Goal: Task Accomplishment & Management: Use online tool/utility

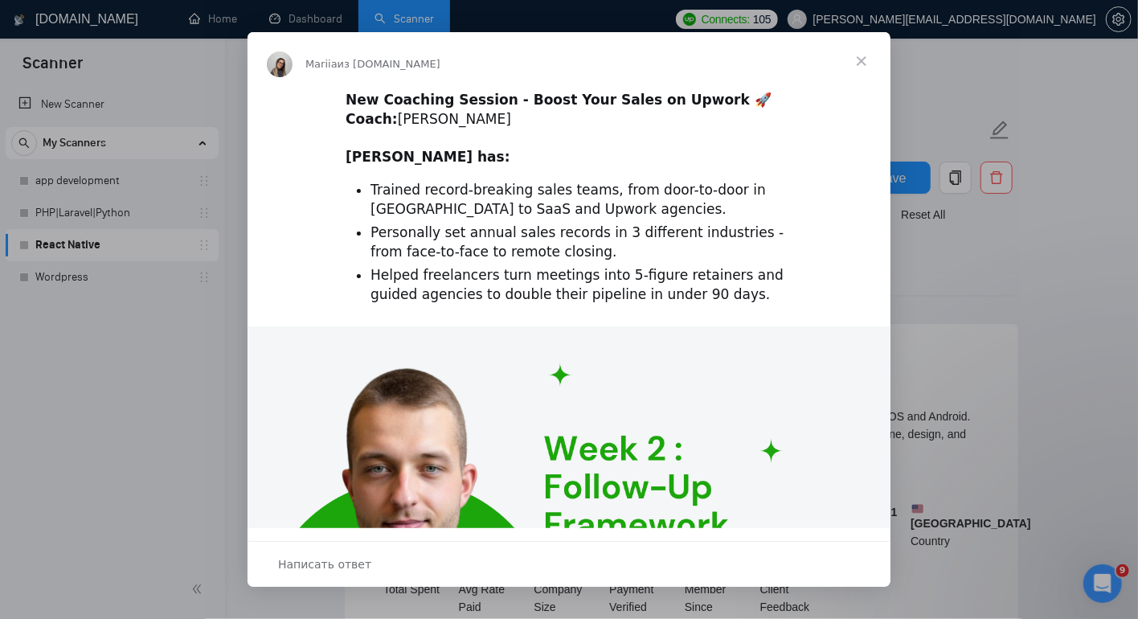
click at [864, 60] on span "Закрыть" at bounding box center [861, 61] width 58 height 58
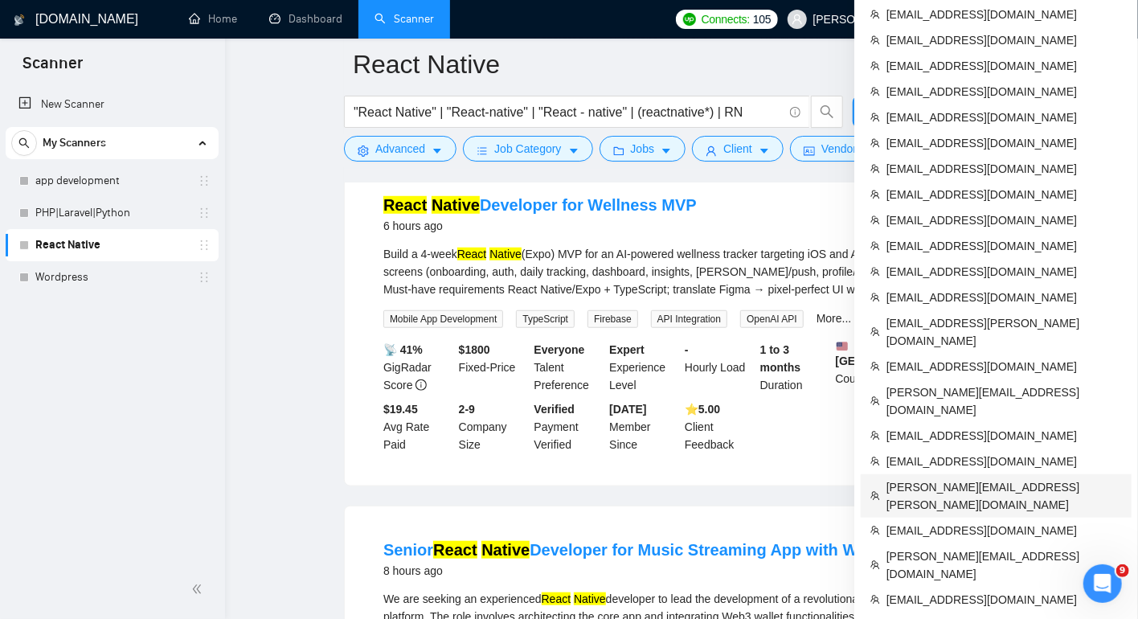
scroll to position [525, 0]
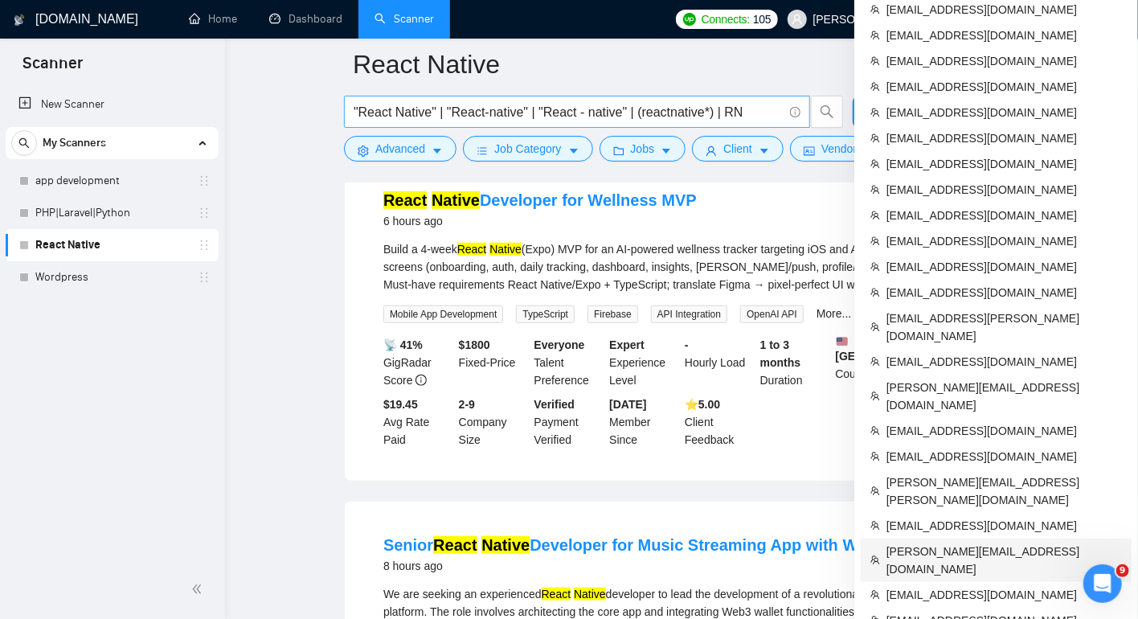
drag, startPoint x: 930, startPoint y: 411, endPoint x: 571, endPoint y: 100, distance: 475.6
click at [930, 542] on span "[PERSON_NAME][EMAIL_ADDRESS][DOMAIN_NAME]" at bounding box center [1003, 559] width 235 height 35
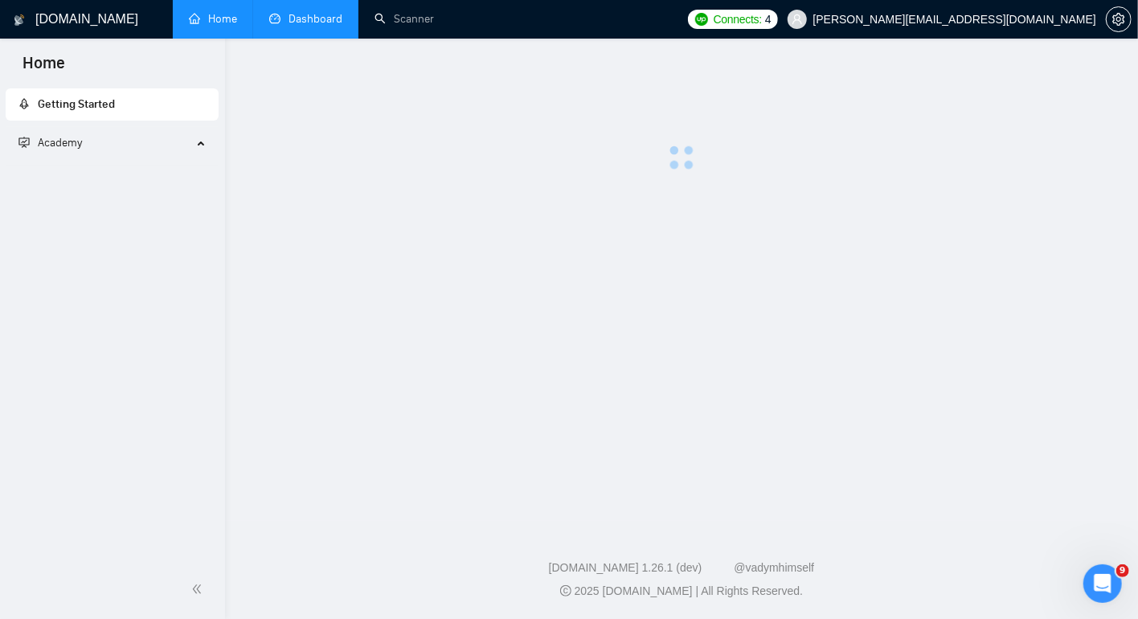
click at [293, 23] on link "Dashboard" at bounding box center [305, 19] width 73 height 14
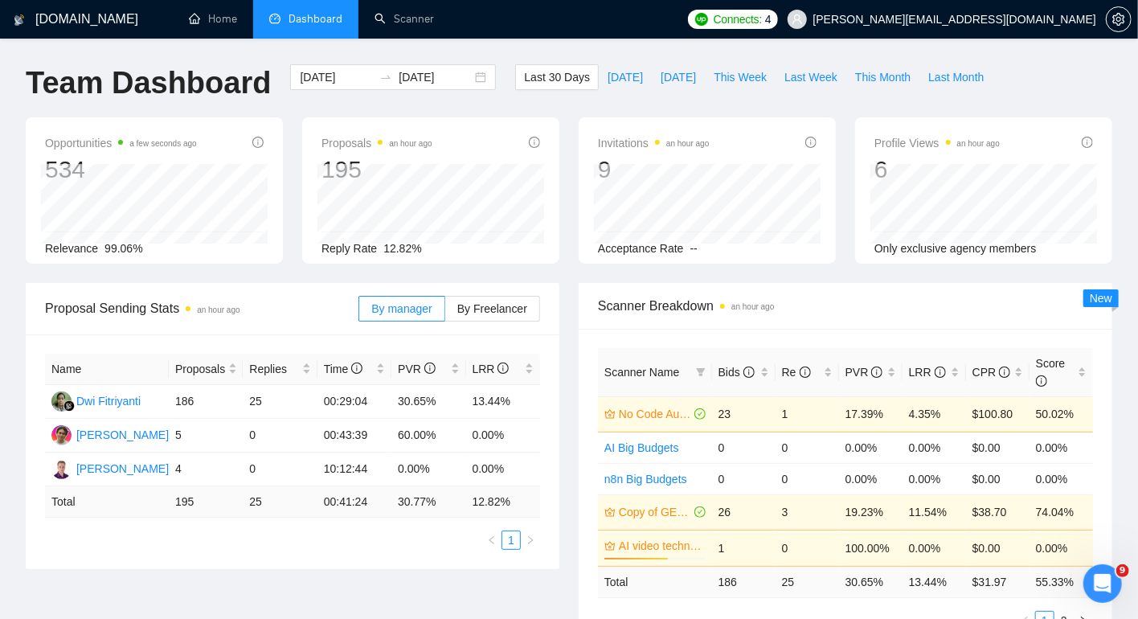
drag, startPoint x: 400, startPoint y: 440, endPoint x: 485, endPoint y: 27, distance: 421.5
click at [953, 379] on div "LRR" at bounding box center [934, 372] width 51 height 18
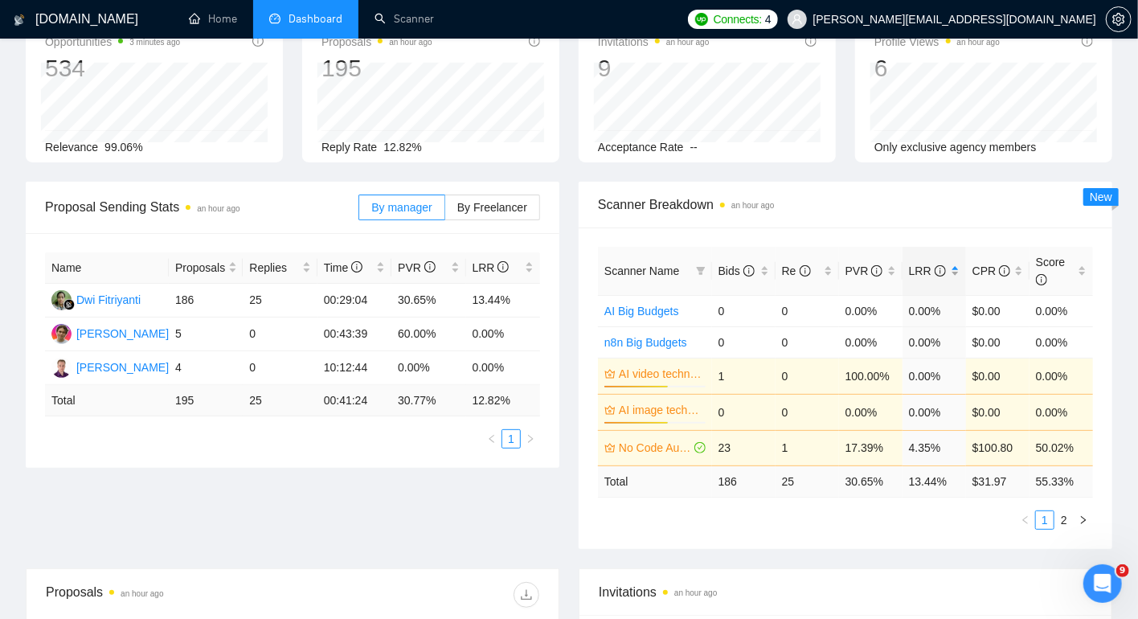
scroll to position [107, 0]
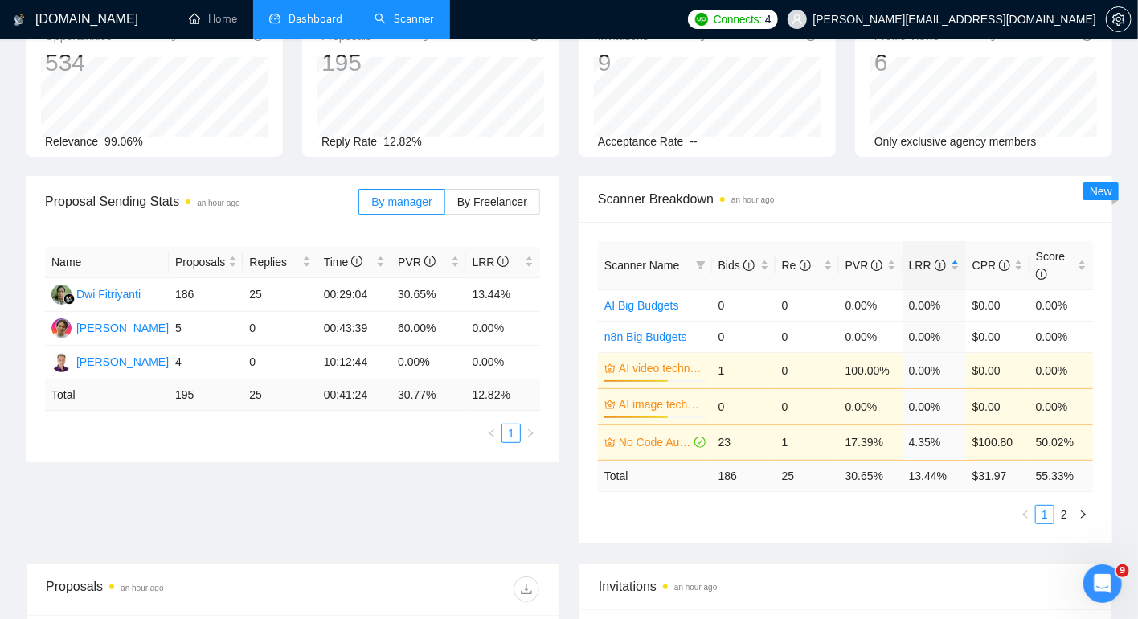
click at [400, 26] on link "Scanner" at bounding box center [403, 19] width 59 height 14
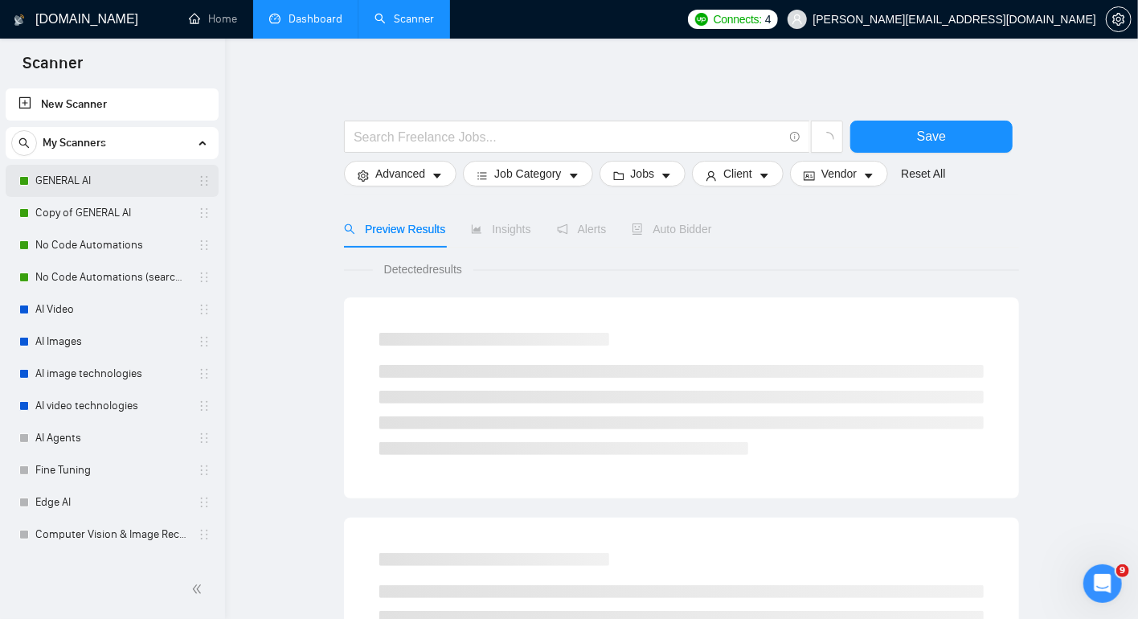
click at [66, 175] on link "GENERAL AI" at bounding box center [111, 181] width 153 height 32
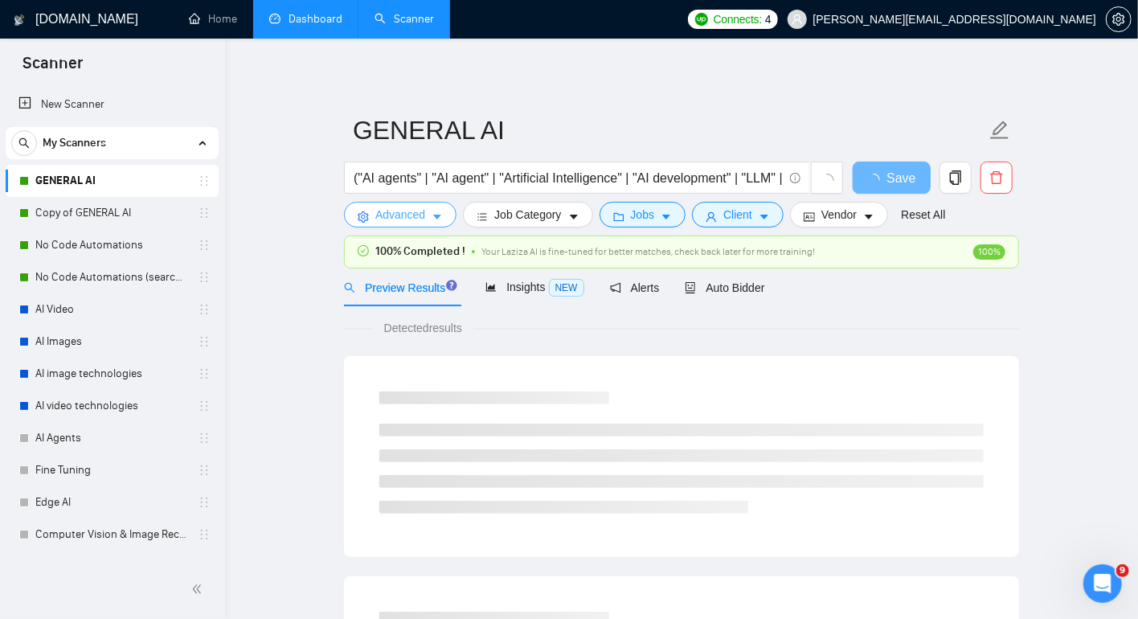
click at [403, 217] on span "Advanced" at bounding box center [400, 215] width 50 height 18
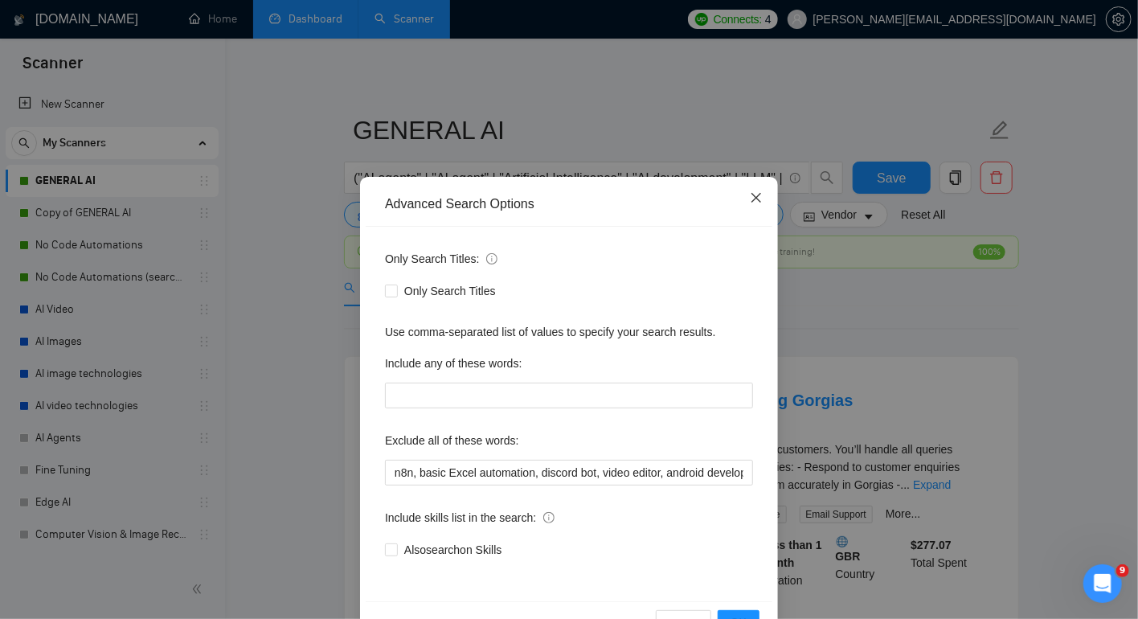
click at [755, 201] on icon "close" at bounding box center [756, 197] width 13 height 13
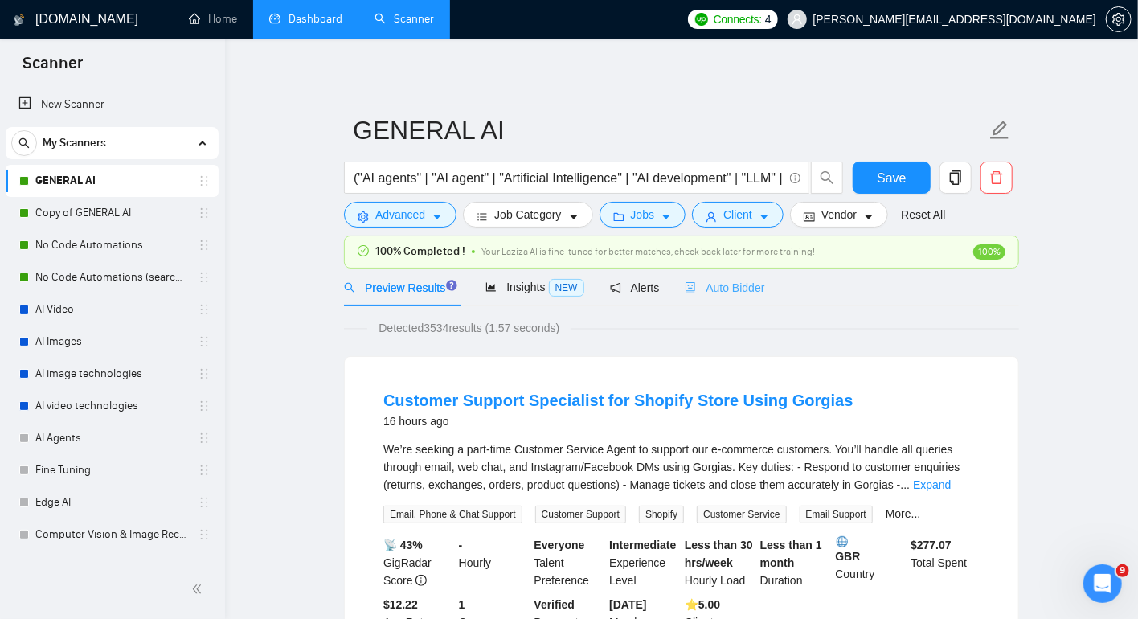
click at [764, 296] on div "Auto Bidder" at bounding box center [725, 287] width 80 height 38
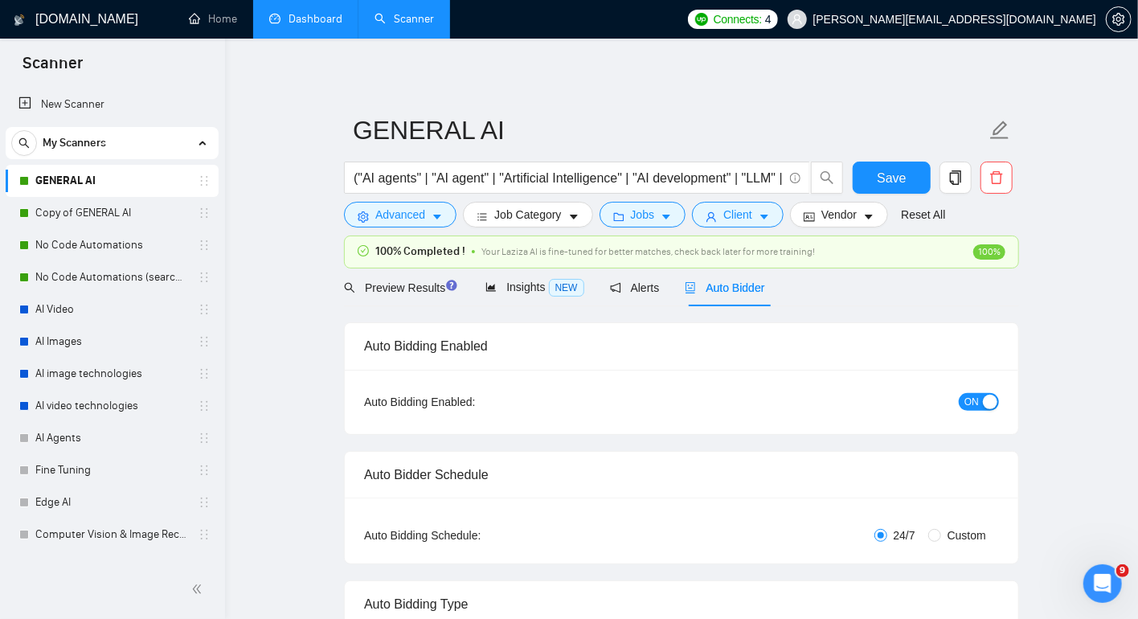
checkbox input "true"
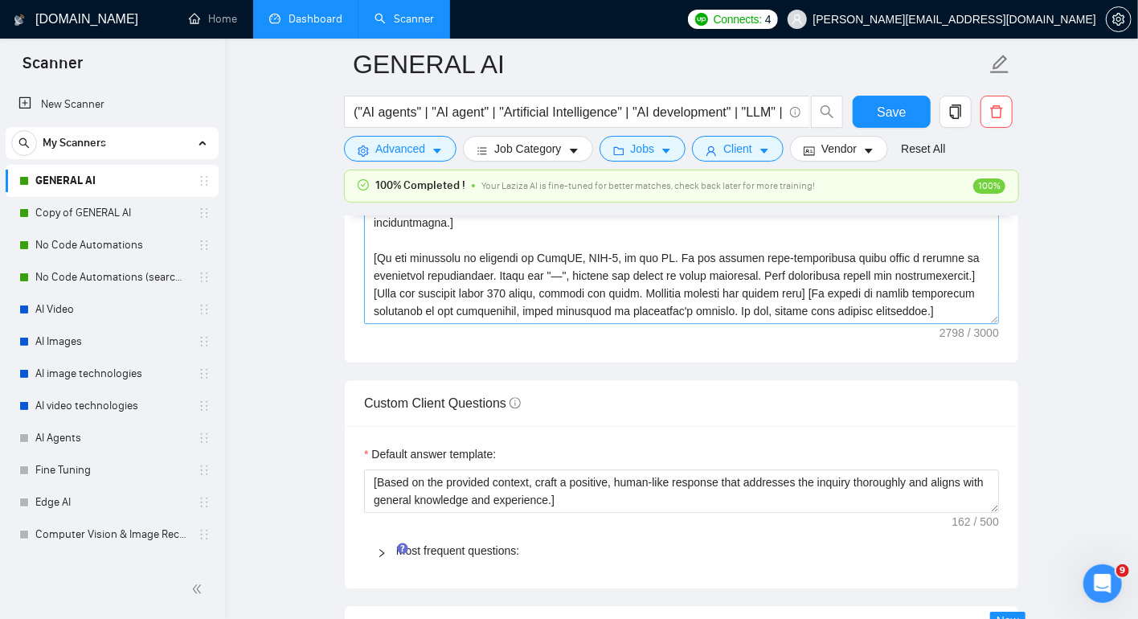
scroll to position [2202, 0]
click at [476, 555] on link "Most frequent questions:" at bounding box center [457, 548] width 123 height 13
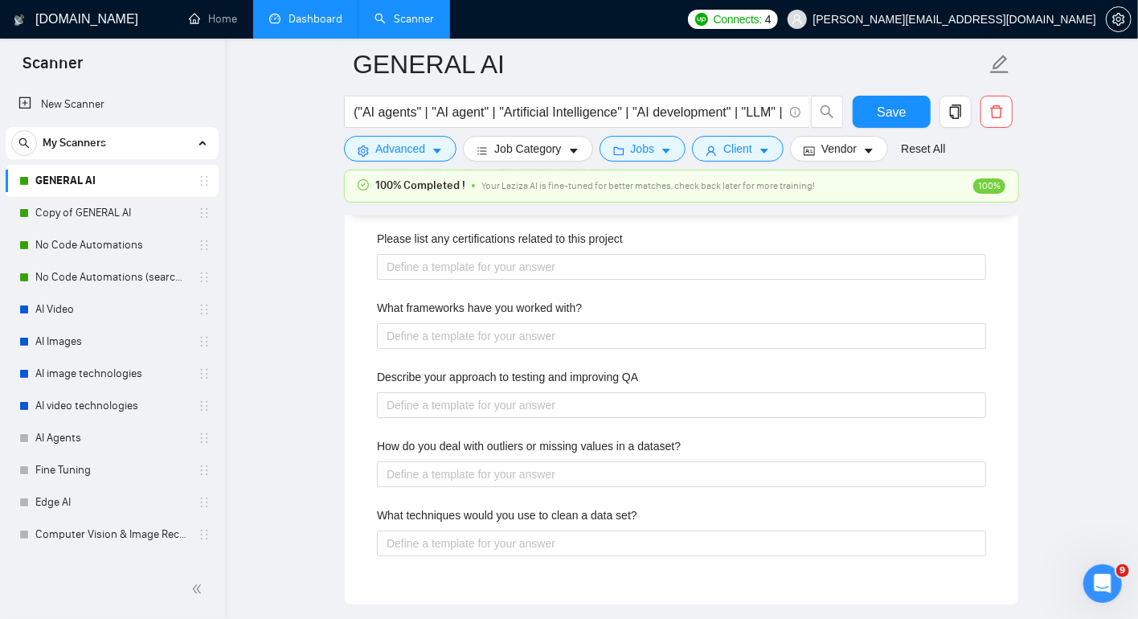
scroll to position [2690, 0]
click at [95, 229] on link "No Code Automations" at bounding box center [111, 245] width 153 height 32
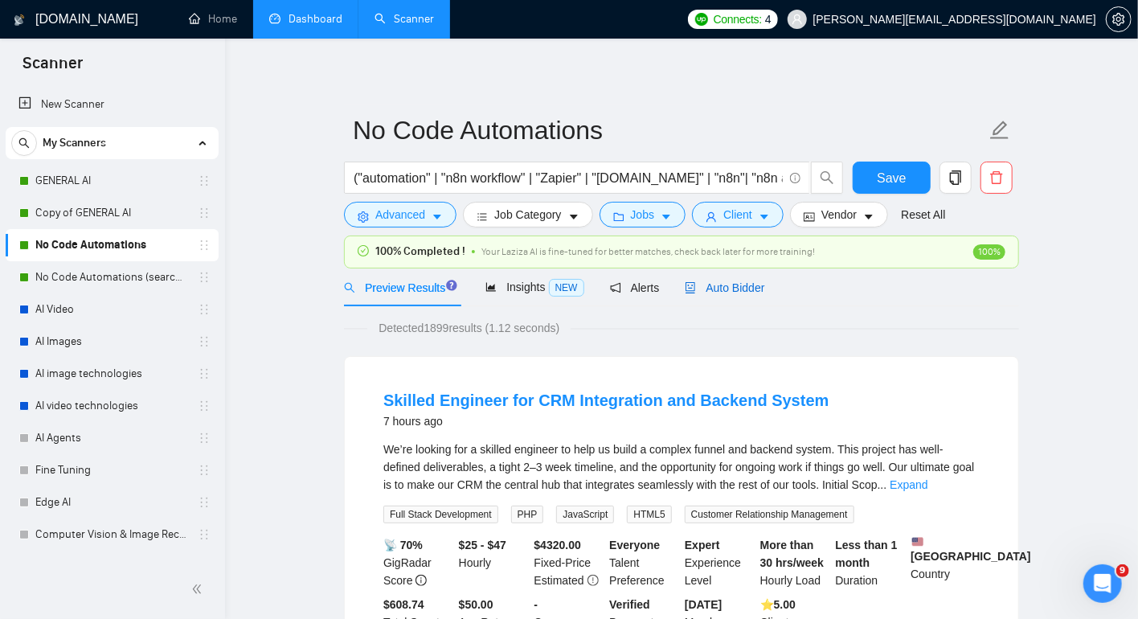
click at [734, 279] on div "Auto Bidder" at bounding box center [725, 288] width 80 height 18
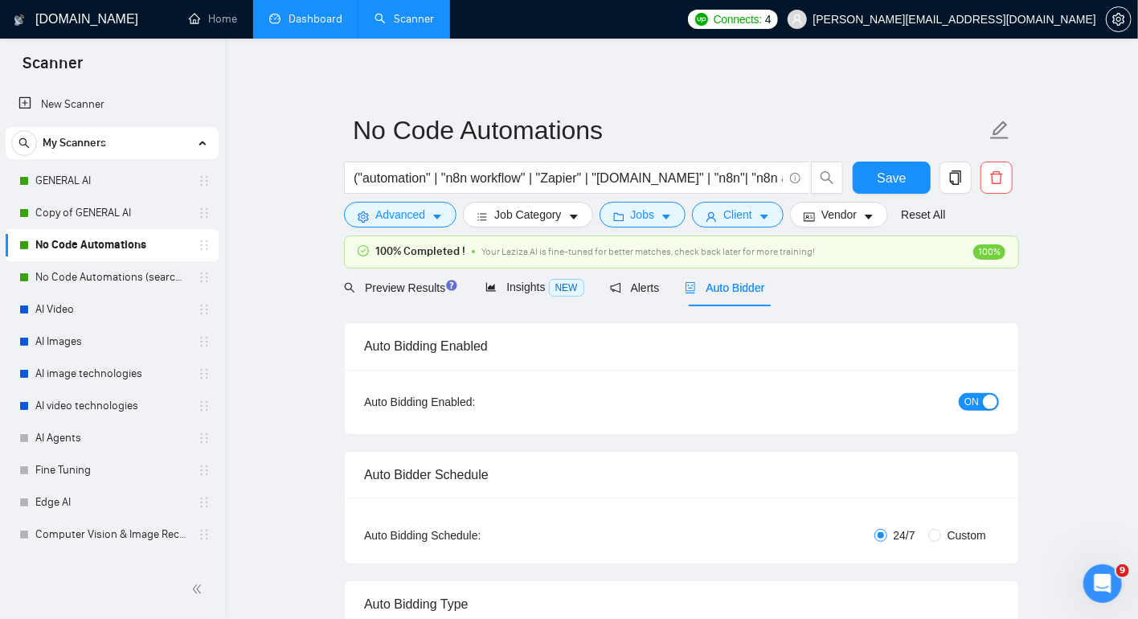
checkbox input "true"
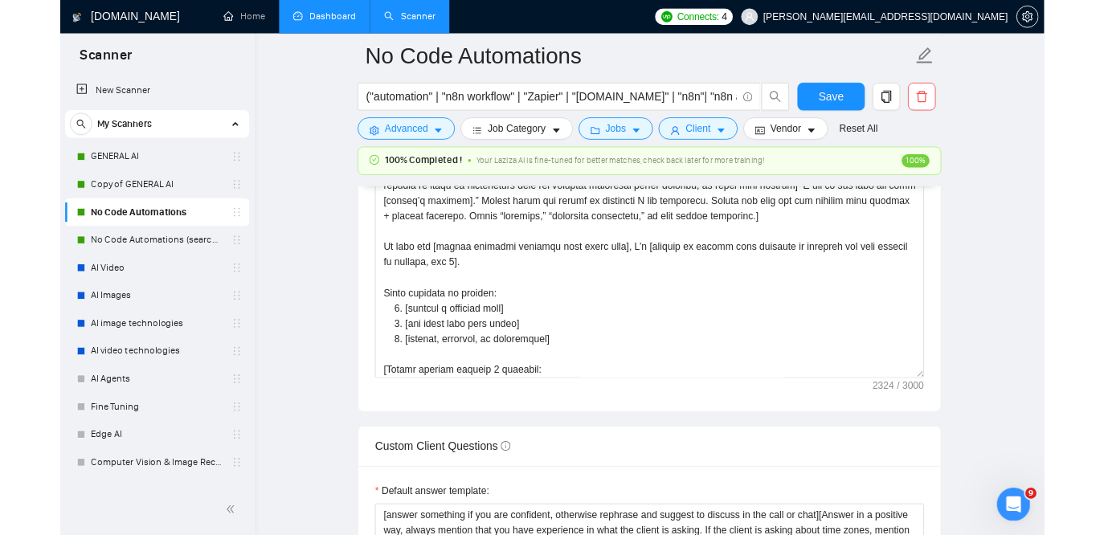
scroll to position [15, 0]
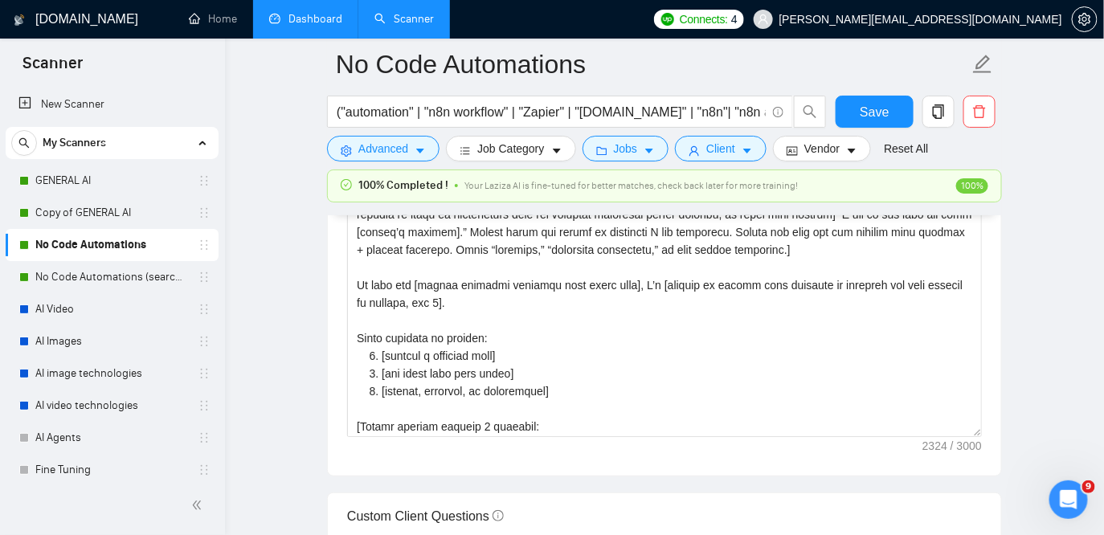
click at [321, 12] on link "Dashboard" at bounding box center [305, 19] width 73 height 14
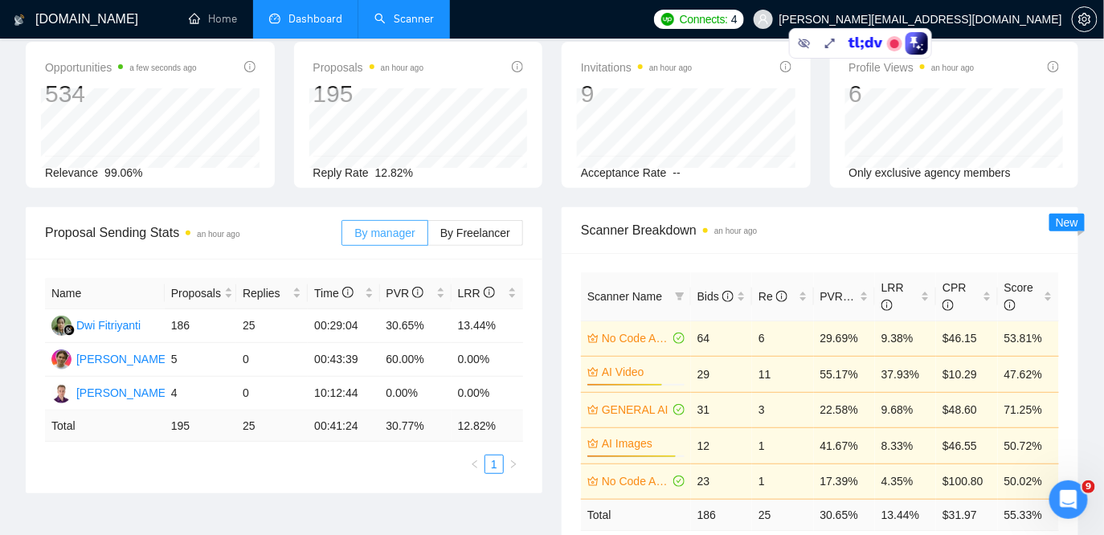
scroll to position [87, 0]
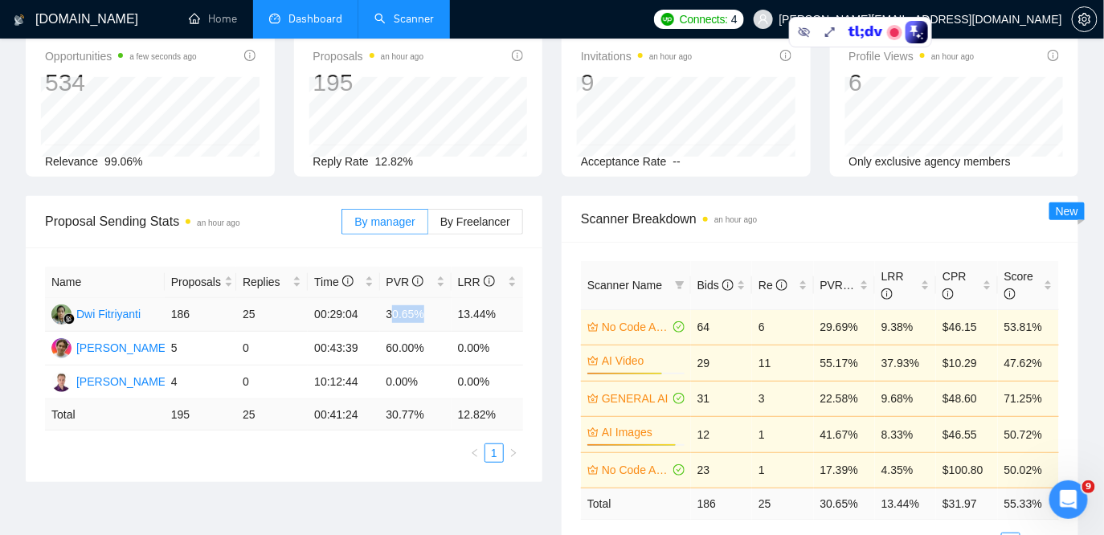
drag, startPoint x: 430, startPoint y: 311, endPoint x: 392, endPoint y: 313, distance: 37.8
click at [392, 313] on td "30.65%" at bounding box center [416, 315] width 72 height 34
drag, startPoint x: 263, startPoint y: 313, endPoint x: 239, endPoint y: 316, distance: 23.4
click at [239, 316] on td "25" at bounding box center [272, 315] width 72 height 34
click at [409, 12] on link "Scanner" at bounding box center [403, 19] width 59 height 14
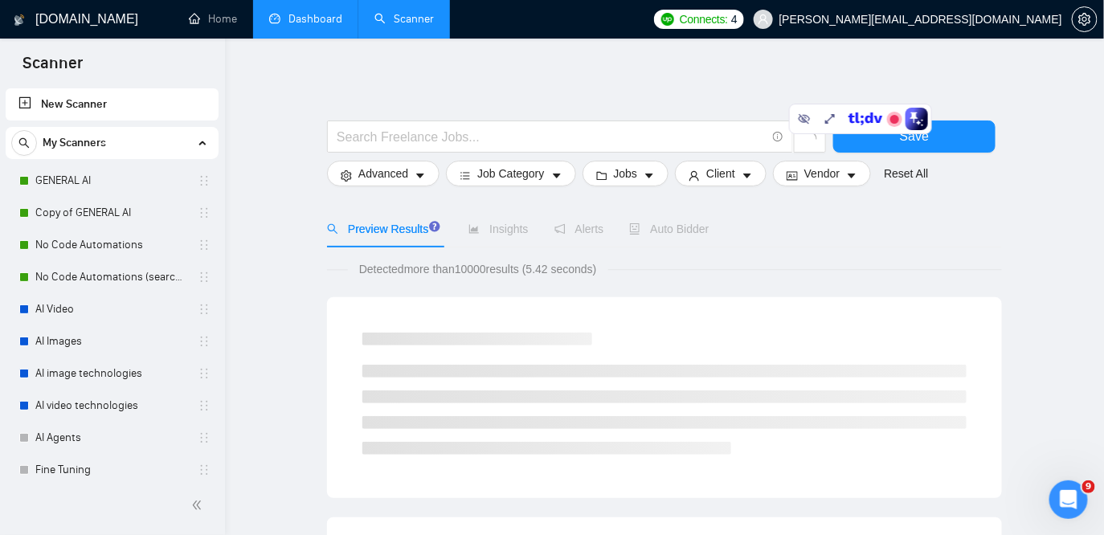
click at [309, 23] on link "Dashboard" at bounding box center [305, 19] width 73 height 14
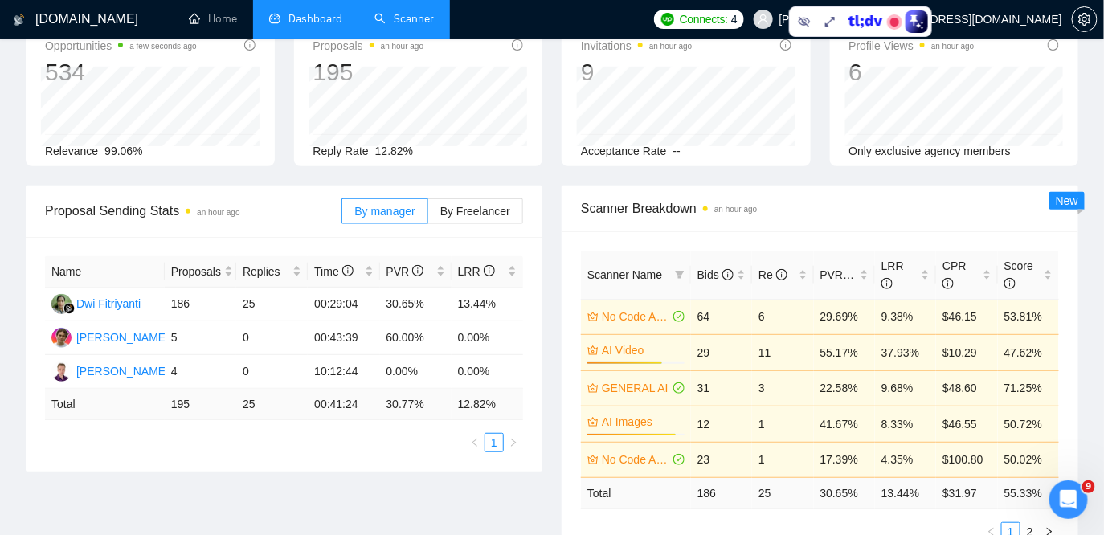
scroll to position [102, 0]
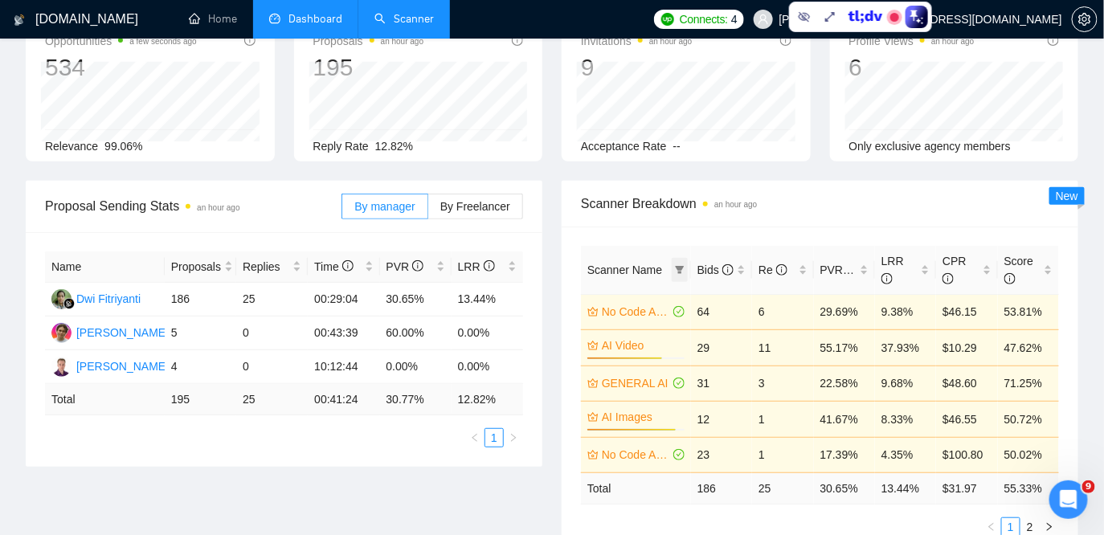
click at [678, 265] on icon "filter" at bounding box center [680, 270] width 10 height 10
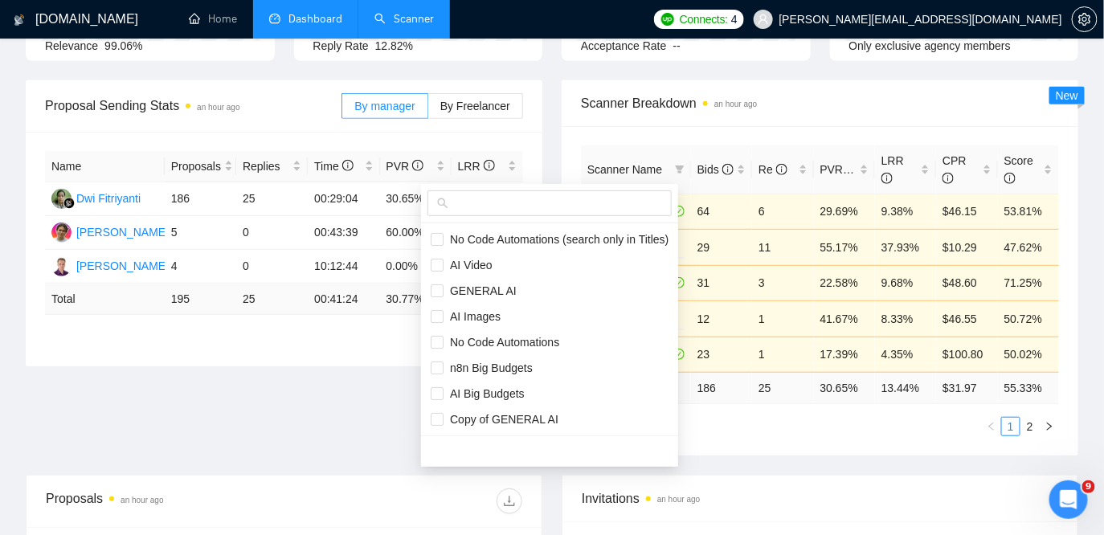
scroll to position [204, 0]
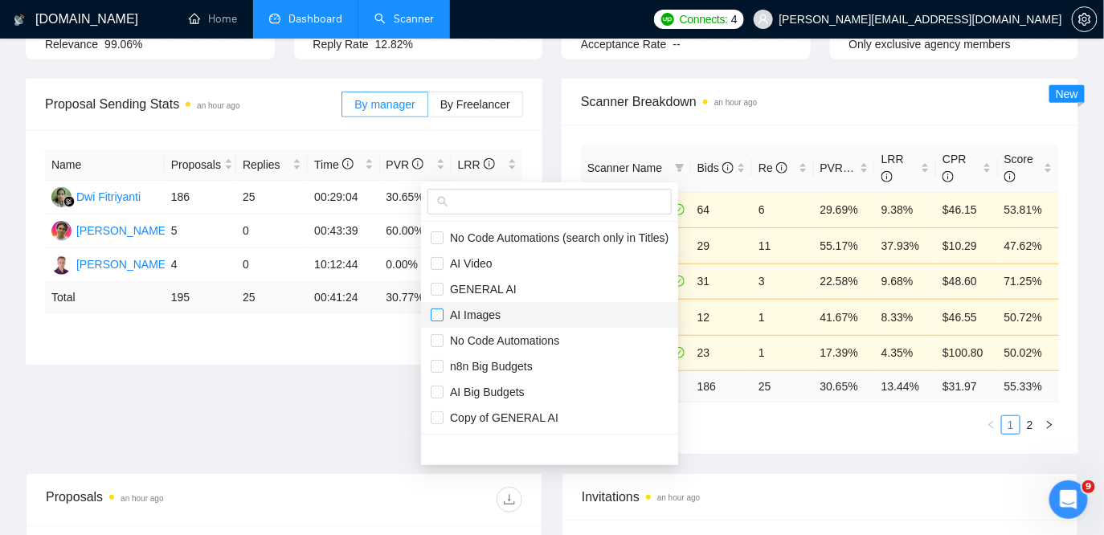
click at [437, 316] on input "checkbox" at bounding box center [437, 315] width 13 height 13
checkbox input "false"
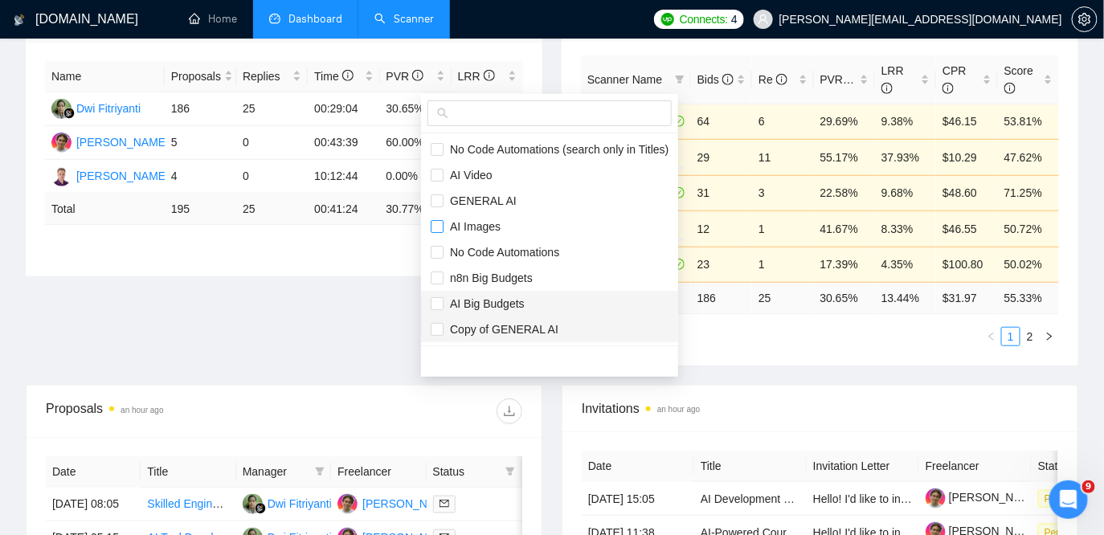
scroll to position [284, 0]
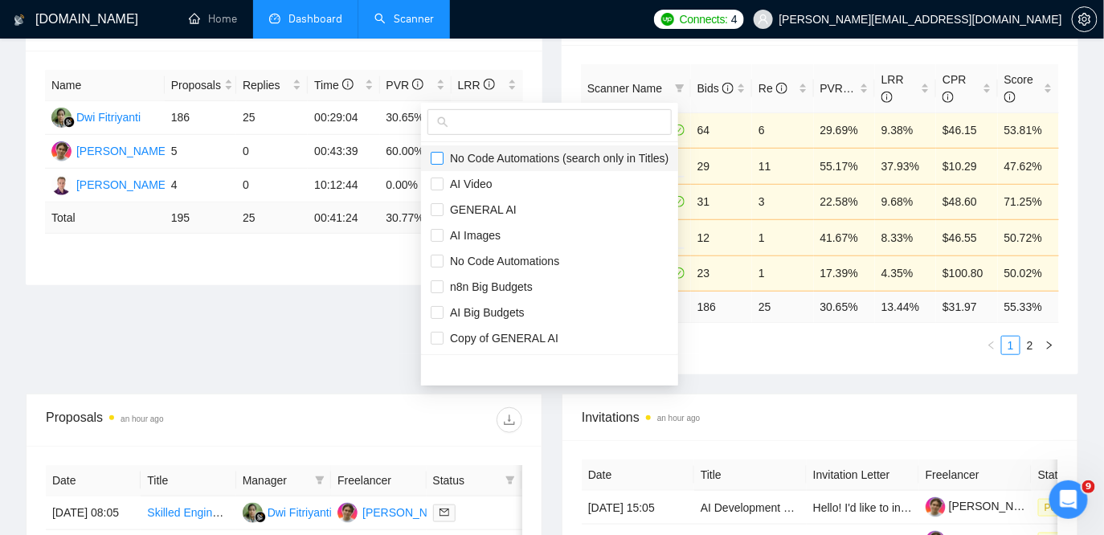
click at [436, 153] on input "checkbox" at bounding box center [437, 158] width 13 height 13
checkbox input "true"
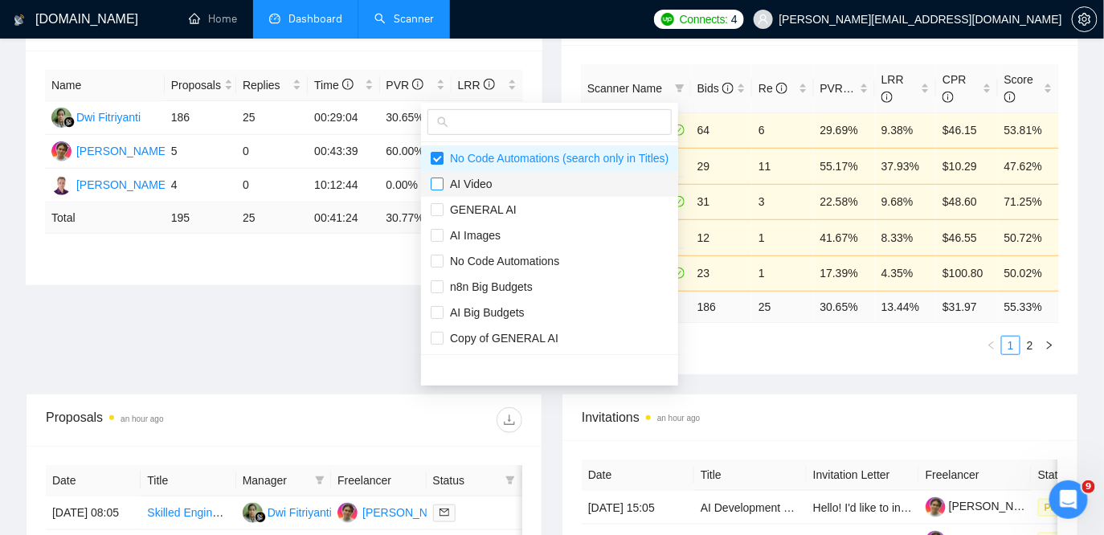
click at [436, 182] on input "checkbox" at bounding box center [437, 184] width 13 height 13
checkbox input "true"
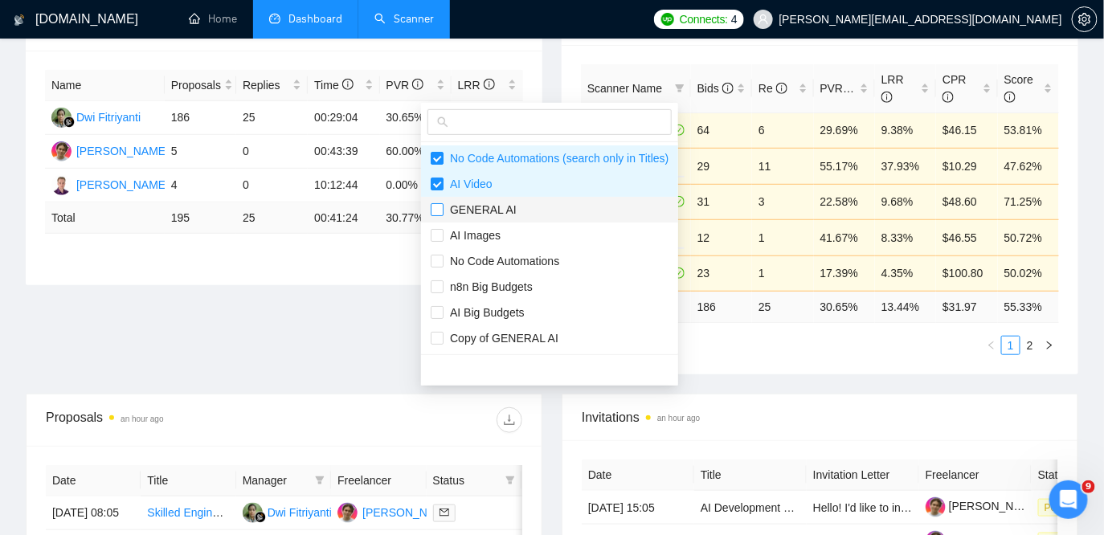
click at [436, 212] on input "checkbox" at bounding box center [437, 209] width 13 height 13
checkbox input "true"
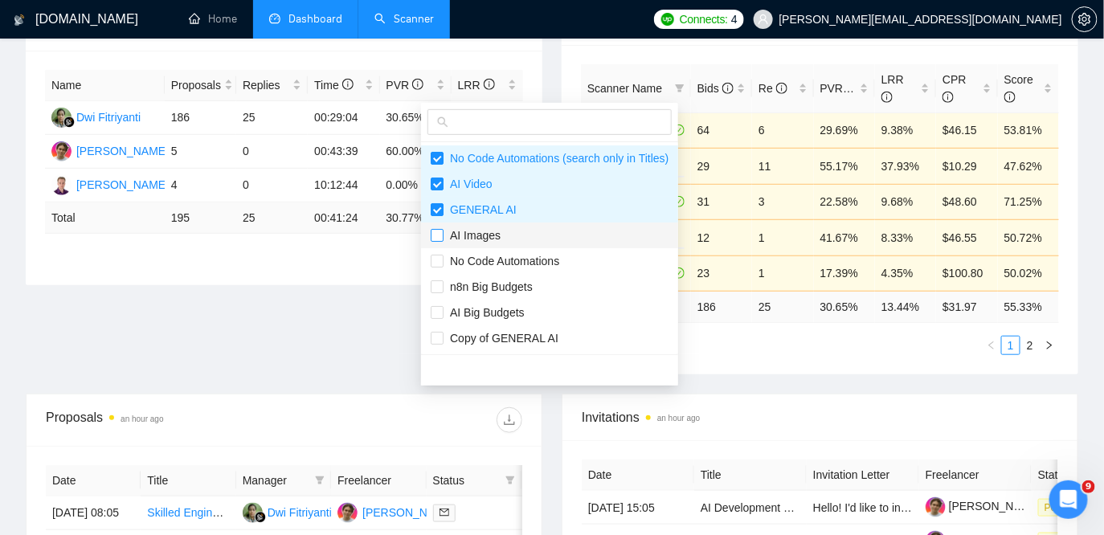
click at [439, 232] on input "checkbox" at bounding box center [437, 235] width 13 height 13
checkbox input "true"
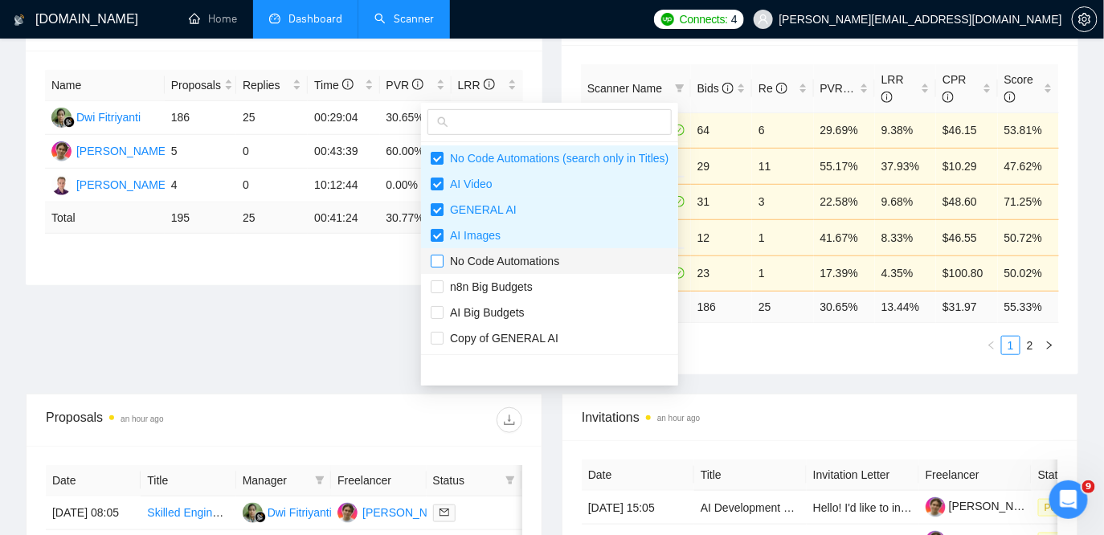
click at [439, 263] on input "checkbox" at bounding box center [437, 261] width 13 height 13
checkbox input "true"
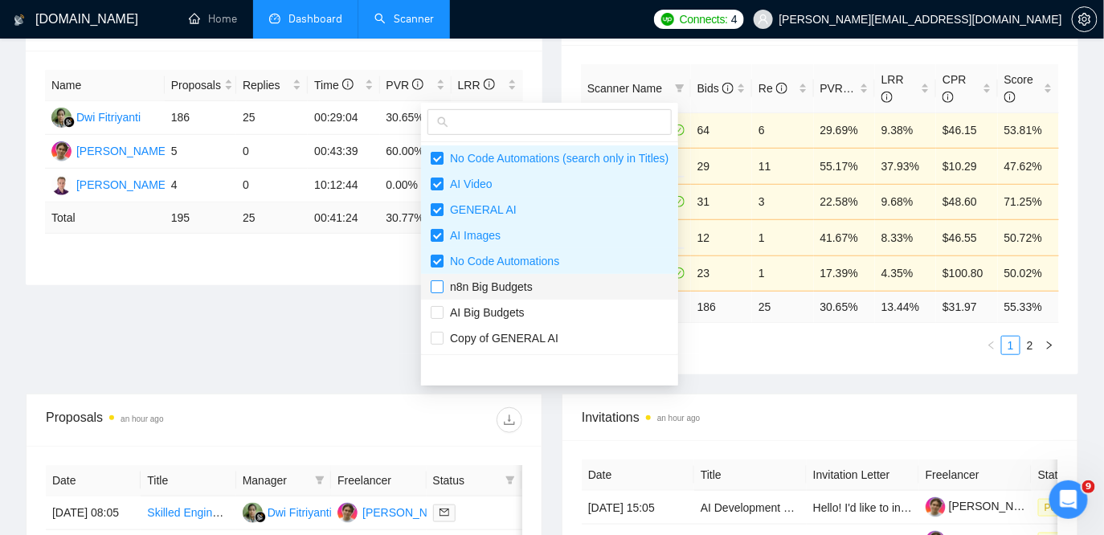
click at [439, 289] on input "checkbox" at bounding box center [437, 286] width 13 height 13
checkbox input "true"
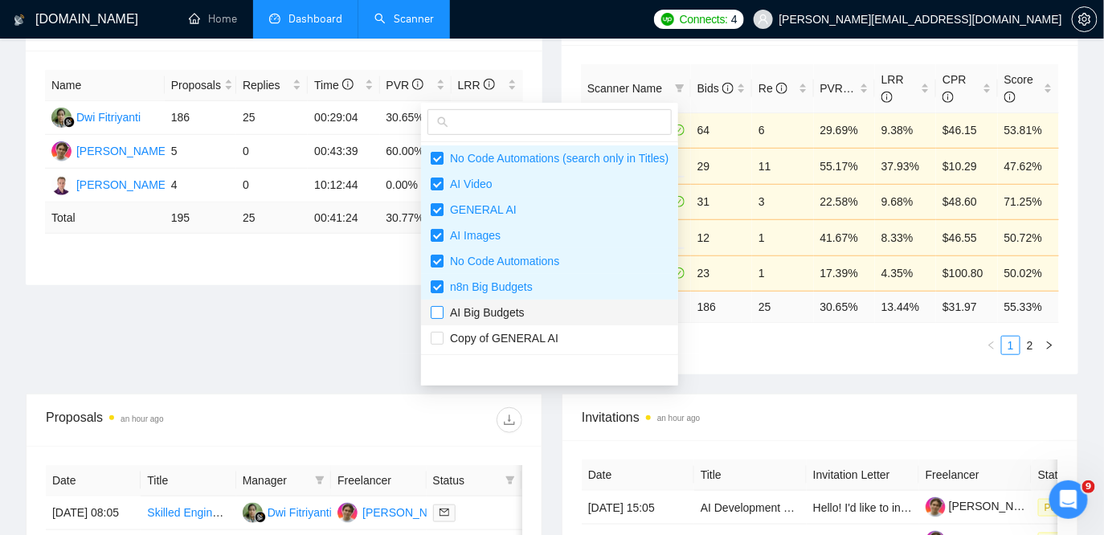
click at [439, 311] on input "checkbox" at bounding box center [437, 312] width 13 height 13
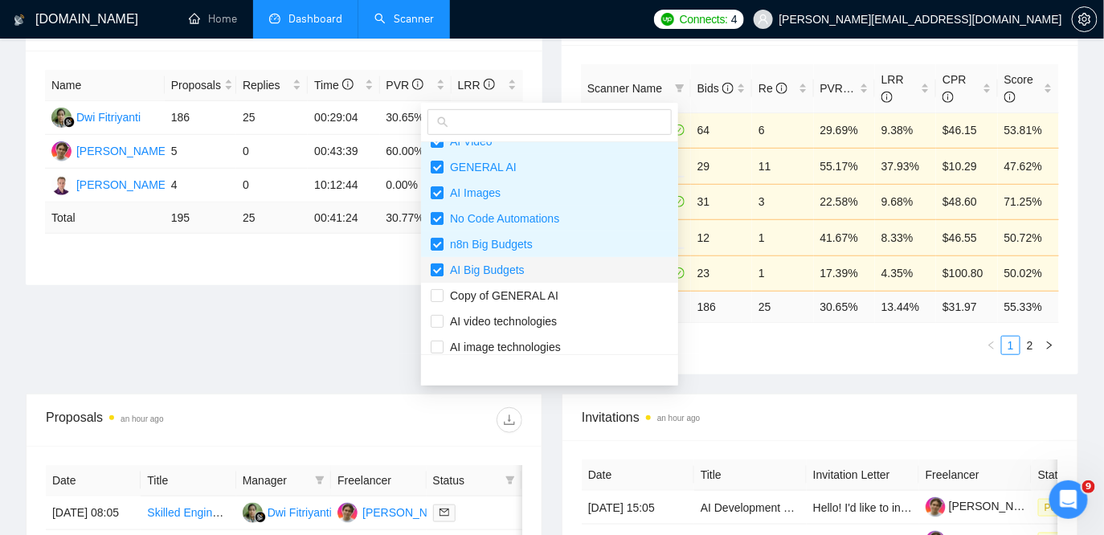
scroll to position [51, 0]
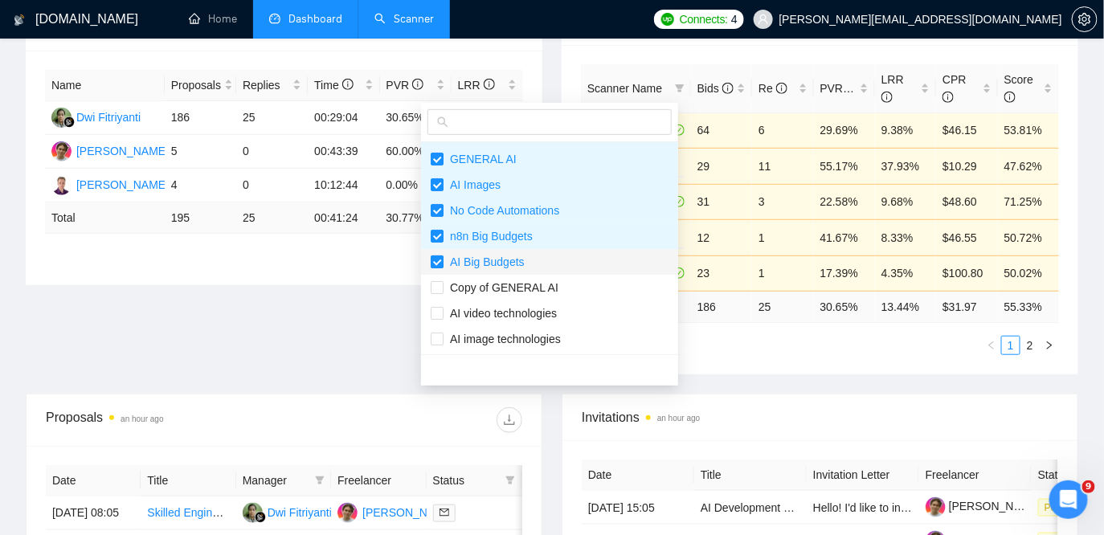
click at [436, 260] on input "checkbox" at bounding box center [437, 262] width 13 height 13
checkbox input "false"
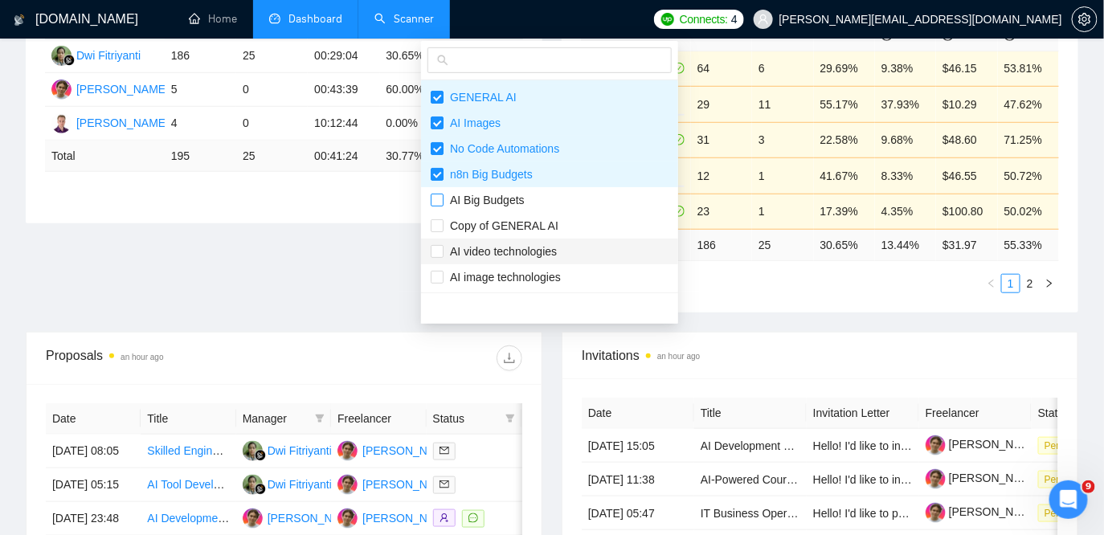
scroll to position [345, 0]
click at [439, 254] on input "checkbox" at bounding box center [437, 252] width 13 height 13
checkbox input "true"
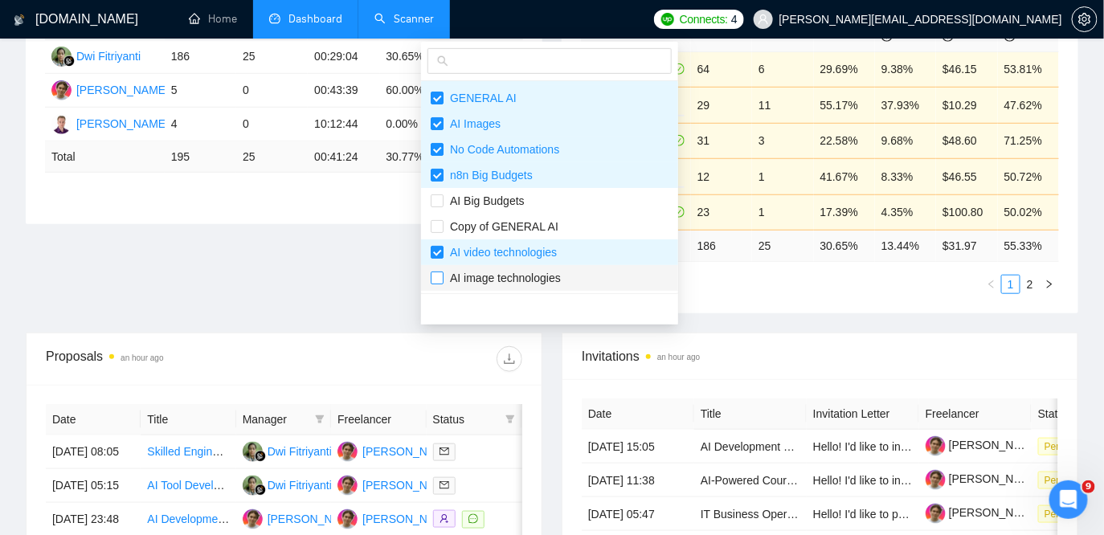
click at [439, 277] on input "checkbox" at bounding box center [437, 278] width 13 height 13
checkbox input "true"
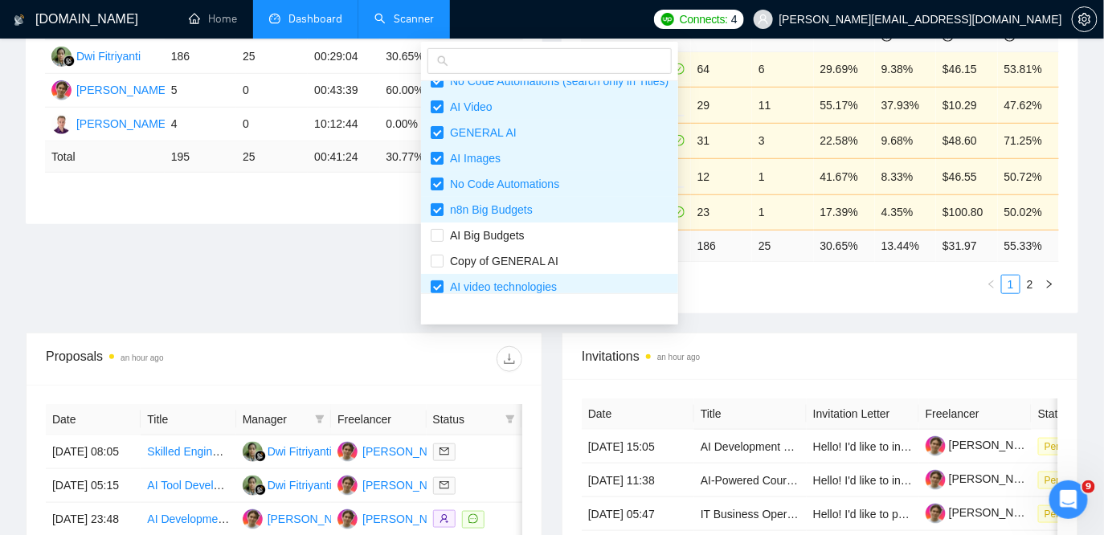
scroll to position [12, 0]
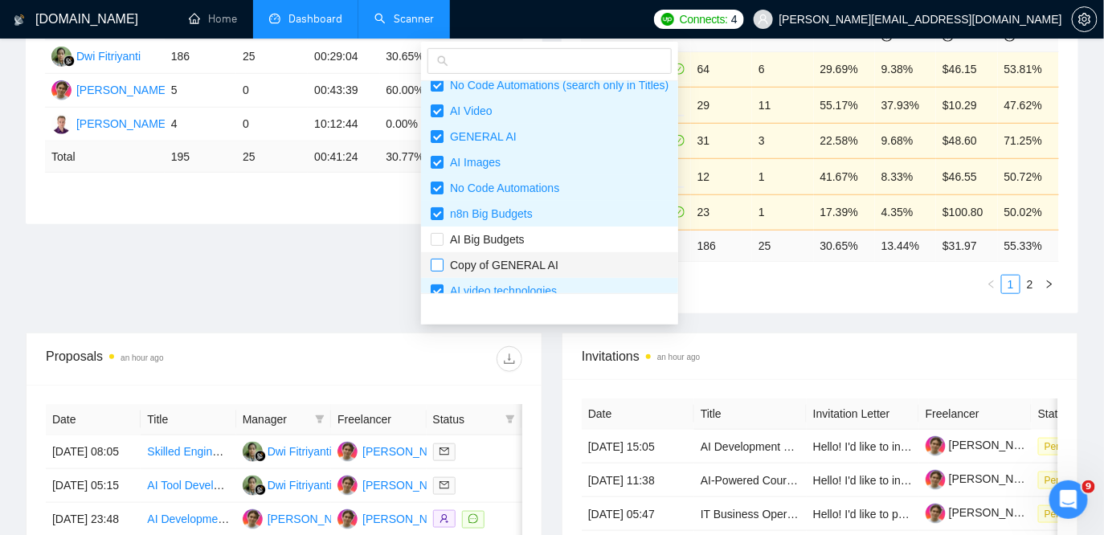
click at [440, 261] on input "checkbox" at bounding box center [437, 265] width 13 height 13
checkbox input "true"
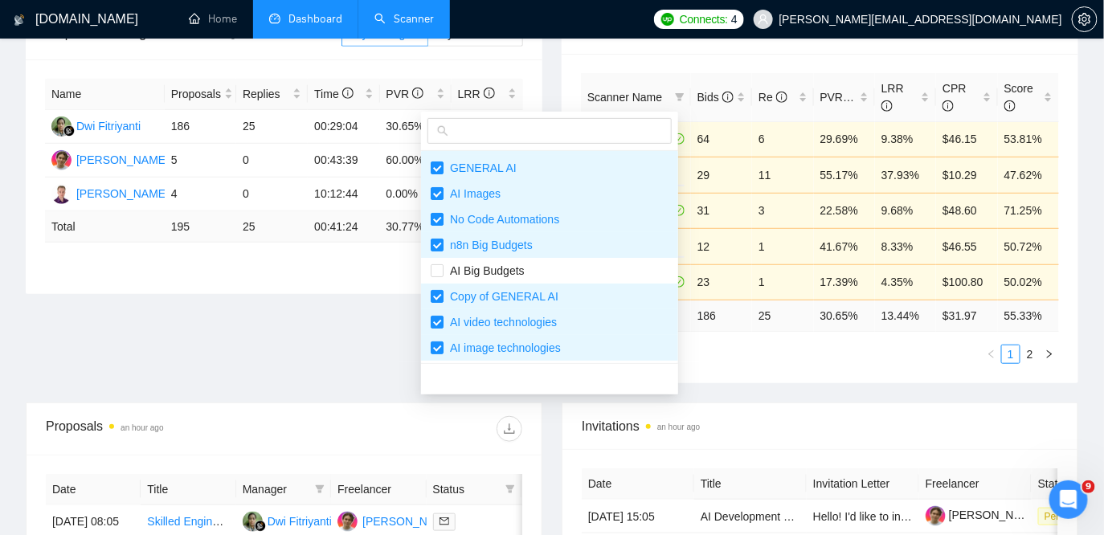
scroll to position [265, 0]
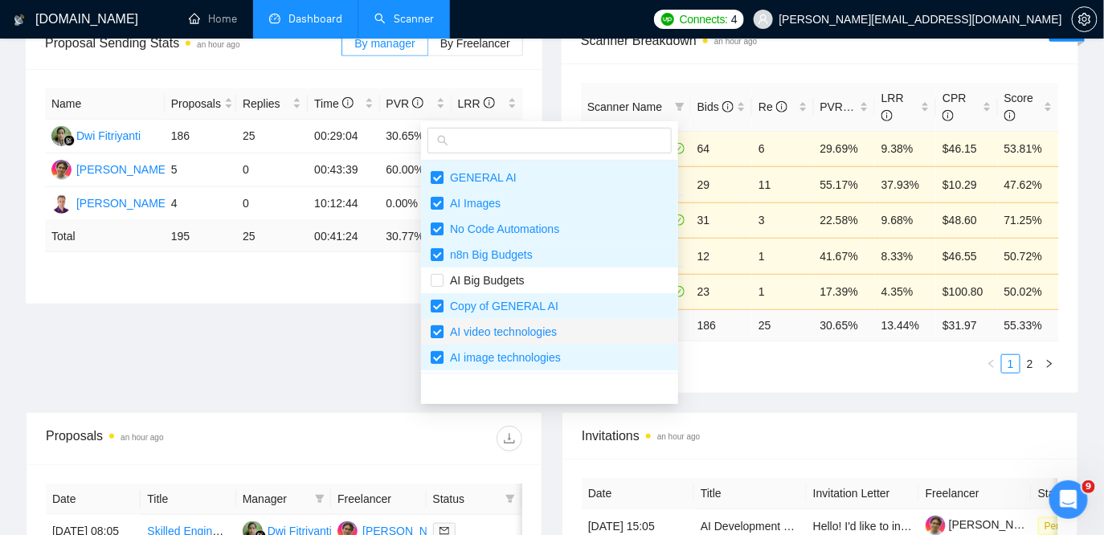
click at [437, 331] on input "checkbox" at bounding box center [437, 331] width 13 height 13
checkbox input "false"
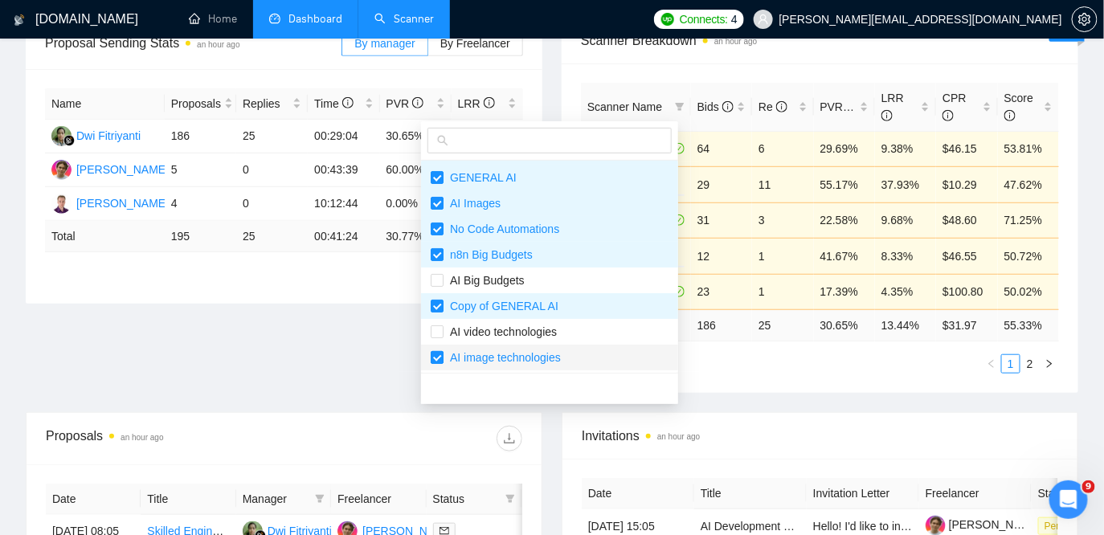
click at [438, 356] on input "checkbox" at bounding box center [437, 357] width 13 height 13
checkbox input "false"
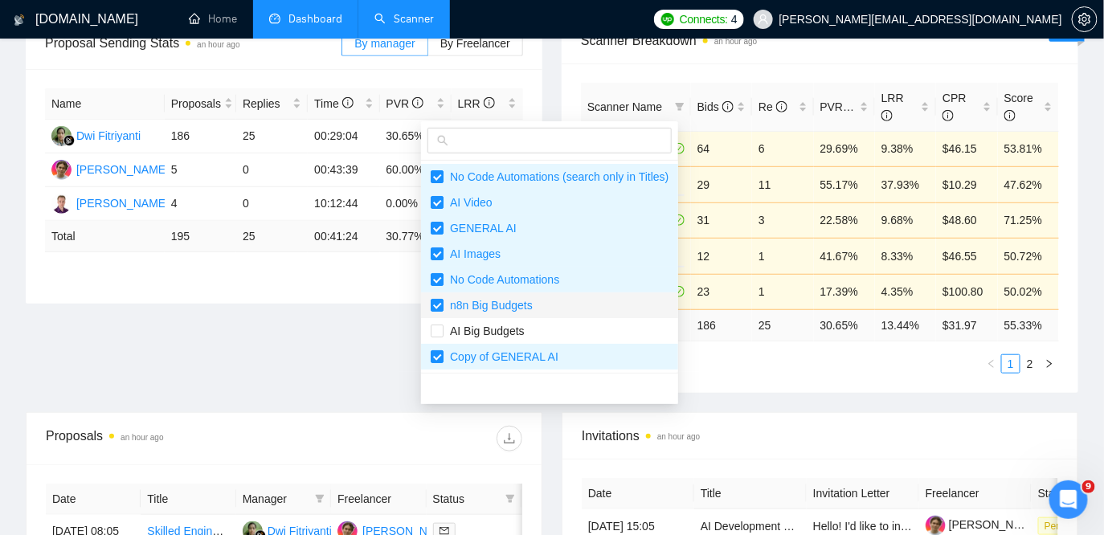
scroll to position [0, 0]
click at [437, 304] on input "checkbox" at bounding box center [437, 305] width 13 height 13
checkbox input "false"
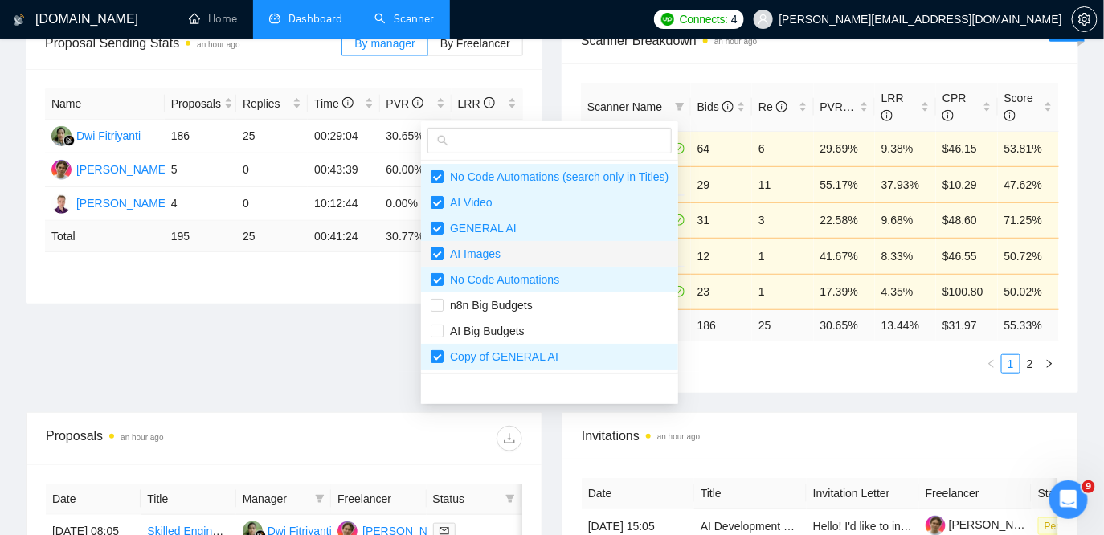
click at [439, 256] on input "checkbox" at bounding box center [437, 253] width 13 height 13
checkbox input "false"
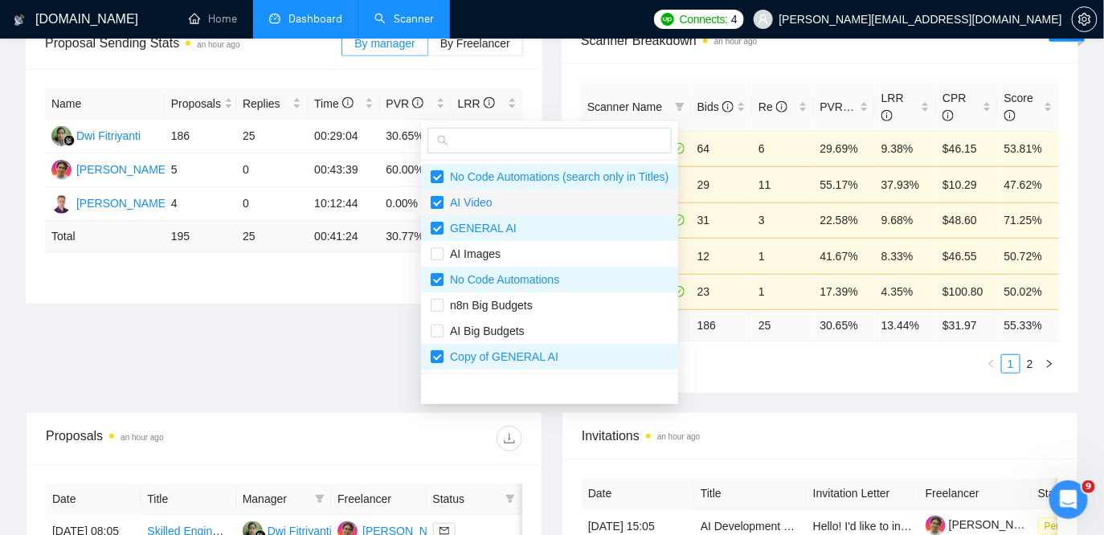
click at [433, 202] on input "checkbox" at bounding box center [437, 202] width 13 height 13
checkbox input "false"
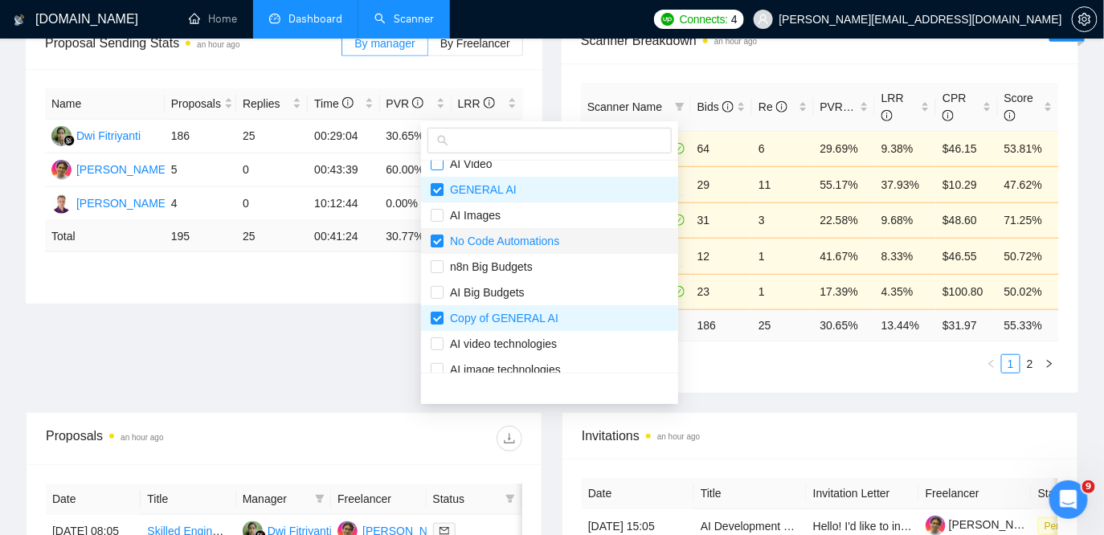
scroll to position [51, 0]
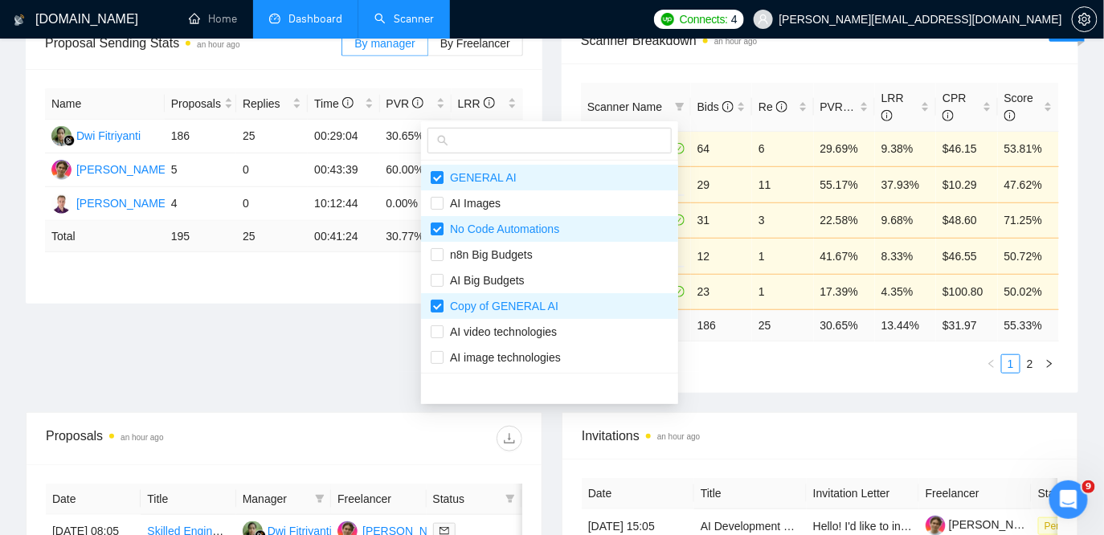
click at [742, 362] on div "Proposal Sending Stats an hour ago By manager By Freelancer Name Proposals Repl…" at bounding box center [552, 215] width 1072 height 395
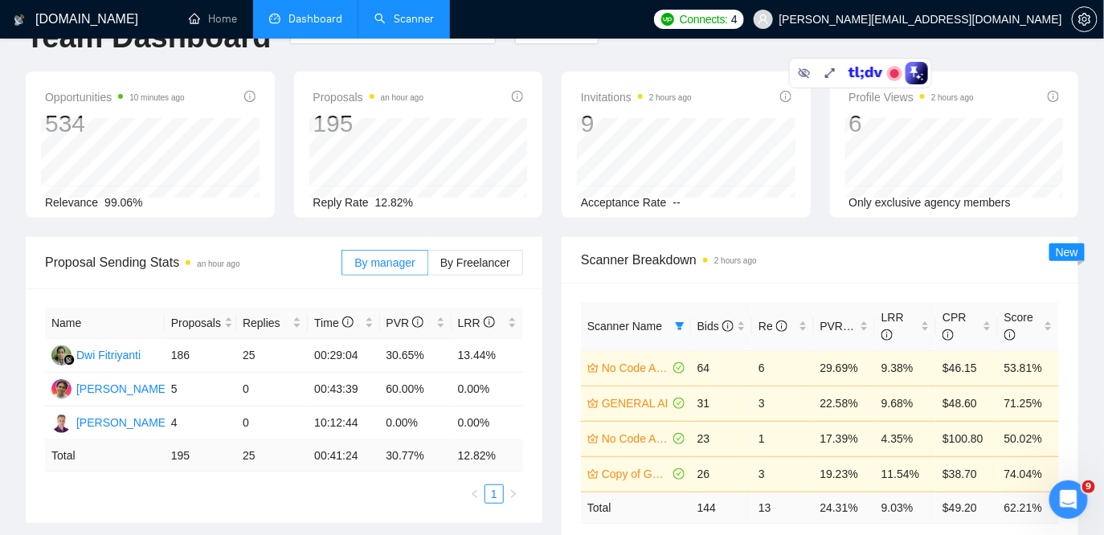
scroll to position [14, 0]
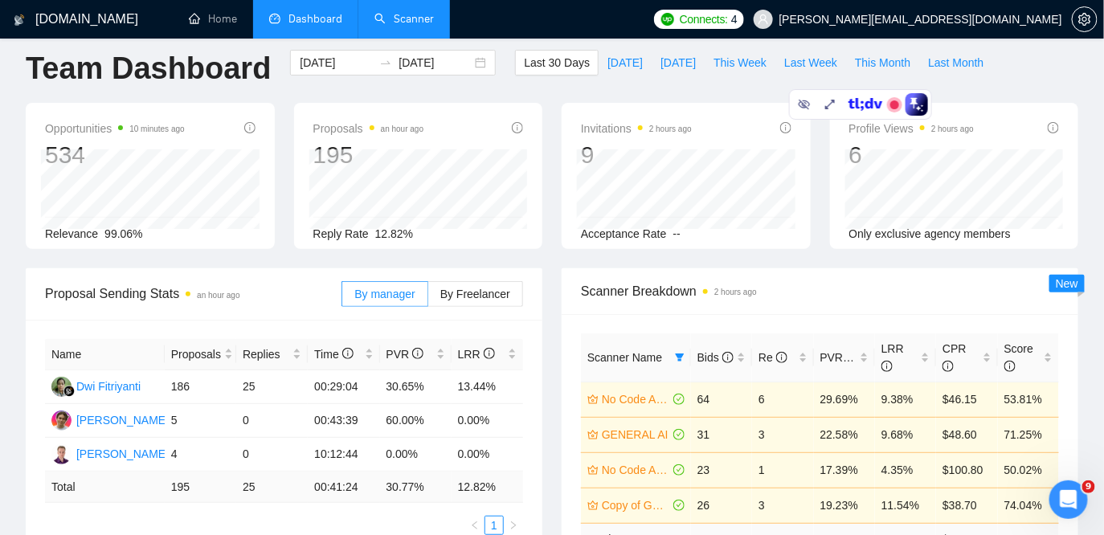
click at [405, 19] on link "Scanner" at bounding box center [403, 19] width 59 height 14
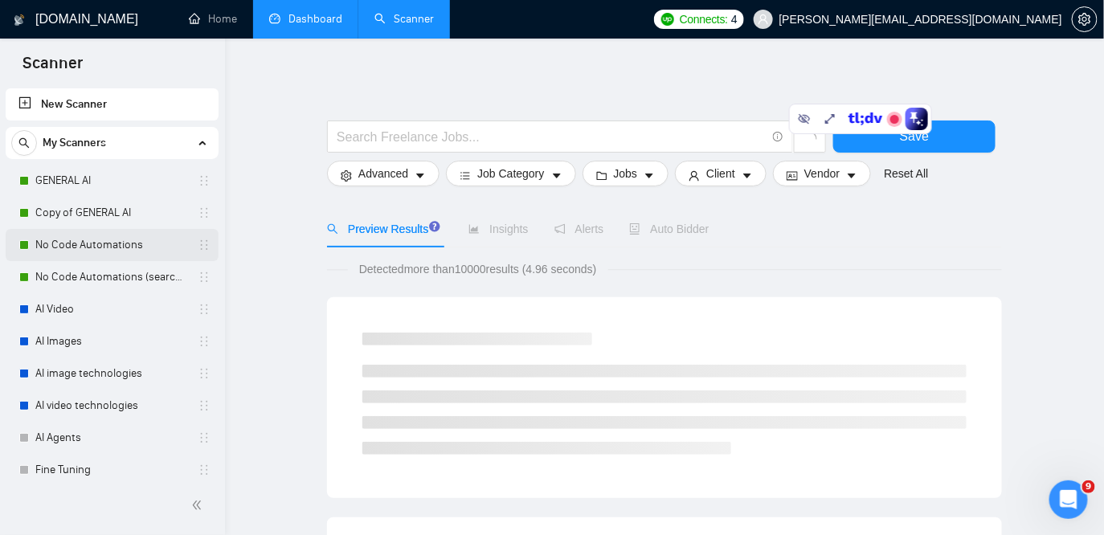
click at [97, 241] on link "No Code Automations" at bounding box center [111, 245] width 153 height 32
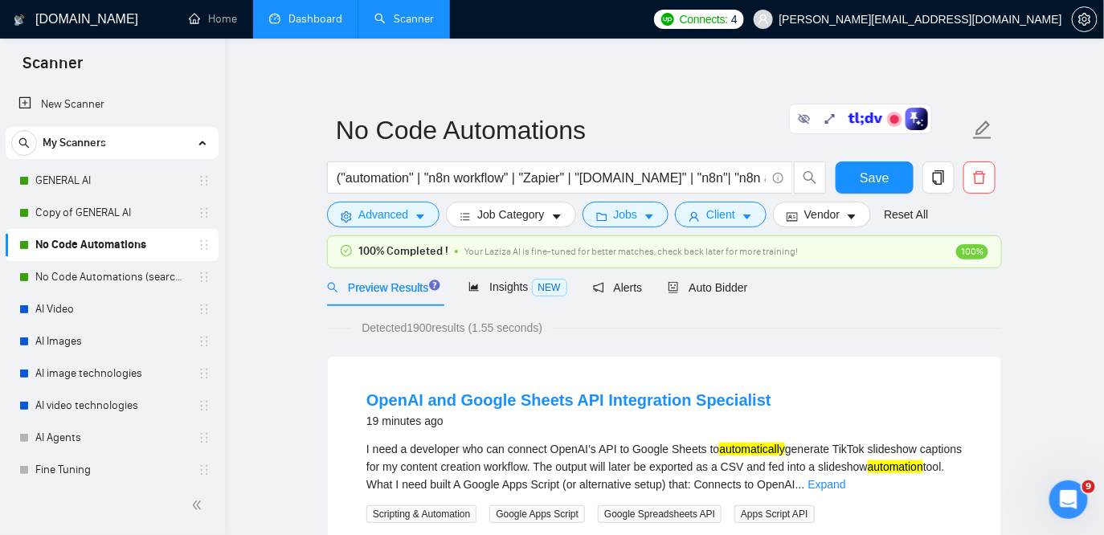
click at [632, 330] on div "Detected 1900 results (1.55 seconds)" at bounding box center [664, 328] width 675 height 18
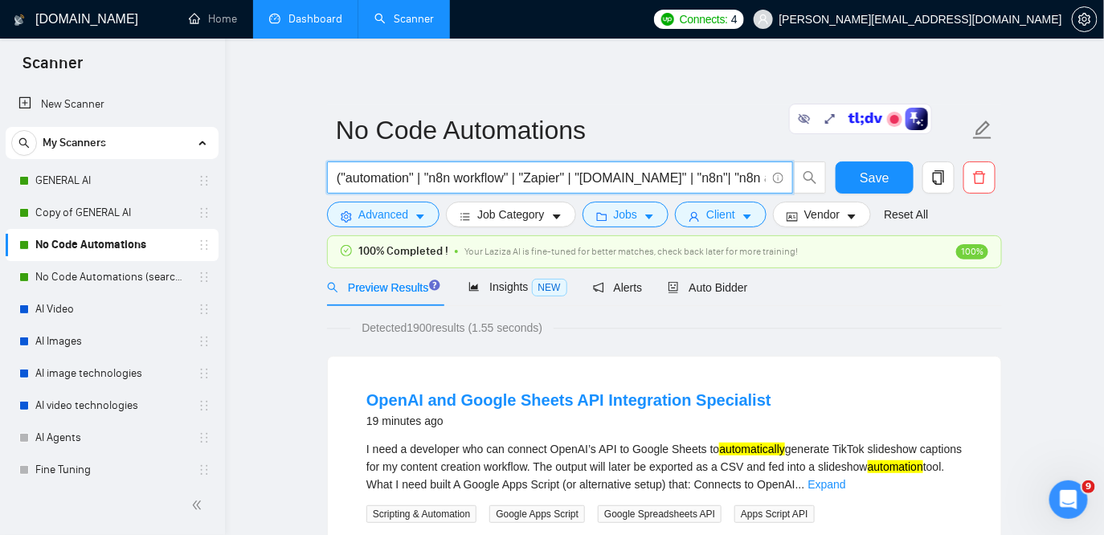
drag, startPoint x: 456, startPoint y: 182, endPoint x: 433, endPoint y: 182, distance: 22.5
click at [433, 182] on input "("automation" | "n8n workflow" | "Zapier" | "[DOMAIN_NAME]" | "n8n"| "n8n autom…" at bounding box center [551, 178] width 429 height 20
drag, startPoint x: 697, startPoint y: 178, endPoint x: 677, endPoint y: 179, distance: 19.3
click at [677, 179] on input "("automation" | "n8n workflow" | "Zapier" | "[DOMAIN_NAME]" | "n8n"| "n8n autom…" at bounding box center [551, 178] width 429 height 20
click at [381, 212] on span "Advanced" at bounding box center [383, 215] width 50 height 18
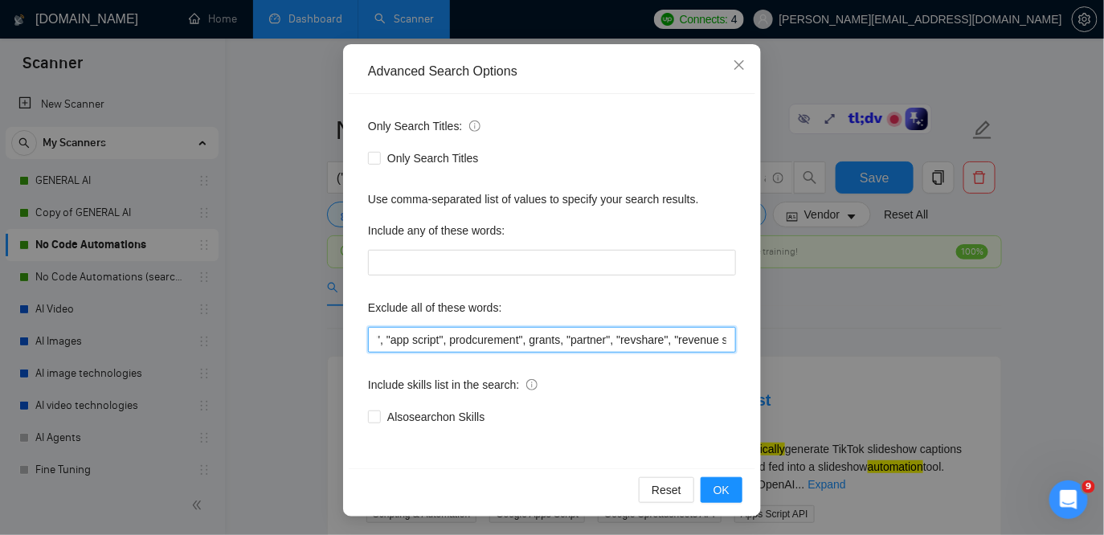
scroll to position [0, 3826]
drag, startPoint x: 546, startPoint y: 341, endPoint x: 770, endPoint y: 343, distance: 224.2
click at [770, 343] on div "Advanced Search Options Only Search Titles: Only Search Titles Use comma-separa…" at bounding box center [552, 267] width 1104 height 535
click at [425, 336] on input "Excel VBA macro, Google Sheets cleanup, klaviyo, "apple shortcuts", pabbly, "[D…" at bounding box center [552, 340] width 368 height 26
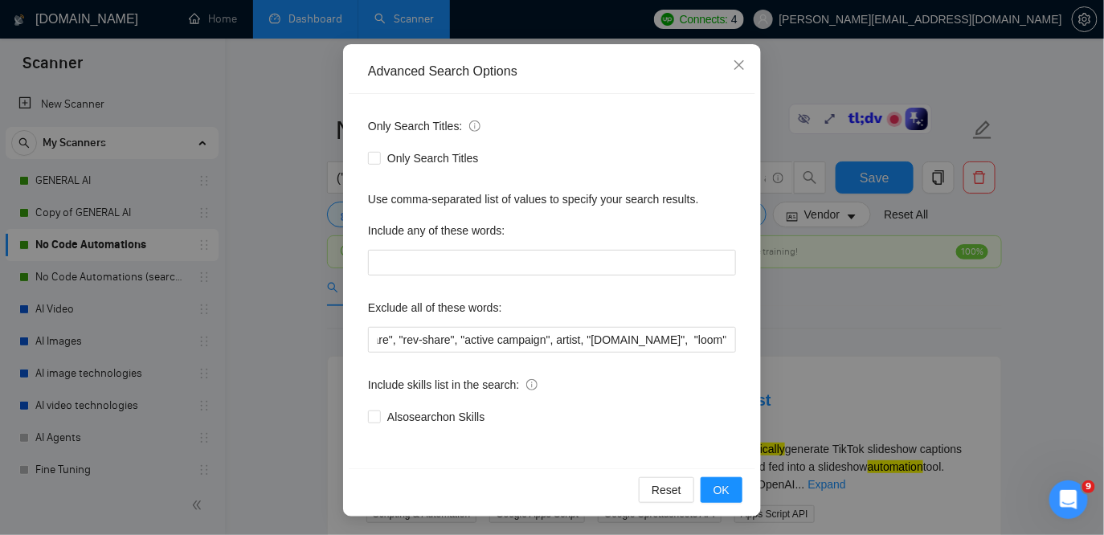
scroll to position [0, 0]
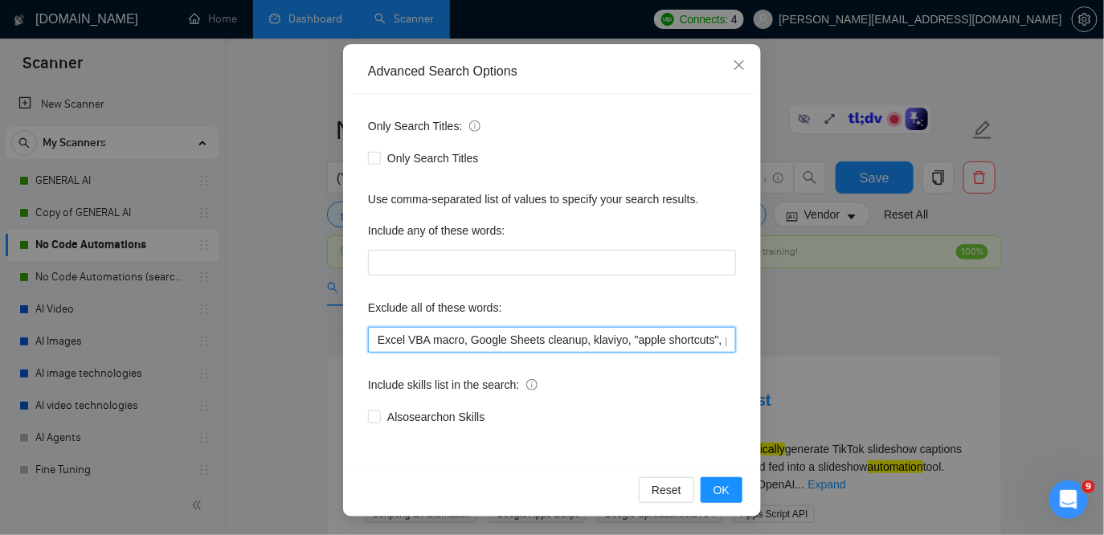
drag, startPoint x: 402, startPoint y: 341, endPoint x: 350, endPoint y: 338, distance: 51.5
click at [350, 338] on div "Only Search Titles: Only Search Titles Use comma-separated list of values to sp…" at bounding box center [552, 281] width 407 height 374
click at [435, 340] on input "Excel VBA macro, Google Sheets cleanup, klaviyo, "apple shortcuts", pabbly, "[D…" at bounding box center [552, 340] width 368 height 26
click at [739, 62] on icon "close" at bounding box center [739, 65] width 13 height 13
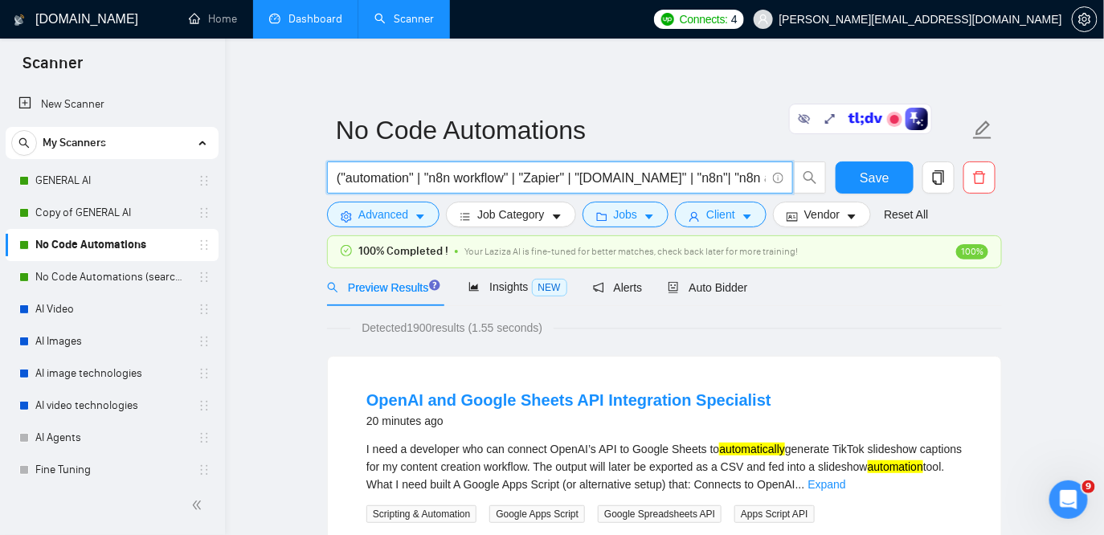
drag, startPoint x: 428, startPoint y: 177, endPoint x: 517, endPoint y: 178, distance: 89.2
click at [517, 178] on input "("automation" | "n8n workflow" | "Zapier" | "[DOMAIN_NAME]" | "n8n"| "n8n autom…" at bounding box center [551, 178] width 429 height 20
click at [463, 162] on span "("automation" | "n8n workflow" | "Zapier" | "[DOMAIN_NAME]" | "n8n"| "n8n autom…" at bounding box center [560, 178] width 466 height 32
click at [432, 179] on input "("automation" | "n8n workflow" | "Zapier" | "[DOMAIN_NAME]" | "n8n"| "n8n autom…" at bounding box center [551, 178] width 429 height 20
click at [411, 216] on button "Advanced" at bounding box center [383, 215] width 112 height 26
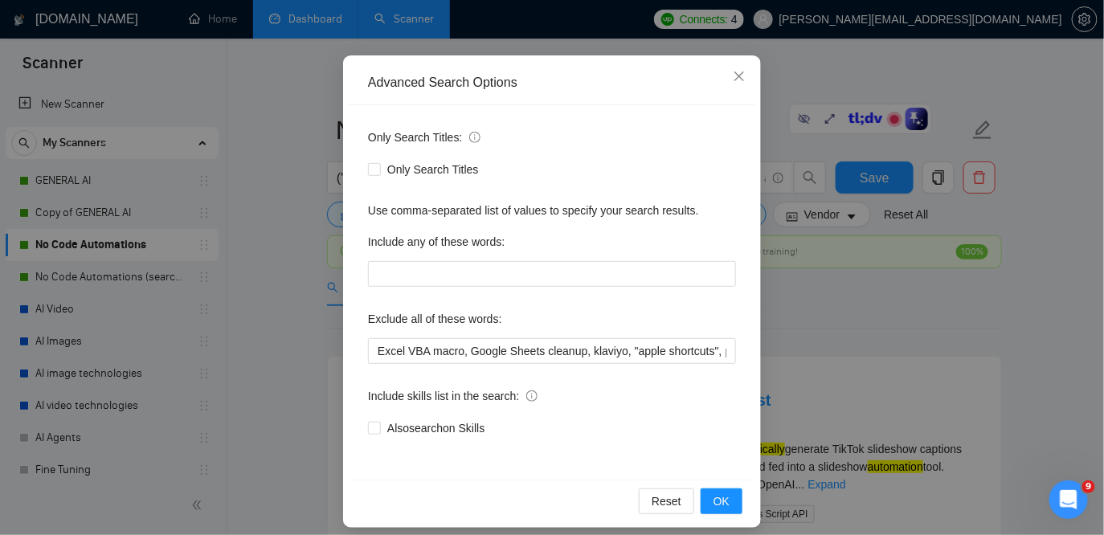
scroll to position [133, 0]
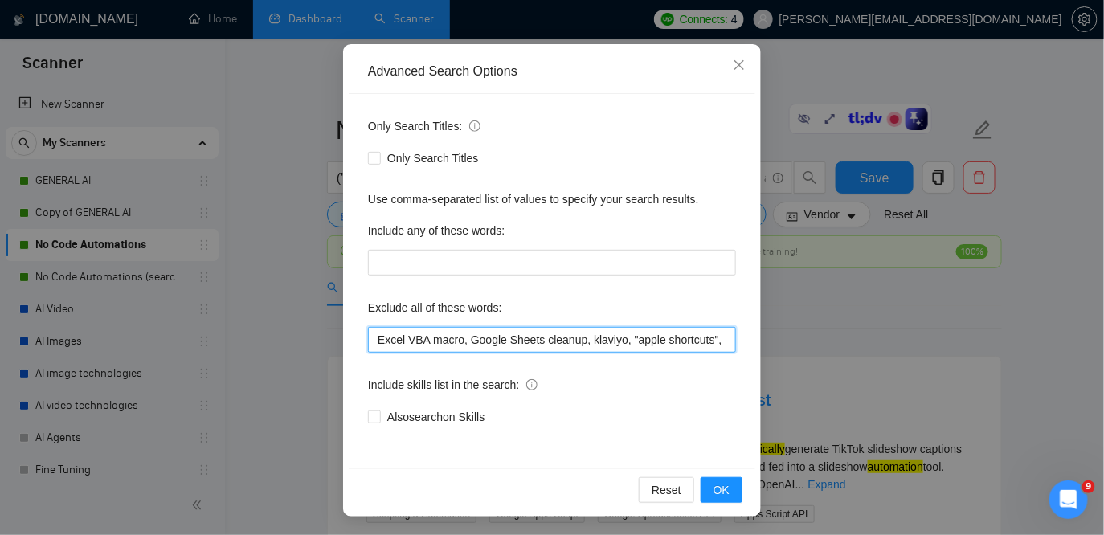
click at [484, 338] on input "Excel VBA macro, Google Sheets cleanup, klaviyo, "apple shortcuts", pabbly, "[D…" at bounding box center [552, 340] width 368 height 26
drag, startPoint x: 473, startPoint y: 338, endPoint x: 589, endPoint y: 334, distance: 115.8
click at [589, 334] on input "Excel VBA macro, Google Sheets cleanup, klaviyo, "apple shortcuts", pabbly, "[D…" at bounding box center [552, 340] width 368 height 26
click at [518, 329] on input "Excel VBA macro, Google Sheets cleanup, klaviyo, "apple shortcuts", pabbly, "[D…" at bounding box center [552, 340] width 368 height 26
drag, startPoint x: 509, startPoint y: 341, endPoint x: 475, endPoint y: 340, distance: 33.8
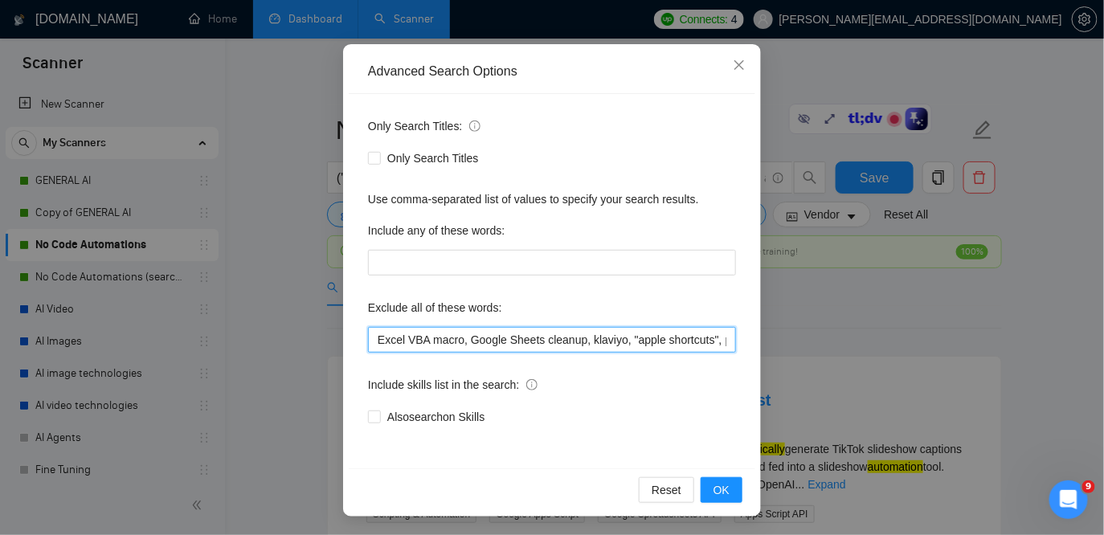
click at [475, 340] on input "Excel VBA macro, Google Sheets cleanup, klaviyo, "apple shortcuts", pabbly, "[D…" at bounding box center [552, 340] width 368 height 26
drag, startPoint x: 550, startPoint y: 339, endPoint x: 590, endPoint y: 334, distance: 39.7
click at [590, 334] on input "Excel VBA macro, Google Sheets cleanup, klaviyo, "apple shortcuts", pabbly, "[D…" at bounding box center [552, 340] width 368 height 26
click at [475, 339] on input "Excel VBA macro, Google Sheets cleanup, klaviyo, "apple shortcuts", pabbly, "[D…" at bounding box center [552, 340] width 368 height 26
click at [595, 340] on input "Excel VBA macro, "Google Sheets cleanup, klaviyo, "apple shortcuts", pabbly, "[…" at bounding box center [552, 340] width 368 height 26
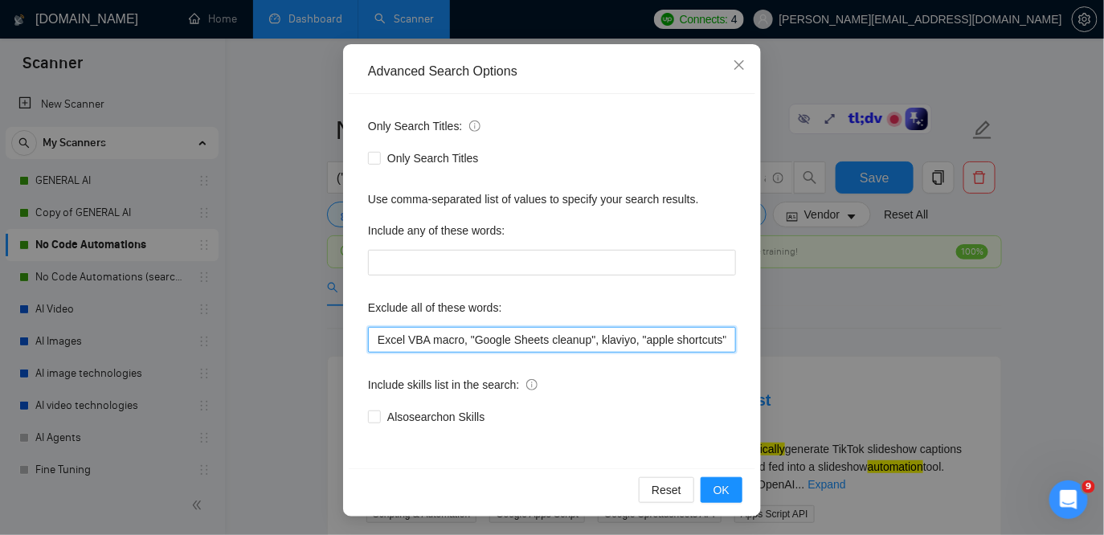
click at [379, 334] on input "Excel VBA macro, "Google Sheets cleanup", klaviyo, "apple shortcuts", pabbly, "…" at bounding box center [552, 340] width 368 height 26
click at [469, 341] on input ""Excel VBA macro, "Google Sheets cleanup", klaviyo, "apple shortcuts", pabbly, …" at bounding box center [552, 340] width 368 height 26
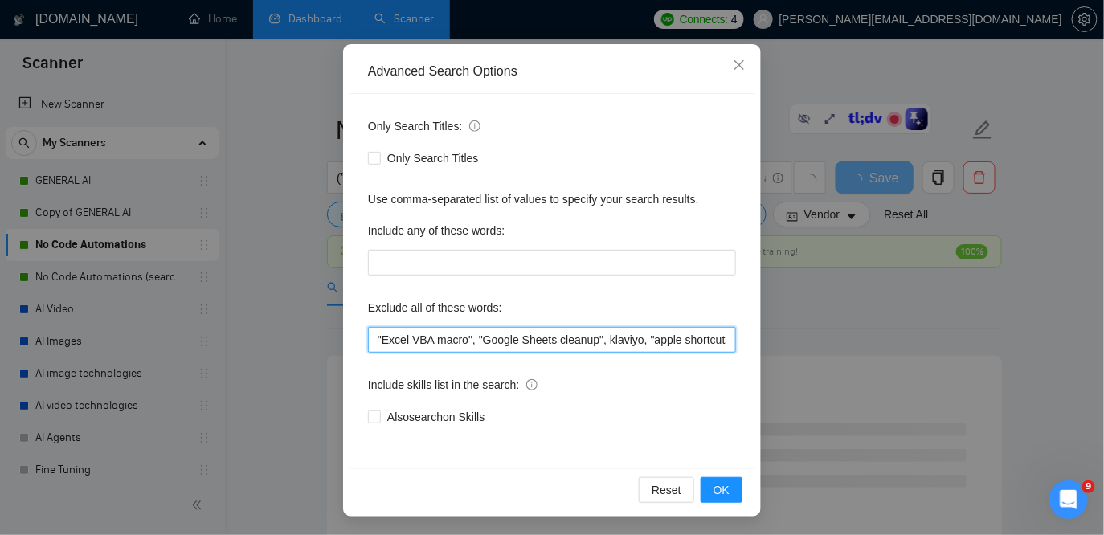
drag, startPoint x: 704, startPoint y: 340, endPoint x: 771, endPoint y: 342, distance: 67.5
click at [771, 342] on div "Advanced Search Options Only Search Titles: Only Search Titles Use comma-separa…" at bounding box center [552, 267] width 1104 height 535
click at [675, 336] on input ""Excel VBA macro", "Google Sheets cleanup", klaviyo, "apple shortcuts", pabbly,…" at bounding box center [552, 340] width 368 height 26
drag, startPoint x: 651, startPoint y: 338, endPoint x: 736, endPoint y: 337, distance: 85.2
click at [736, 337] on input ""Excel VBA macro", "Google Sheets cleanup", klaviyo, "apple shortcuts", pabbly,…" at bounding box center [552, 340] width 368 height 26
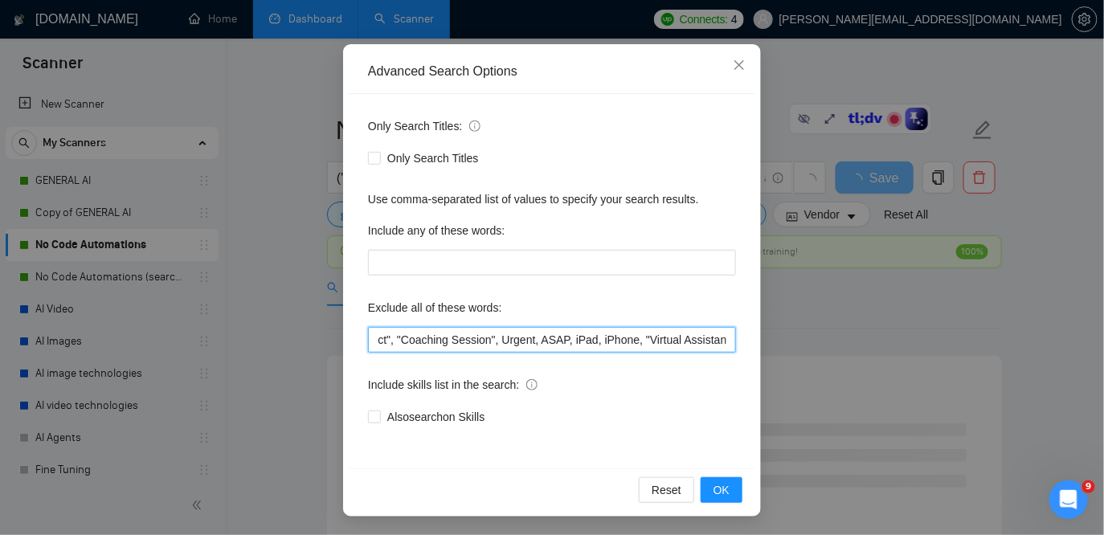
scroll to position [0, 1072]
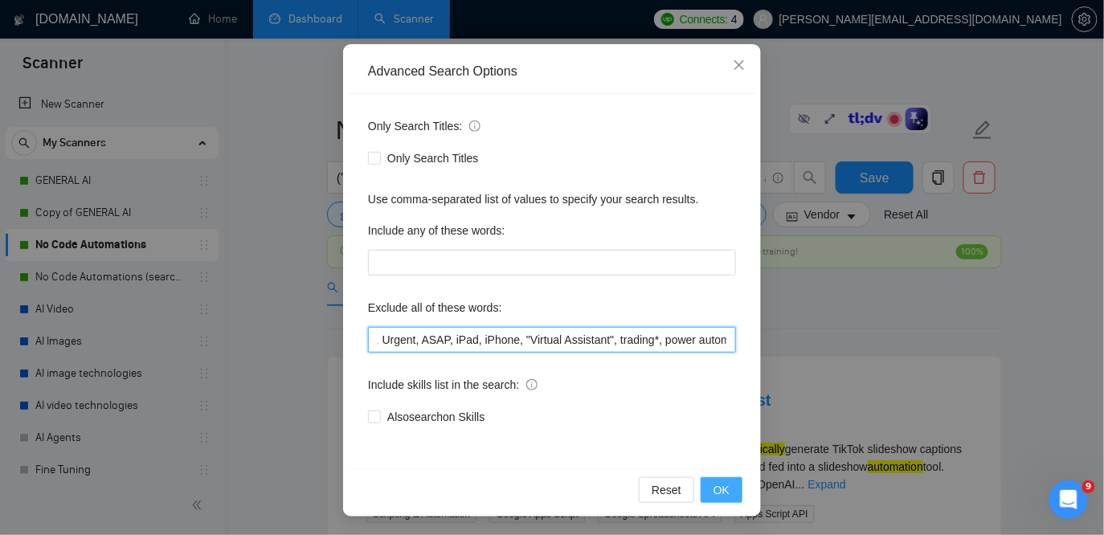
type input ""Excel VBA macro", "Google Sheets cleanup", klaviyo, "apple shortcuts", pabbly,…"
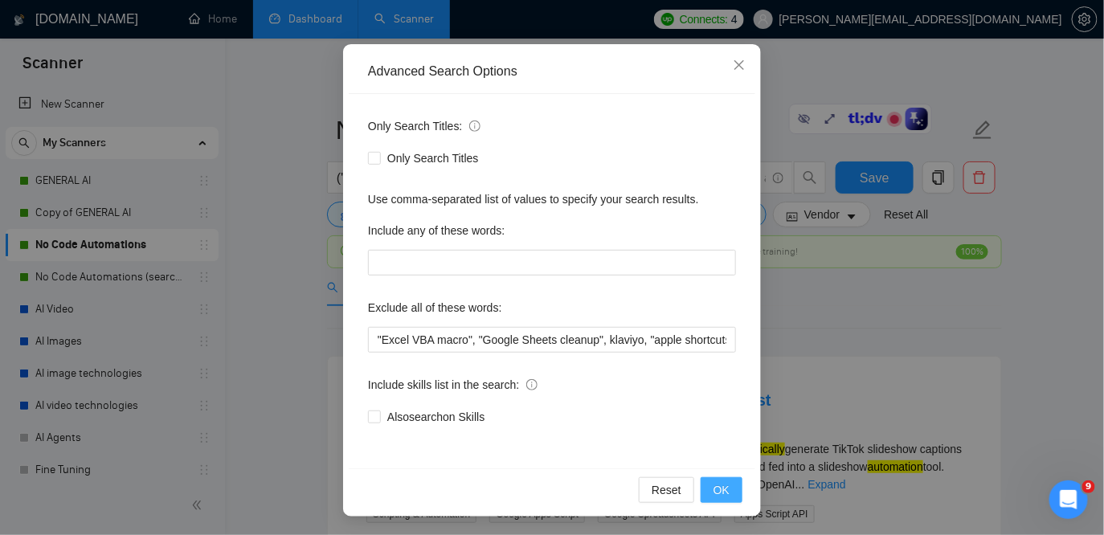
click at [727, 493] on span "OK" at bounding box center [722, 490] width 16 height 18
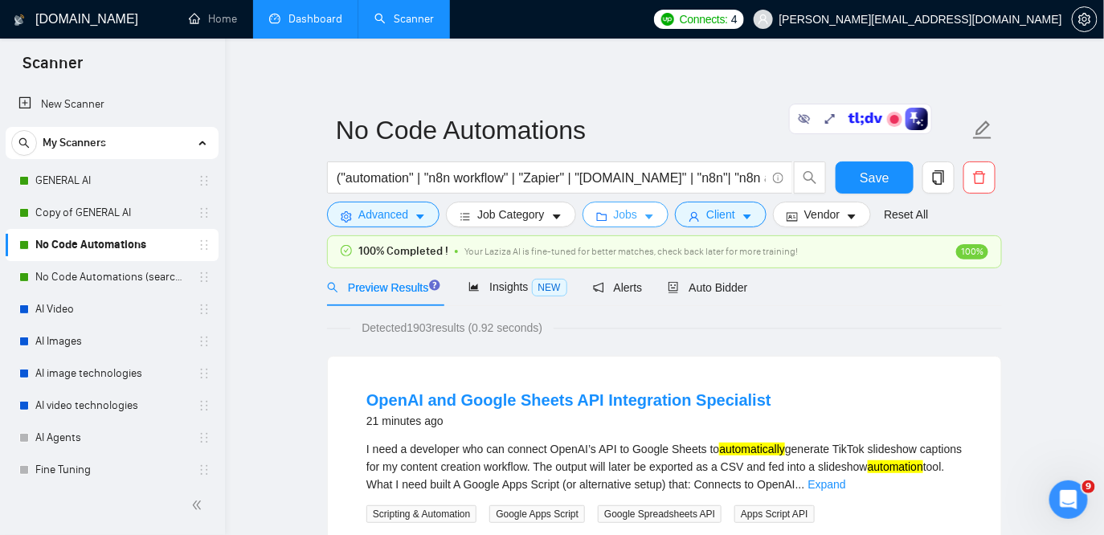
click at [636, 224] on button "Jobs" at bounding box center [626, 215] width 87 height 26
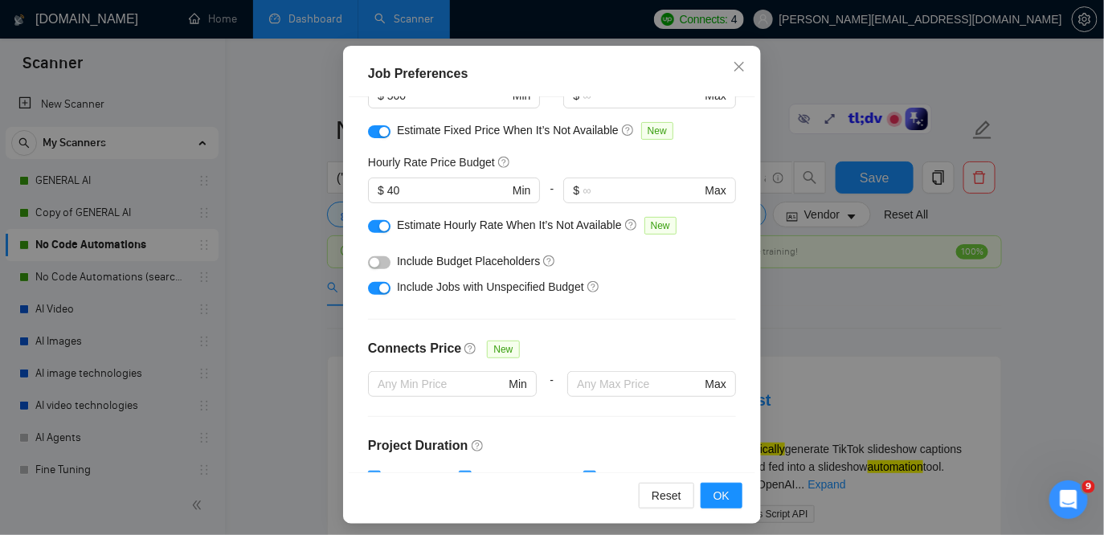
scroll to position [0, 0]
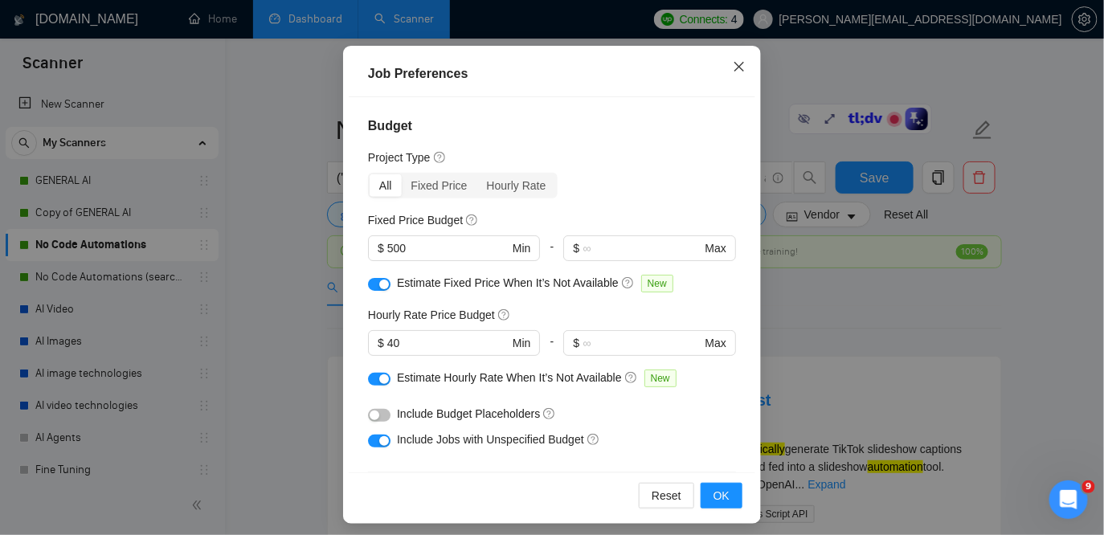
click at [743, 63] on icon "close" at bounding box center [739, 67] width 10 height 10
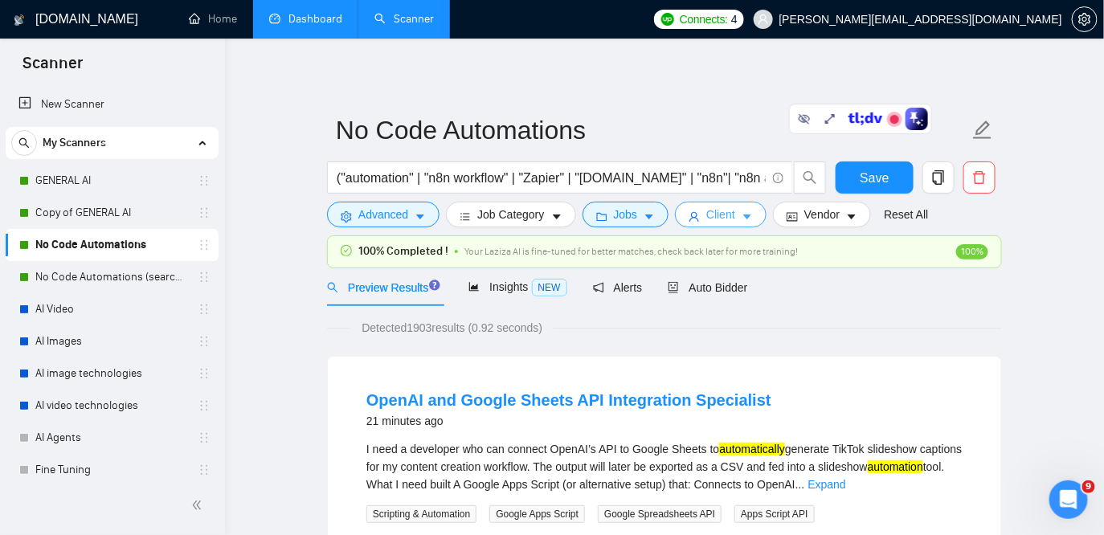
click at [731, 215] on span "Client" at bounding box center [720, 215] width 29 height 18
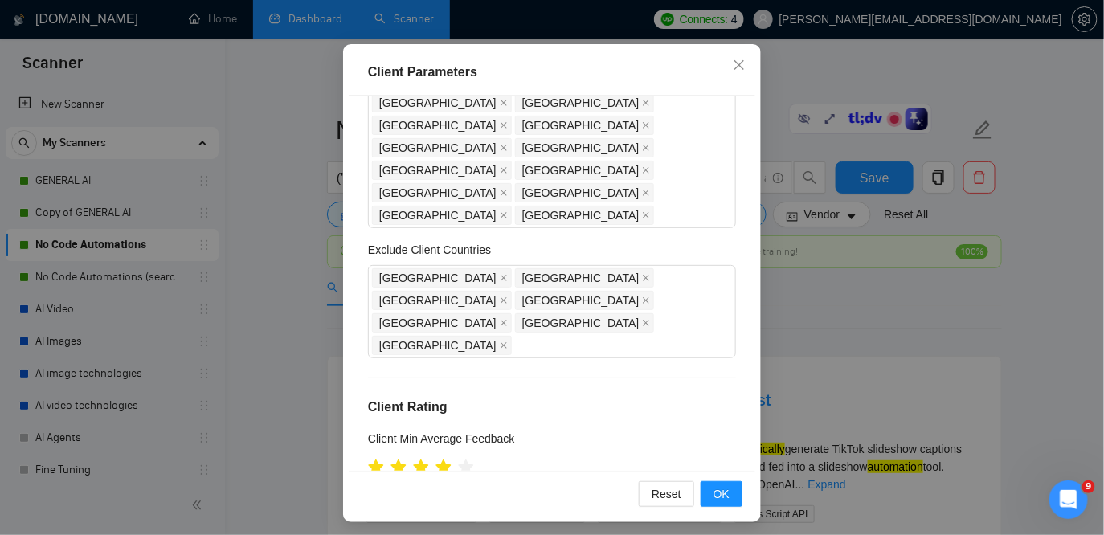
scroll to position [175, 0]
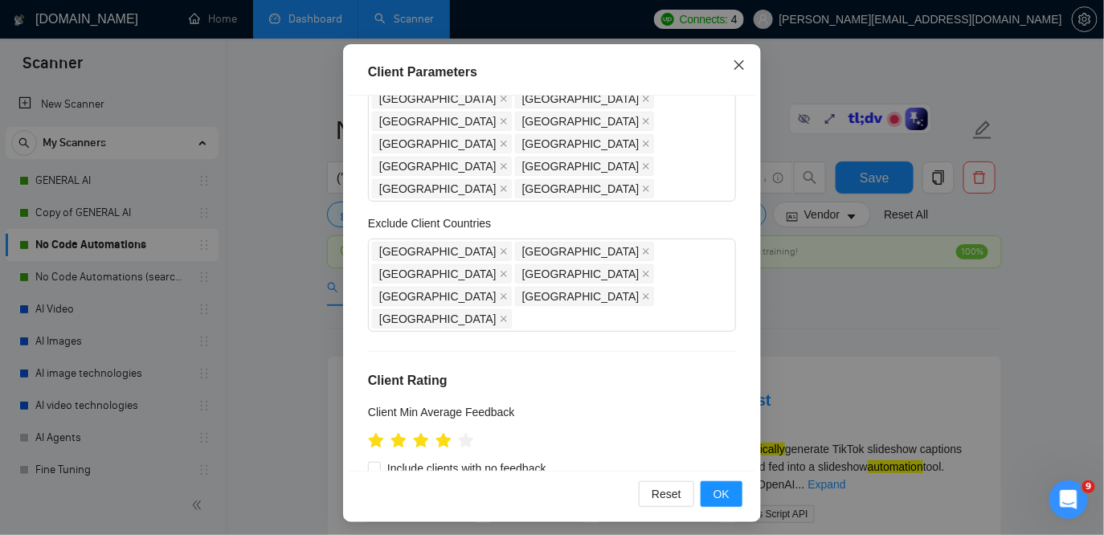
click at [740, 72] on span "Close" at bounding box center [739, 65] width 43 height 43
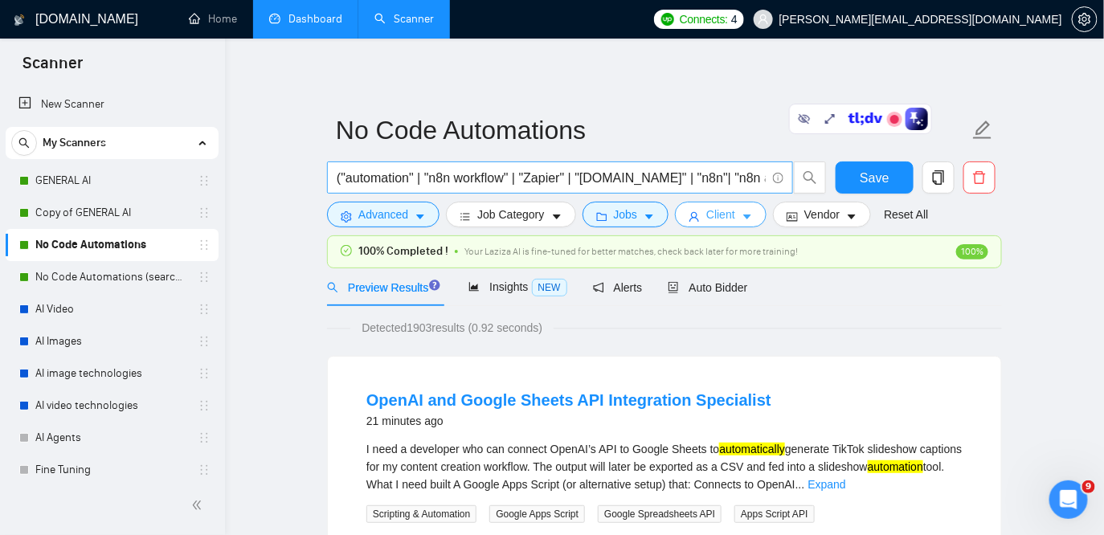
scroll to position [0, 0]
click at [726, 223] on button "Client" at bounding box center [721, 215] width 92 height 26
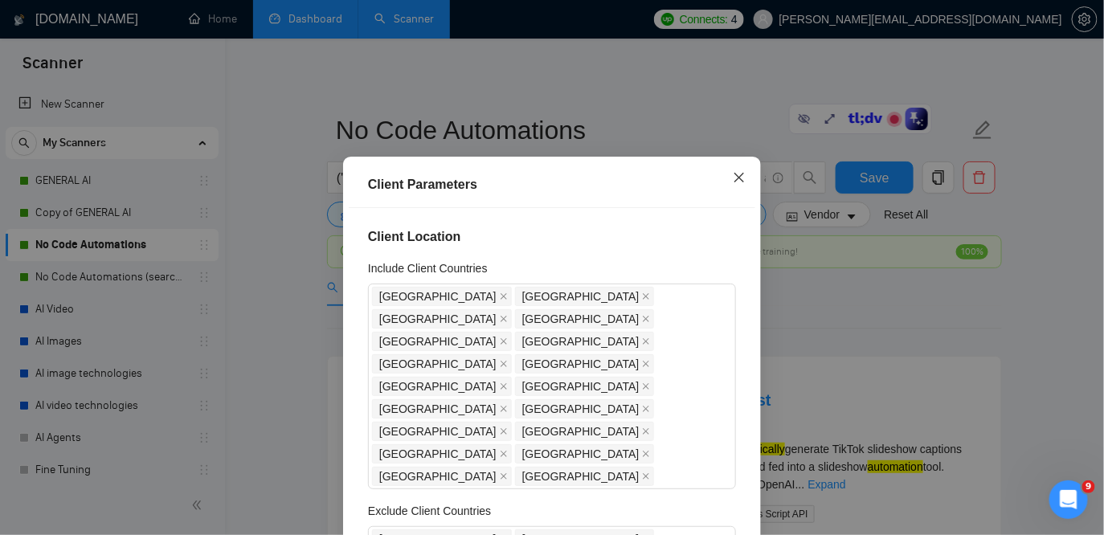
click at [745, 170] on span "Close" at bounding box center [739, 178] width 43 height 43
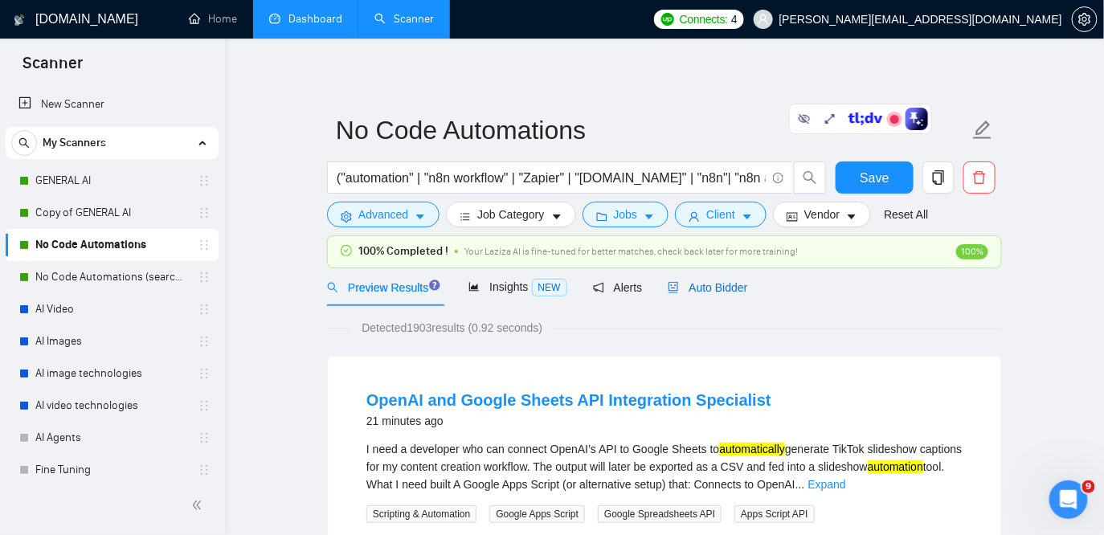
click at [708, 283] on span "Auto Bidder" at bounding box center [708, 287] width 80 height 13
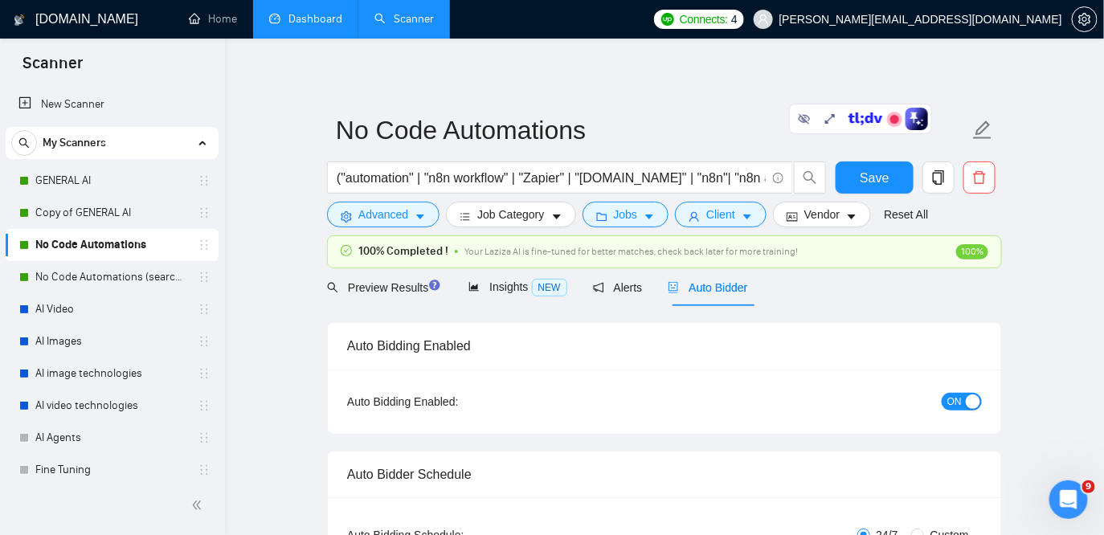
checkbox input "true"
click at [628, 298] on div "Alerts" at bounding box center [618, 287] width 50 height 38
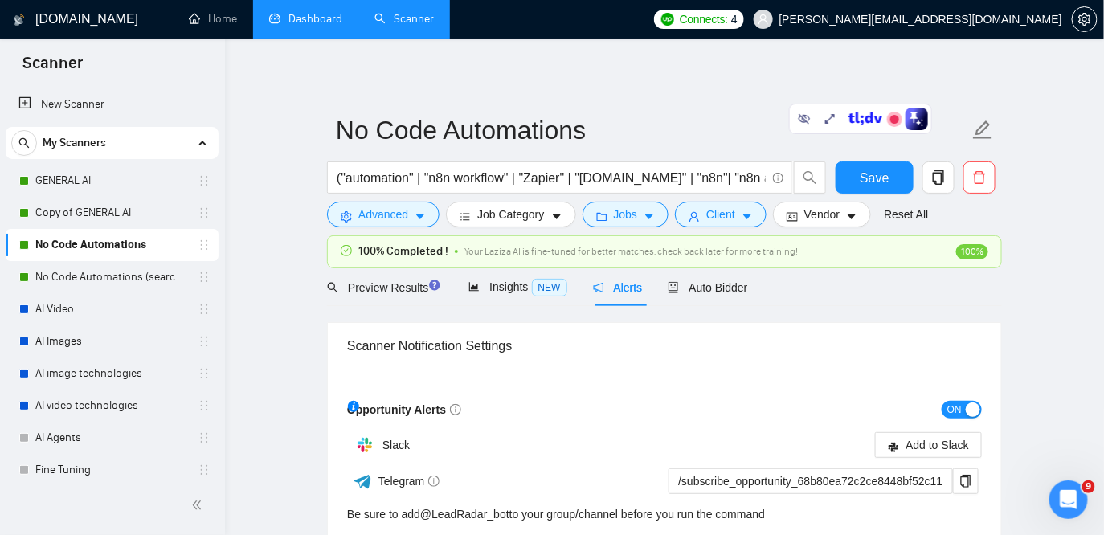
scroll to position [6, 0]
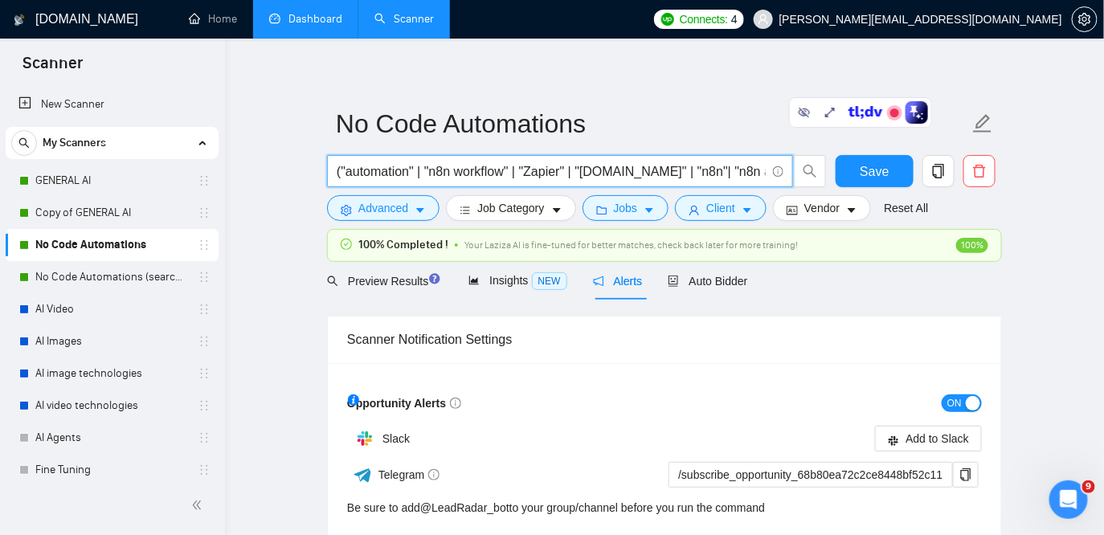
click at [517, 166] on input "("automation" | "n8n workflow" | "Zapier" | "[DOMAIN_NAME]" | "n8n"| "n8n autom…" at bounding box center [551, 172] width 429 height 20
drag, startPoint x: 648, startPoint y: 166, endPoint x: 824, endPoint y: 188, distance: 177.3
click at [824, 188] on div "("automation" | "n8n workflow" | "Zapier" | "[DOMAIN_NAME]" | "n8n"| "n8n autom…" at bounding box center [577, 175] width 506 height 40
click at [537, 175] on input "("automation" | "n8n workflow" | "Zapier" | "[DOMAIN_NAME]" | "n8n"| "n8n autom…" at bounding box center [551, 172] width 429 height 20
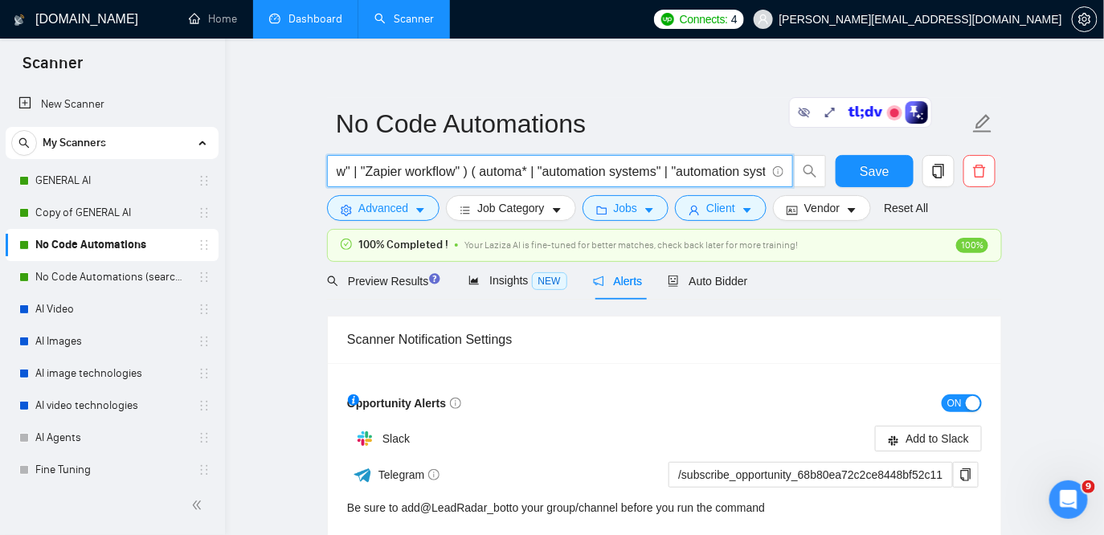
scroll to position [0, 69]
drag, startPoint x: 354, startPoint y: 171, endPoint x: 309, endPoint y: 166, distance: 44.6
click at [309, 166] on main "No Code Automations ("automation" | "n8n workflow" | "Zapier" | "[DOMAIN_NAME]"…" at bounding box center [665, 297] width 828 height 479
click at [440, 173] on input "("automation" | "n8n workflow" | "Zapier" | "[DOMAIN_NAME]" | "n8n"| "n8n autom…" at bounding box center [551, 172] width 429 height 20
click at [507, 168] on input "("automation" | "n8n workflow" | "Zapier" | "[DOMAIN_NAME]" | "n8n"| "n8n autom…" at bounding box center [551, 172] width 429 height 20
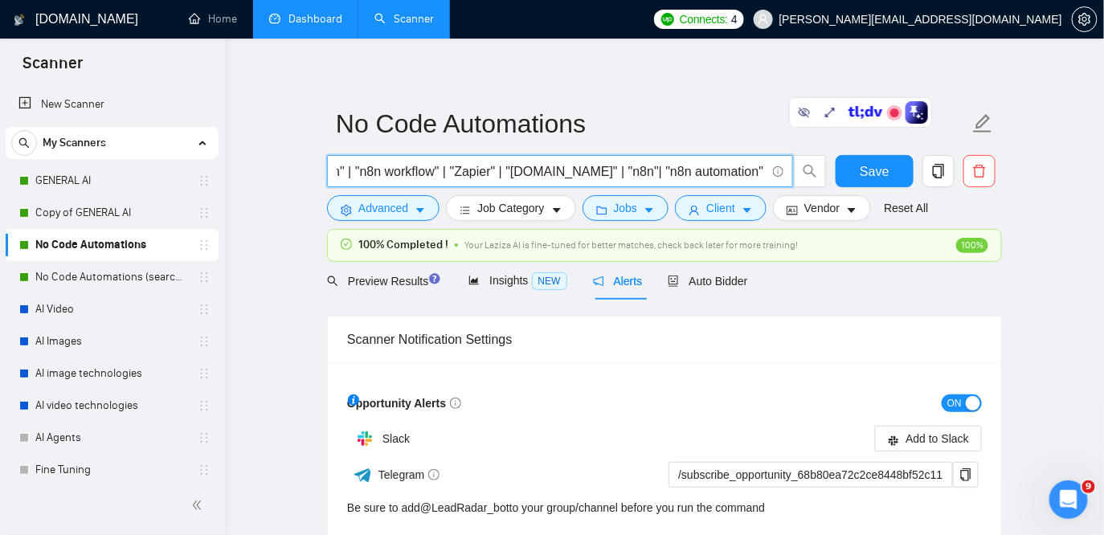
click at [507, 174] on input "("automation" | "n8n workflow" | "Zapier" | "[DOMAIN_NAME]" | "n8n"| "n8n autom…" at bounding box center [551, 172] width 429 height 20
click at [464, 176] on input "("automation" | "n8n workflow" | "Zapier*) | "[DOMAIN_NAME]" | "n8n"| "n8n auto…" at bounding box center [551, 172] width 429 height 20
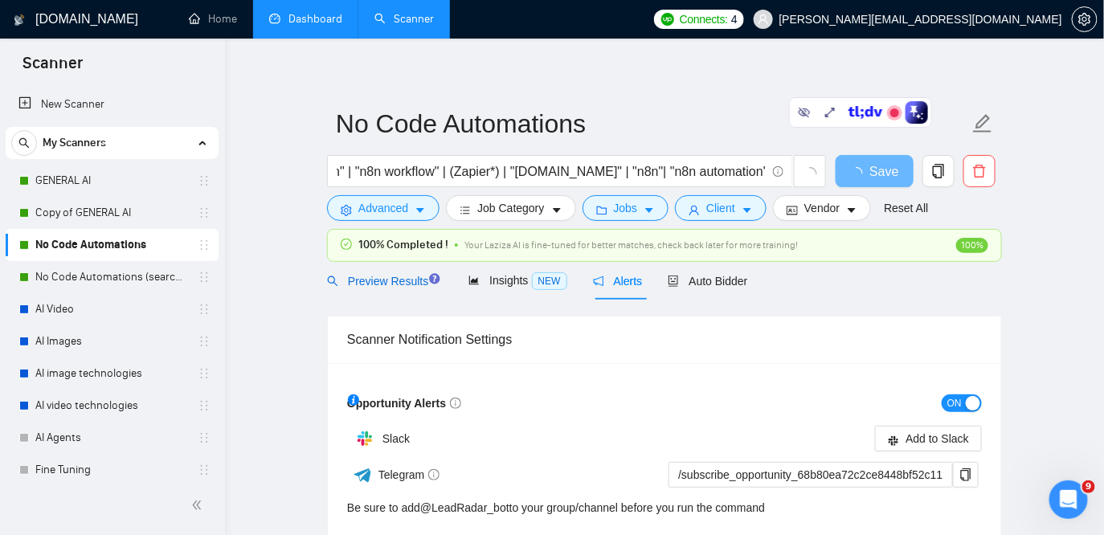
click at [407, 275] on span "Preview Results" at bounding box center [385, 281] width 116 height 13
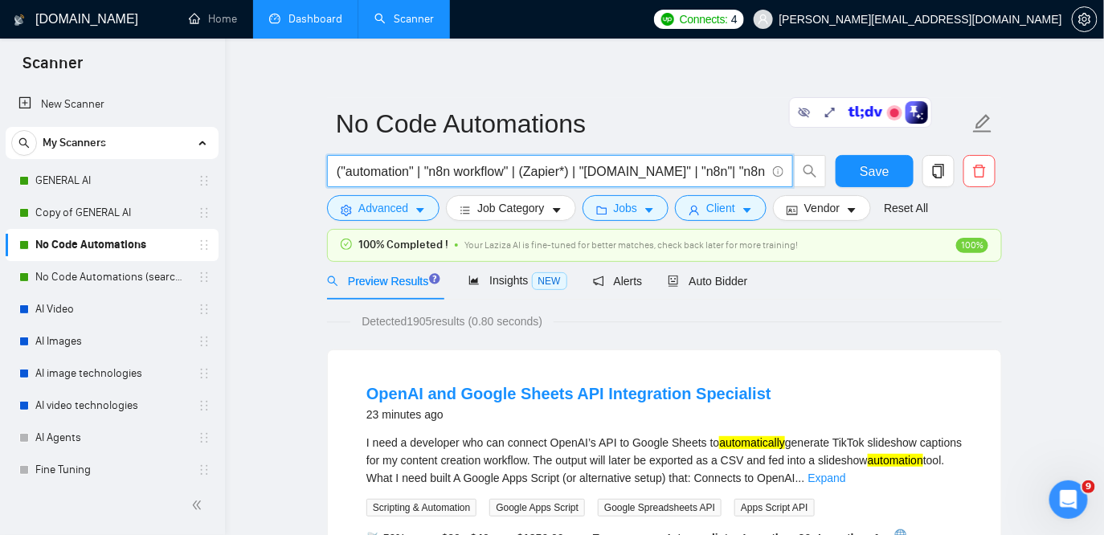
drag, startPoint x: 569, startPoint y: 174, endPoint x: 579, endPoint y: 172, distance: 10.6
click at [579, 172] on input "("automation" | "n8n workflow" | (Zapier*) | "[DOMAIN_NAME]" | "n8n"| "n8n auto…" at bounding box center [551, 172] width 429 height 20
drag, startPoint x: 542, startPoint y: 170, endPoint x: 601, endPoint y: 170, distance: 58.7
click at [601, 170] on input "("automation" | "n8n workflow" | (Zapier*) | "[DOMAIN_NAME]" | "n8n"| "n8n auto…" at bounding box center [551, 172] width 429 height 20
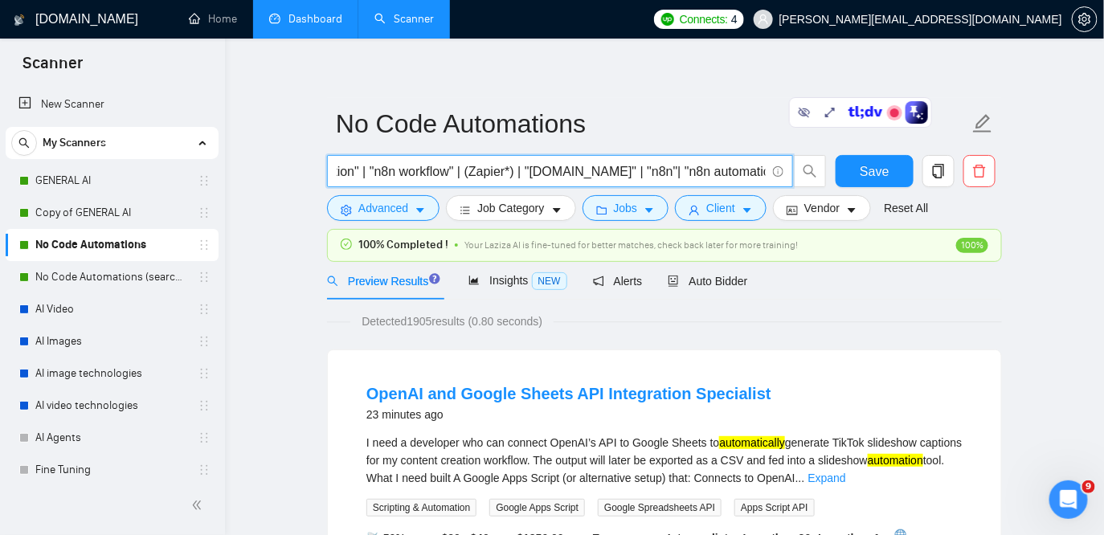
click at [520, 170] on input "("automation" | "n8n workflow" | (Zapier*) | "[DOMAIN_NAME]" | "n8n"| "n8n auto…" at bounding box center [551, 172] width 429 height 20
click at [526, 172] on input "("automation" | "n8n workflow" | (Zapier*) | "[DOMAIN_NAME]" | "n8n"| "n8n auto…" at bounding box center [551, 172] width 429 height 20
click at [522, 172] on input "("automation" | "n8n workflow" | (Zapier*) | "[DOMAIN_NAME]" | "n8n"| "n8n auto…" at bounding box center [551, 172] width 429 height 20
click at [550, 178] on input "("automation" | "n8n workflow" | (Zapier*) | "[DOMAIN_NAME]" | "n8n"| "n8n auto…" at bounding box center [551, 172] width 429 height 20
click at [542, 171] on input "("automation" | "n8n workflow" | (Zapier*) | "[DOMAIN_NAME]" | "n8n"| "n8n auto…" at bounding box center [551, 172] width 429 height 20
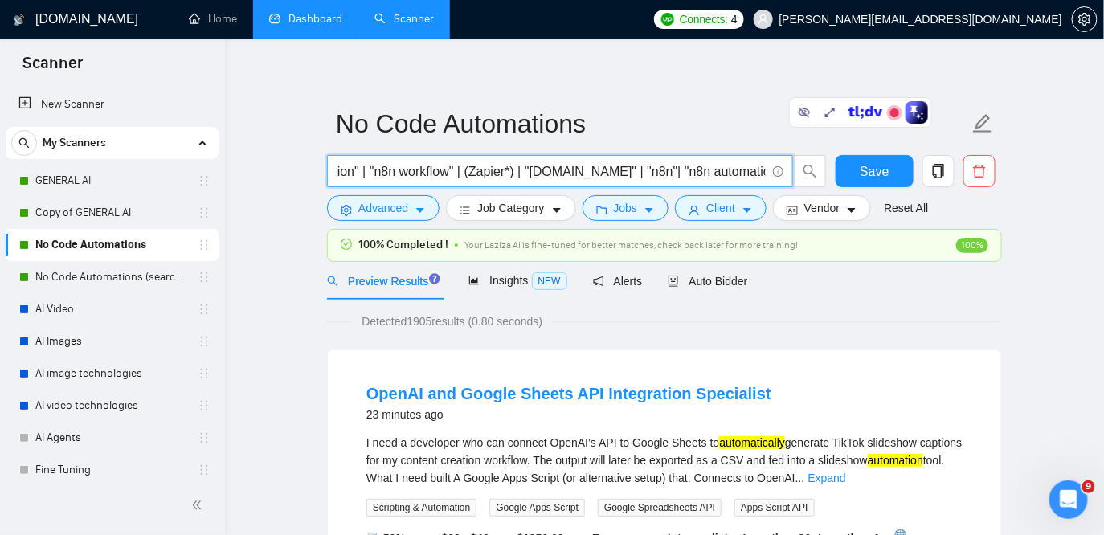
drag, startPoint x: 542, startPoint y: 171, endPoint x: 600, endPoint y: 170, distance: 57.9
click at [600, 170] on input "("automation" | "n8n workflow" | (Zapier*) | "[DOMAIN_NAME]" | "n8n"| "n8n auto…" at bounding box center [551, 172] width 429 height 20
click at [619, 170] on input "("automation" | "n8n workflow" | (Zapier*) | "[DOMAIN_NAME]" | "n8n"| "n8n auto…" at bounding box center [551, 172] width 429 height 20
paste input "[DOMAIN_NAME]"
click at [660, 170] on input "("automation" | "n8n workflow" | (Zapier*) | "[DOMAIN_NAME]" | "[DOMAIN_NAME]" …" at bounding box center [551, 172] width 429 height 20
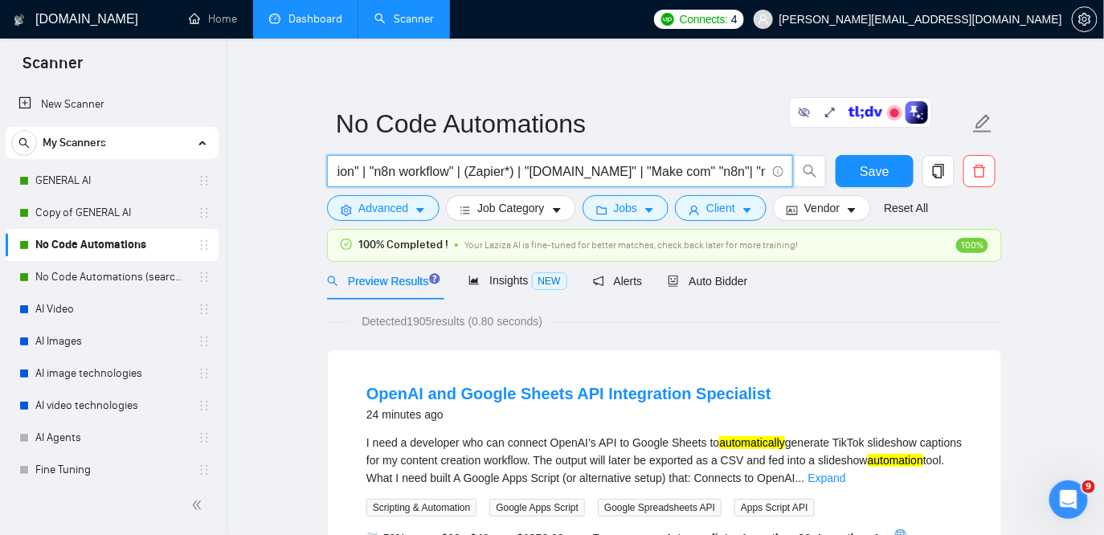
click at [691, 172] on input "("automation" | "n8n workflow" | (Zapier*) | "[DOMAIN_NAME]" | "Make com" "n8n"…" at bounding box center [551, 172] width 429 height 20
click at [627, 170] on input "("automation" | "n8n workflow" | (Zapier*) | "[DOMAIN_NAME]" | "Make com" | "n8…" at bounding box center [551, 172] width 429 height 20
click at [600, 169] on input "("automation" | "n8n workflow" | (Zapier*) | "[DOMAIN_NAME]" | "Make com" | "n8…" at bounding box center [551, 172] width 429 height 20
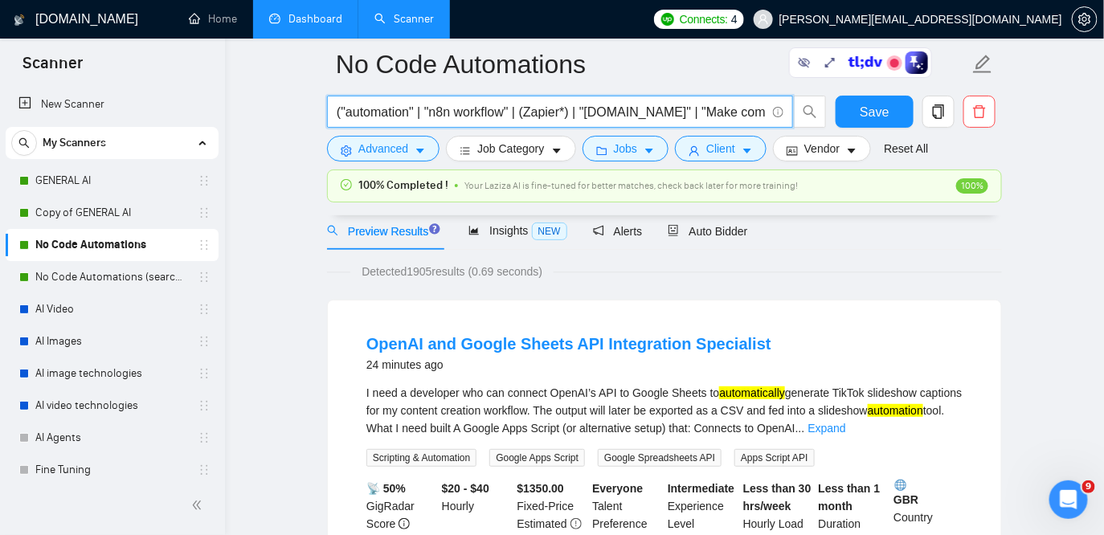
scroll to position [168, 0]
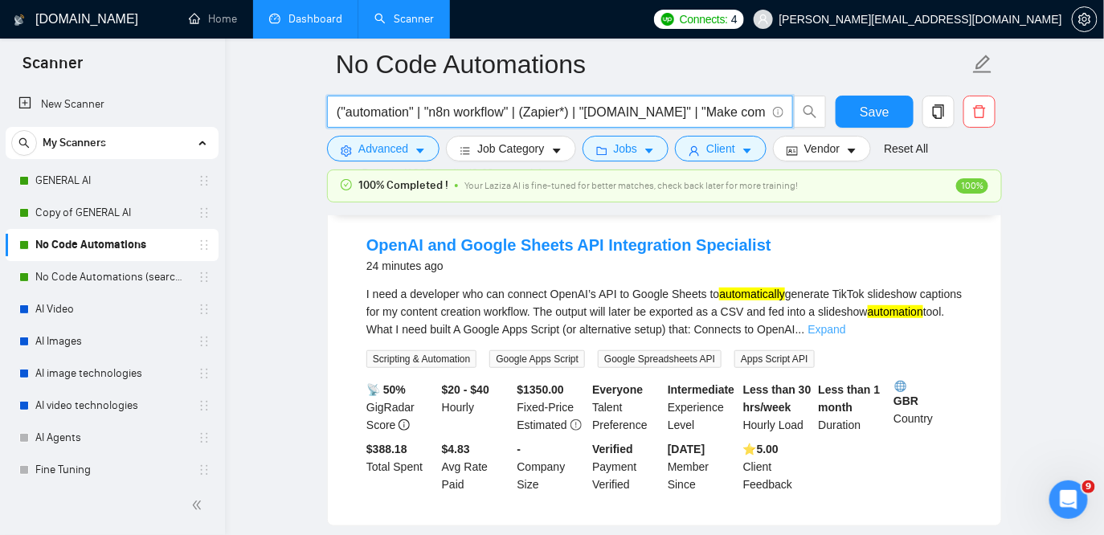
click at [846, 328] on link "Expand" at bounding box center [827, 329] width 38 height 13
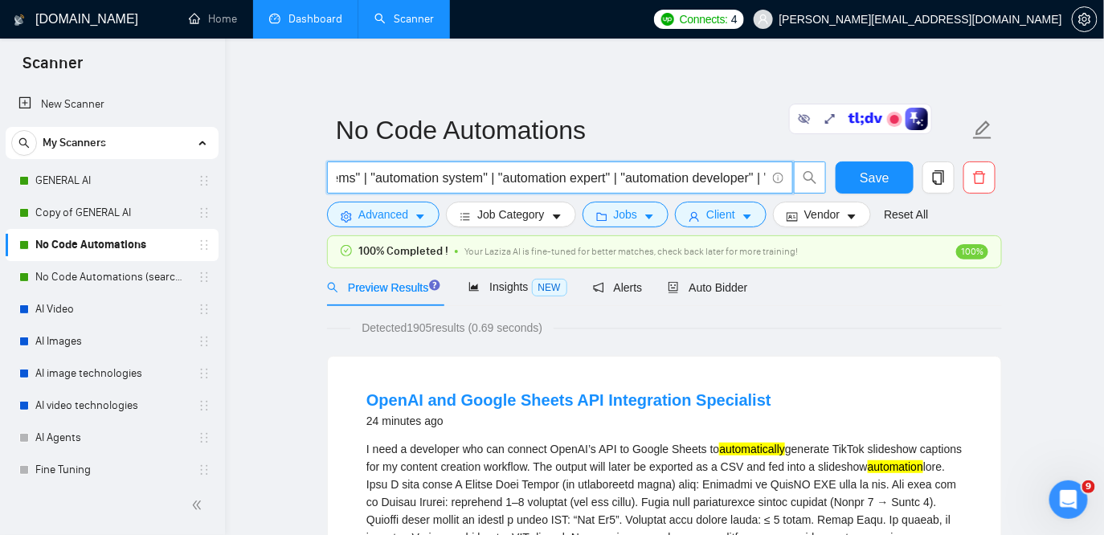
scroll to position [0, 1119]
drag, startPoint x: 710, startPoint y: 174, endPoint x: 795, endPoint y: 182, distance: 86.3
click at [795, 182] on span "("automation" | "n8n workflow" | (Zapier*) | "[DOMAIN_NAME]" | "Make com" | (n8…" at bounding box center [577, 178] width 500 height 32
click at [617, 182] on input "("automation" | "n8n workflow" | (Zapier*) | "[DOMAIN_NAME]" | "Make com" | (n8…" at bounding box center [551, 178] width 429 height 20
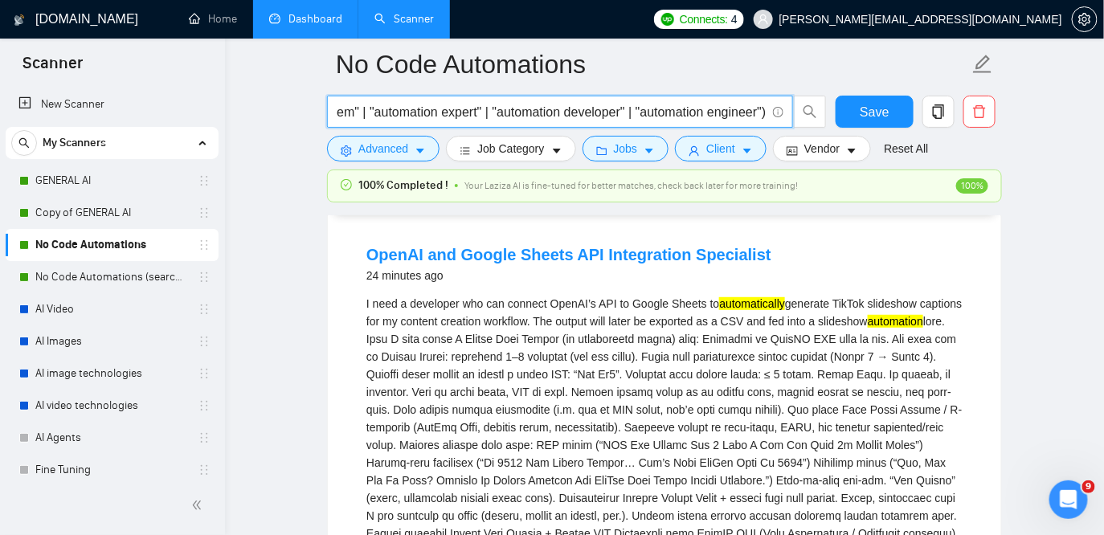
scroll to position [0, 0]
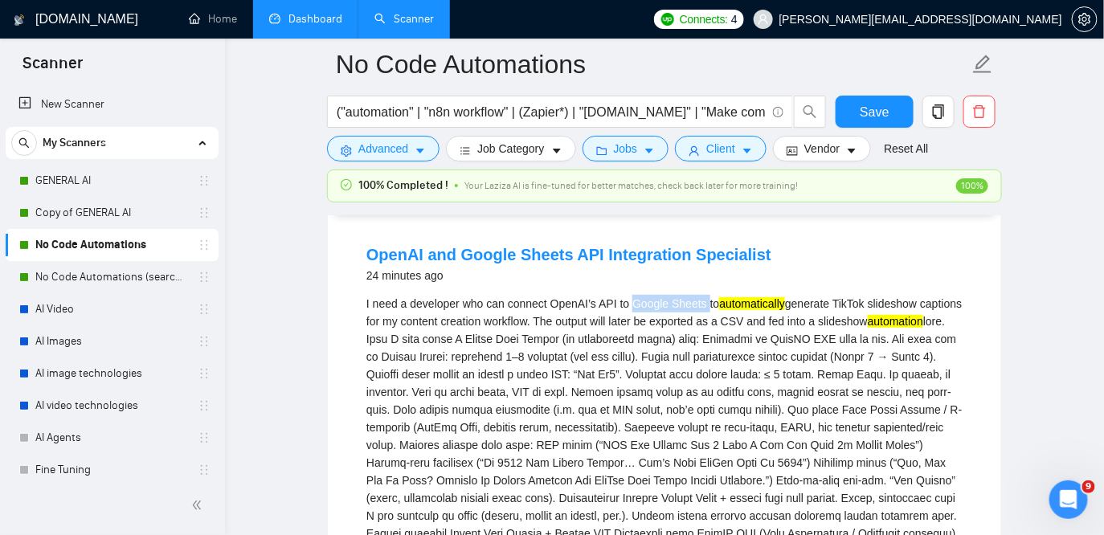
drag, startPoint x: 639, startPoint y: 305, endPoint x: 718, endPoint y: 305, distance: 79.5
click at [718, 305] on div "I need a developer who can connect OpenAI’s API to Google Sheets to automatical…" at bounding box center [664, 418] width 596 height 247
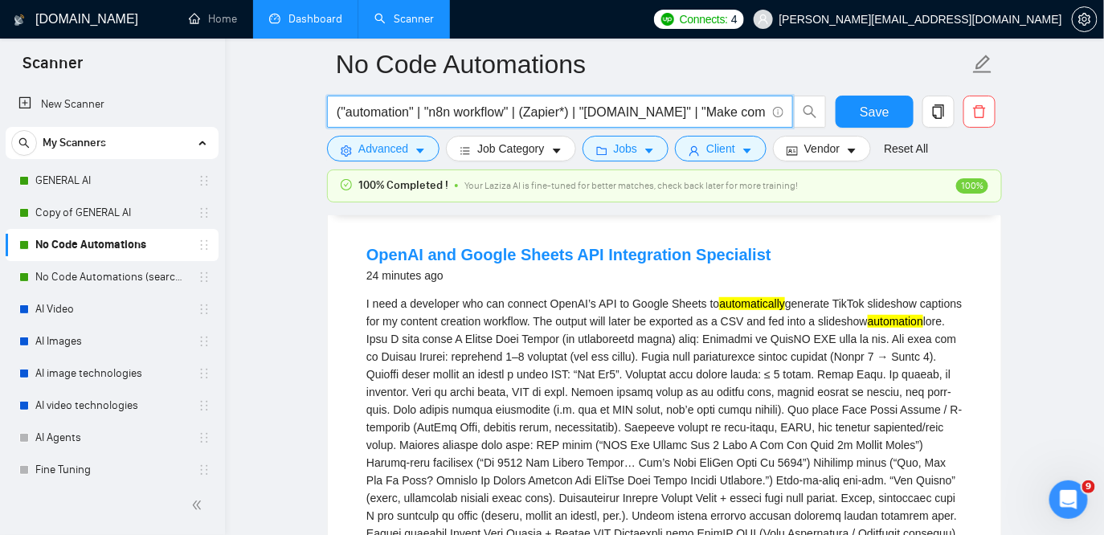
drag, startPoint x: 430, startPoint y: 112, endPoint x: 339, endPoint y: 112, distance: 90.8
click at [339, 112] on input "("automation" | "n8n workflow" | (Zapier*) | "[DOMAIN_NAME]" | "Make com" | (n8…" at bounding box center [551, 112] width 429 height 20
drag, startPoint x: 376, startPoint y: 113, endPoint x: 296, endPoint y: 116, distance: 80.4
click at [403, 111] on input "("automation" | "n8n workflow" | (Zapier*) | "[DOMAIN_NAME]" | "Make com" | (n8…" at bounding box center [551, 112] width 429 height 20
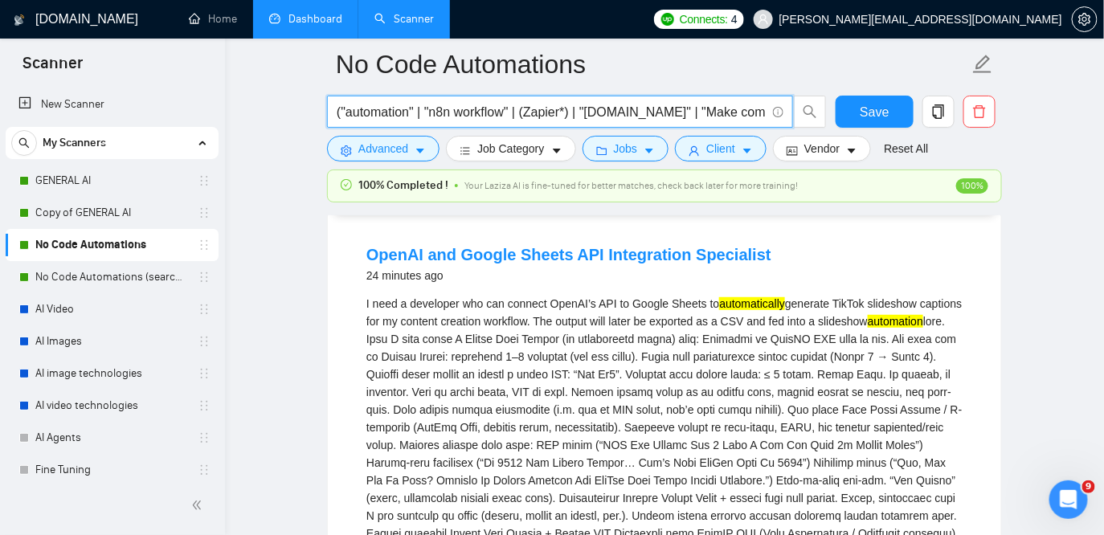
drag, startPoint x: 430, startPoint y: 112, endPoint x: 343, endPoint y: 117, distance: 86.9
click at [343, 117] on input "("automation" | "n8n workflow" | (Zapier*) | "[DOMAIN_NAME]" | "Make com" | (n8…" at bounding box center [551, 112] width 429 height 20
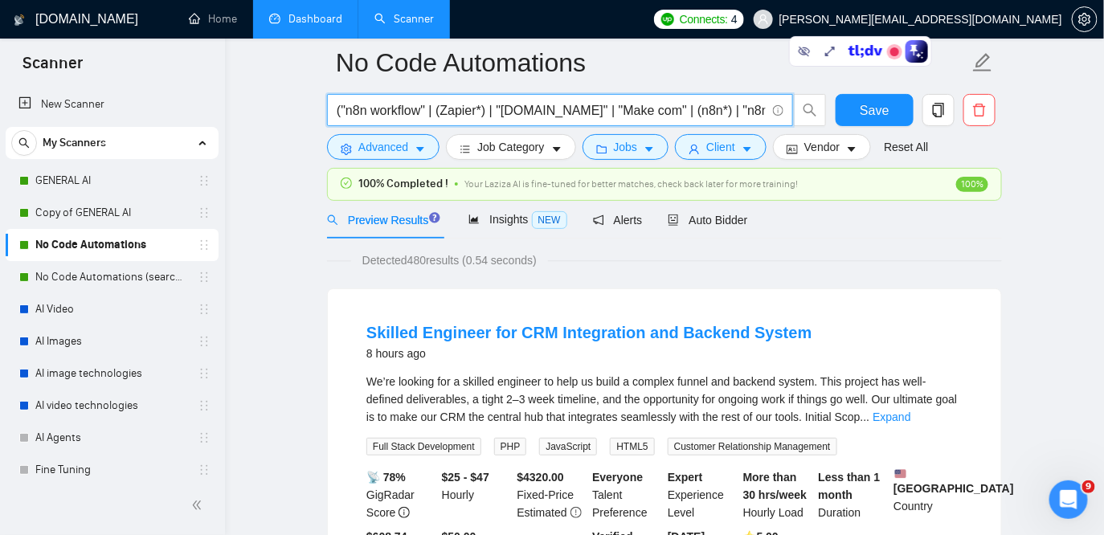
scroll to position [93, 0]
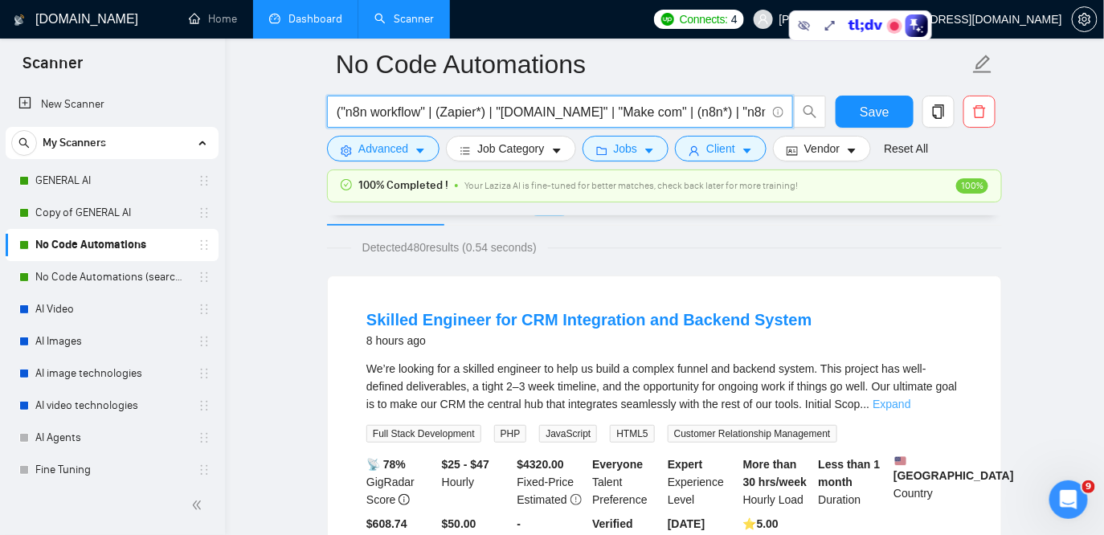
click at [910, 399] on link "Expand" at bounding box center [892, 404] width 38 height 13
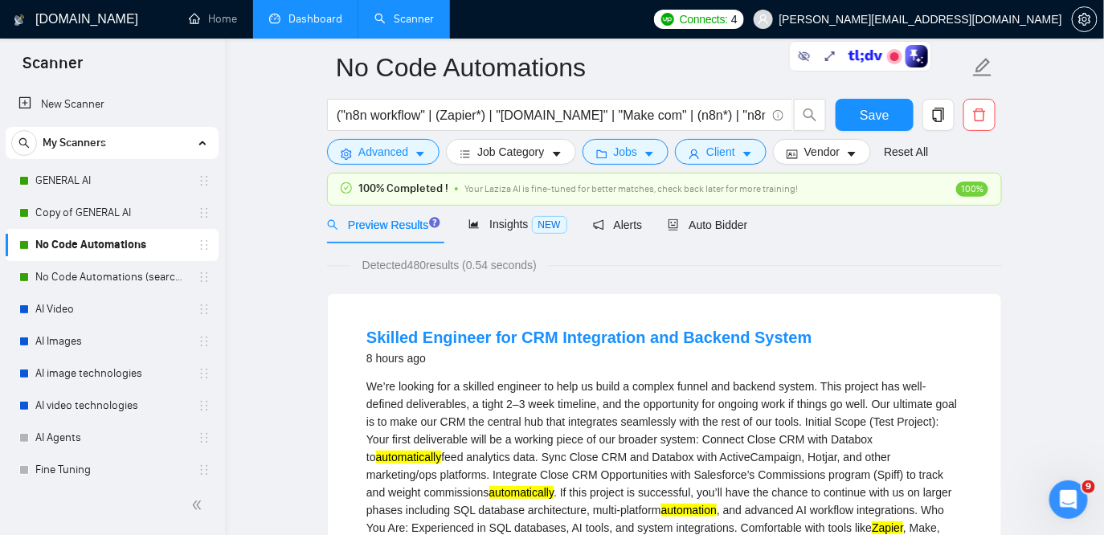
scroll to position [74, 0]
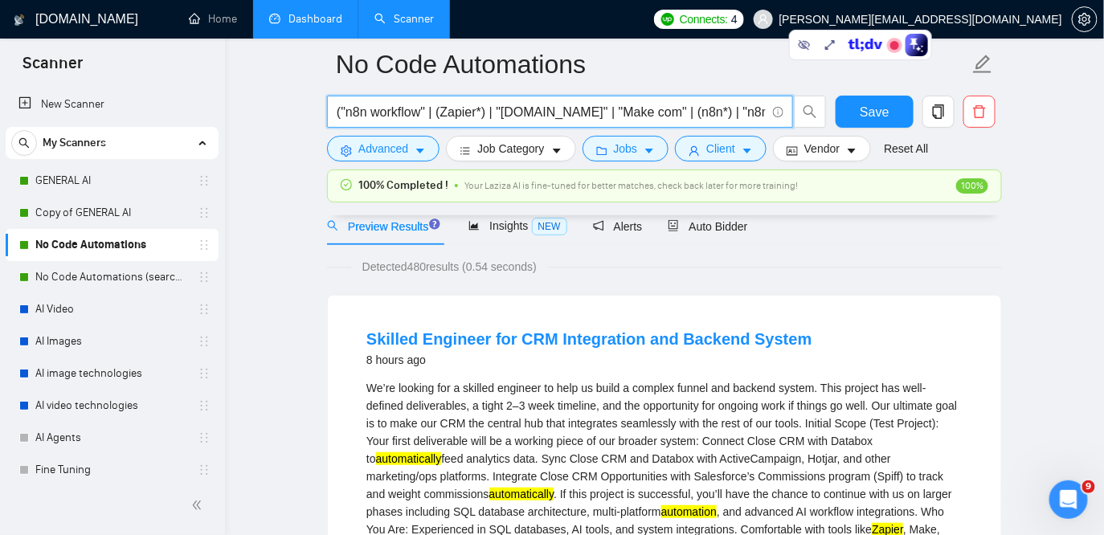
drag, startPoint x: 440, startPoint y: 112, endPoint x: 341, endPoint y: 114, distance: 99.7
click at [341, 114] on input "("n8n workflow" | (Zapier*) | "[DOMAIN_NAME]" | "Make com" | (n8n*) | "n8n auto…" at bounding box center [551, 112] width 429 height 20
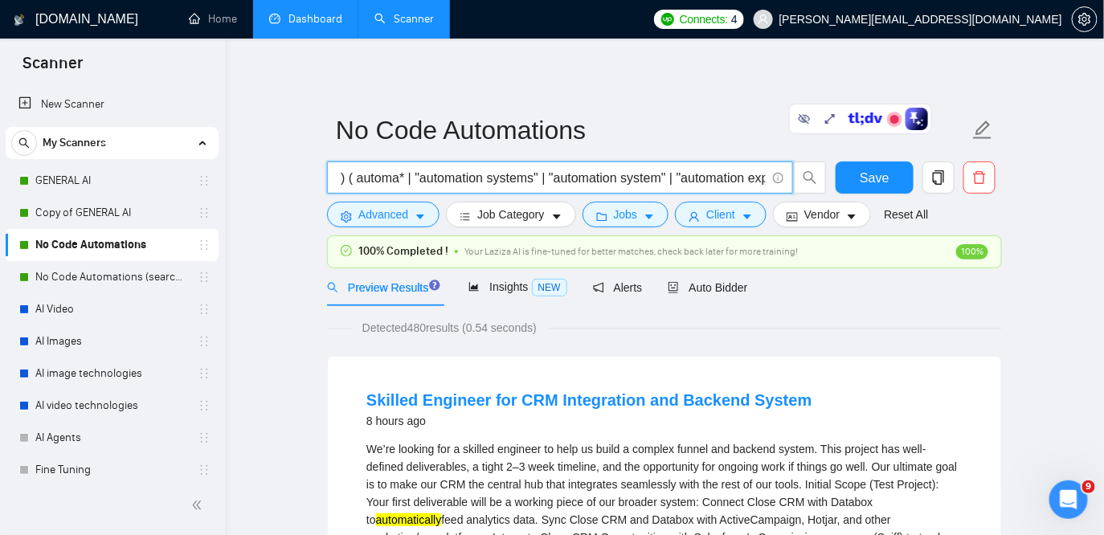
scroll to position [0, 76]
drag, startPoint x: 356, startPoint y: 183, endPoint x: 291, endPoint y: 174, distance: 65.7
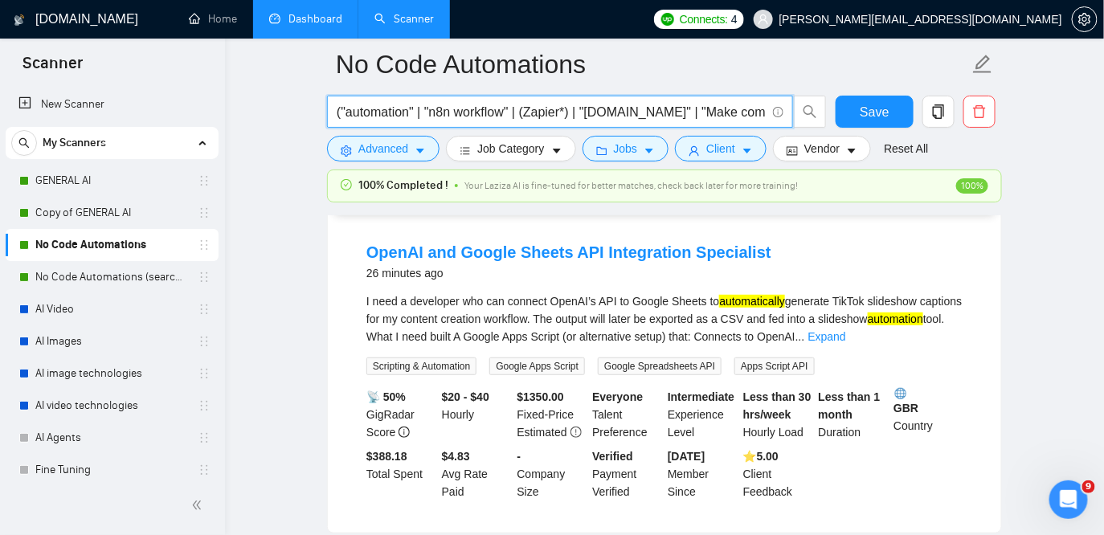
scroll to position [178, 0]
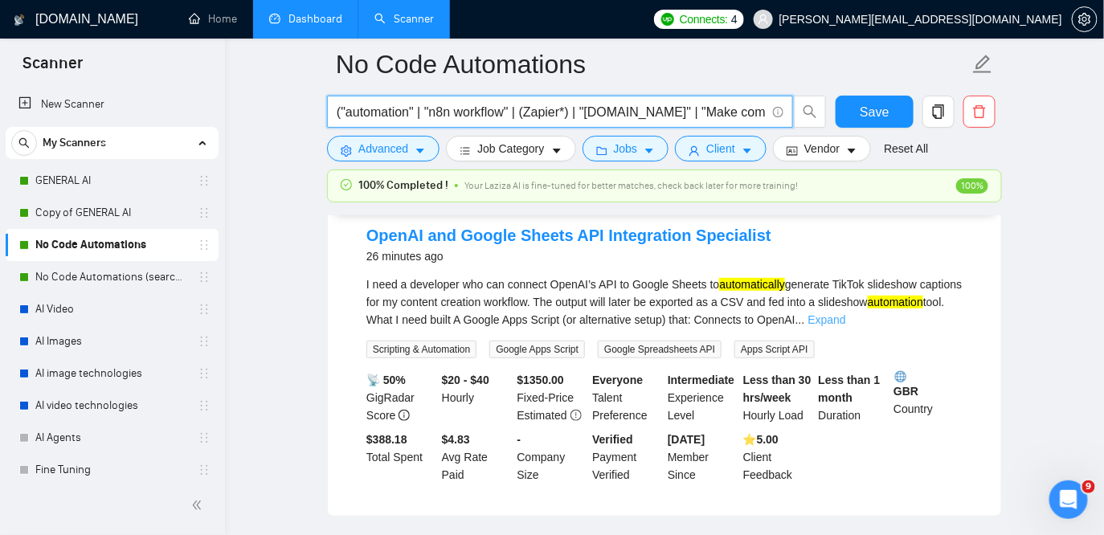
type input "("automation" | "n8n workflow" | (Zapier*) | "[DOMAIN_NAME]" | "Make com" | n8n…"
click at [846, 313] on link "Expand" at bounding box center [827, 319] width 38 height 13
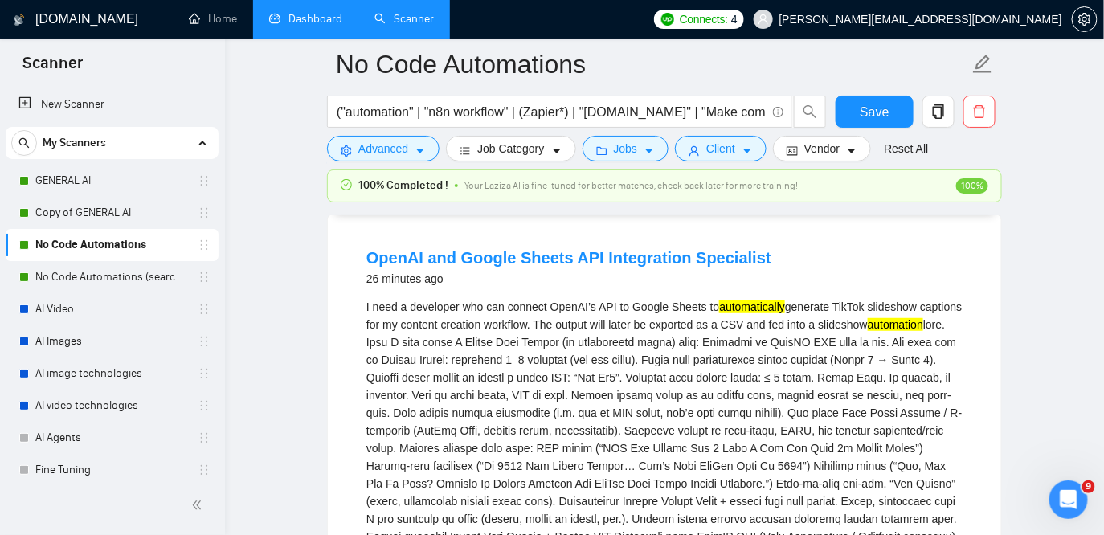
scroll to position [148, 0]
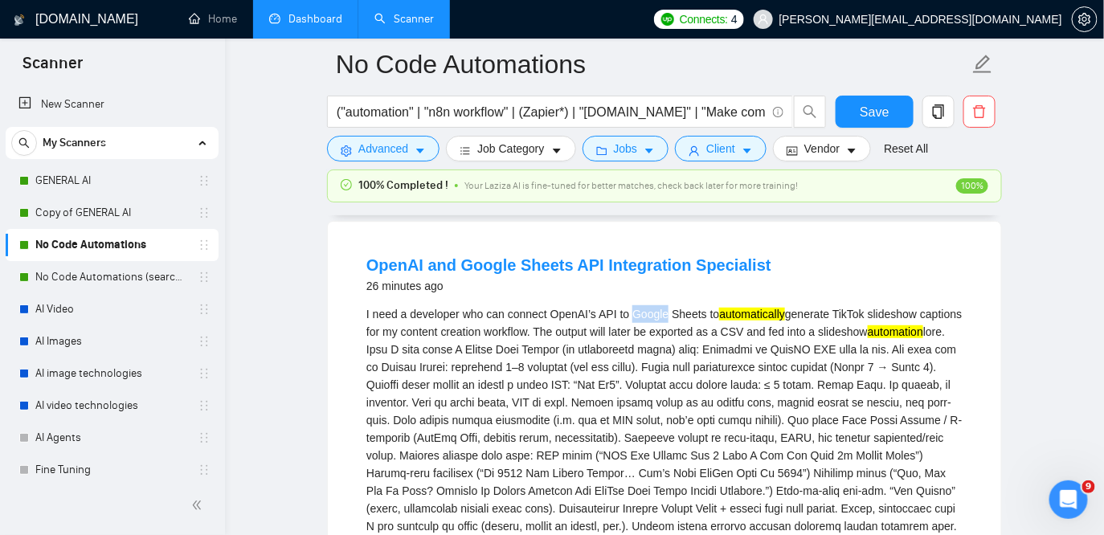
drag, startPoint x: 640, startPoint y: 314, endPoint x: 675, endPoint y: 314, distance: 34.6
click at [675, 314] on div "I need a developer who can connect OpenAI’s API to Google Sheets to automatical…" at bounding box center [664, 428] width 596 height 247
copy div "Google"
click at [391, 149] on span "Advanced" at bounding box center [383, 149] width 50 height 18
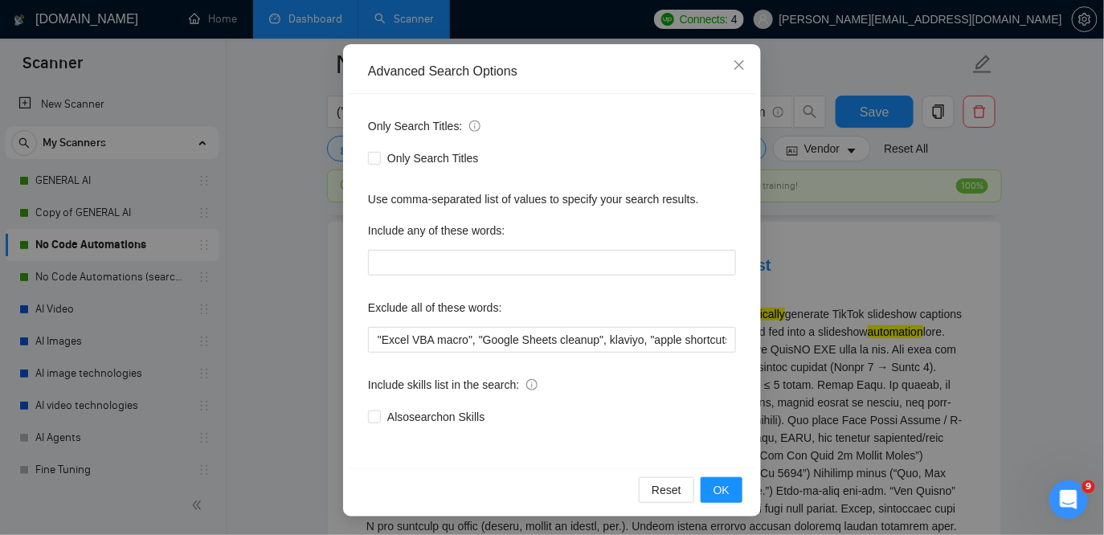
scroll to position [131, 0]
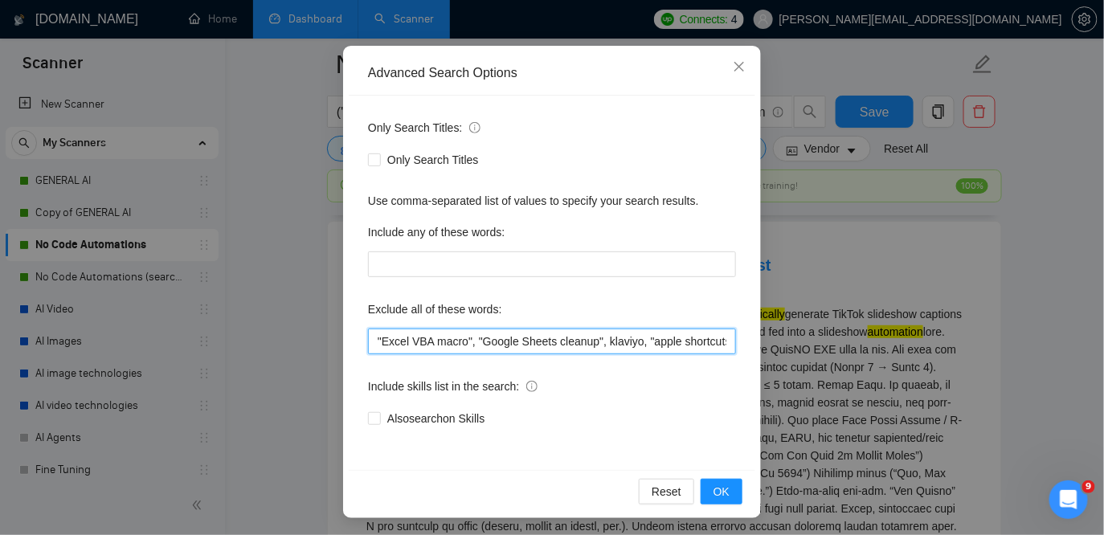
click at [376, 341] on input ""Excel VBA macro", "Google Sheets cleanup", klaviyo, "apple shortcuts", pabbly,…" at bounding box center [552, 342] width 368 height 26
paste input "Google"
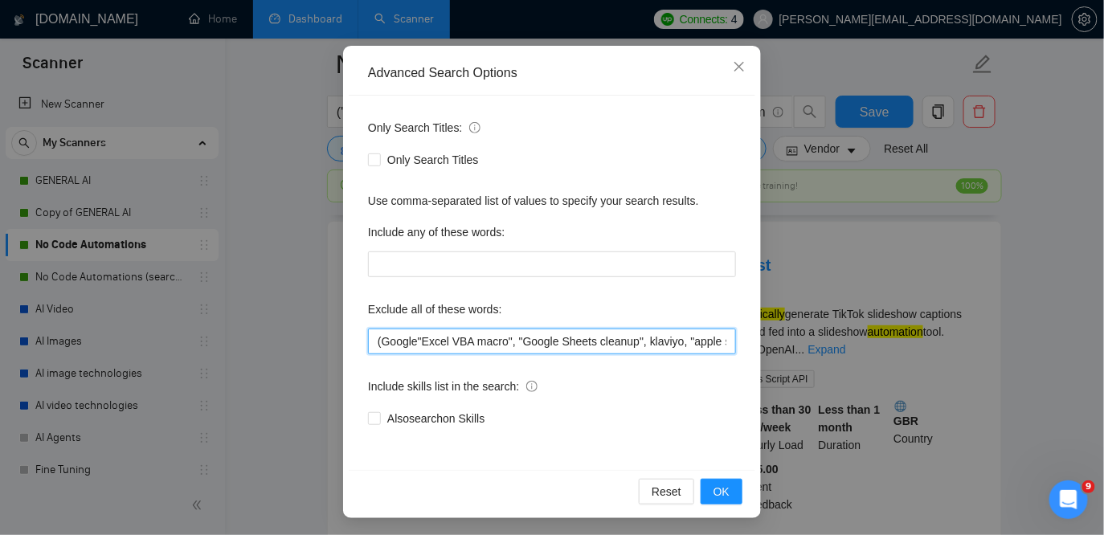
drag, startPoint x: 523, startPoint y: 340, endPoint x: 648, endPoint y: 338, distance: 125.4
click at [648, 338] on input "(Google"Excel VBA macro", "Google Sheets cleanup", klaviyo, "apple shortcuts", …" at bounding box center [552, 342] width 368 height 26
click at [590, 334] on input "(Google"Excel VBA macro", "Google Sheets cleanup", klaviyo, "apple shortcuts", …" at bounding box center [552, 342] width 368 height 26
drag, startPoint x: 602, startPoint y: 339, endPoint x: 530, endPoint y: 339, distance: 72.3
click at [530, 339] on input "(Google"Excel VBA macro", "Google Sheets cleanup", klaviyo, "apple shortcuts", …" at bounding box center [552, 342] width 368 height 26
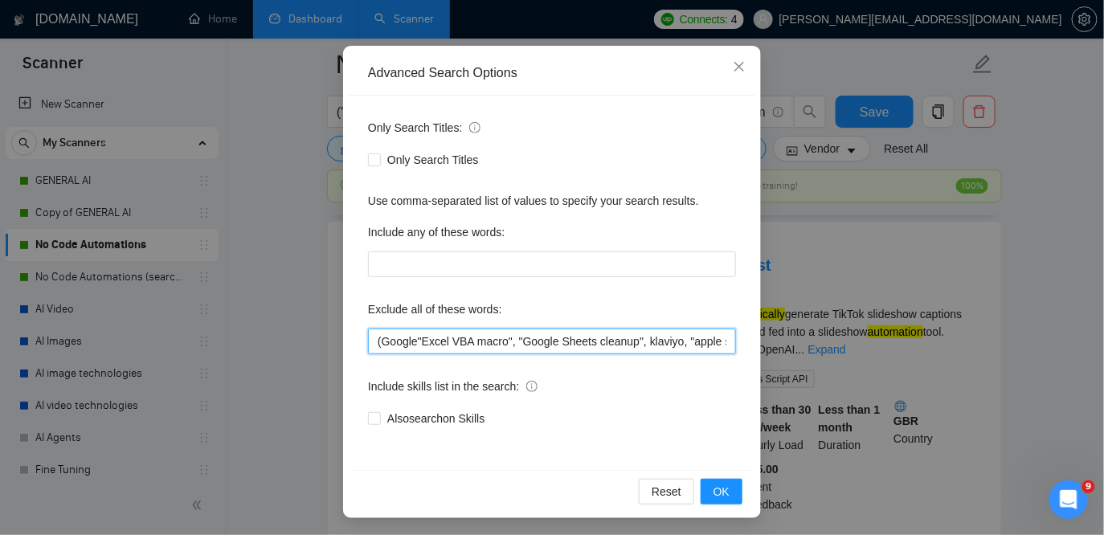
click at [411, 352] on input "(Google"Excel VBA macro", "Google Sheets cleanup", klaviyo, "apple shortcuts", …" at bounding box center [552, 342] width 368 height 26
drag, startPoint x: 417, startPoint y: 341, endPoint x: 374, endPoint y: 340, distance: 43.4
click at [374, 340] on input "(Google"Excel VBA macro", "Google Sheets cleanup", klaviyo, "apple shortcuts", …" at bounding box center [552, 342] width 368 height 26
paste input "Google Sheets"
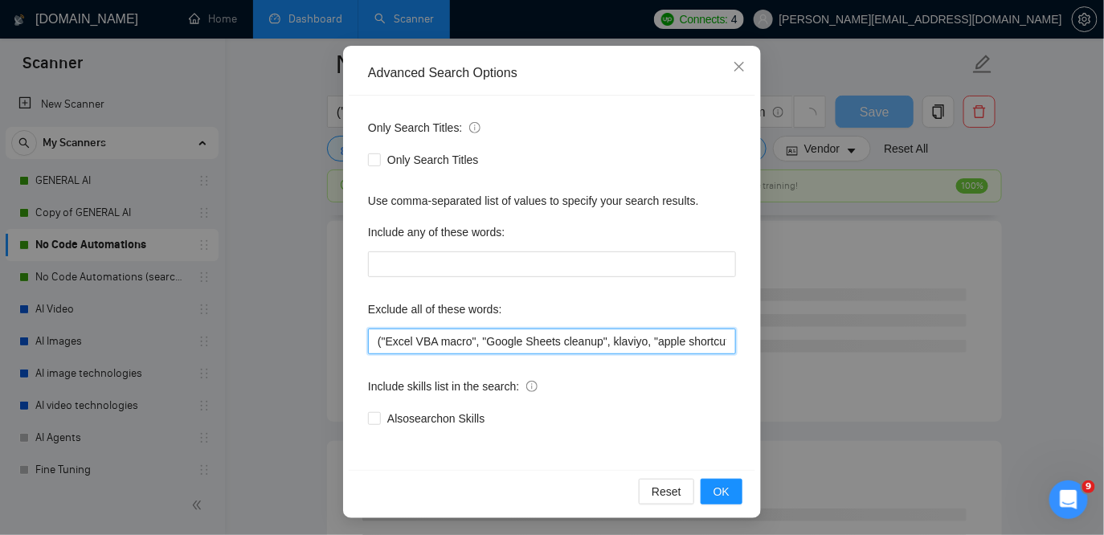
type input ""Excel VBA macro", "Google Sheets cleanup", klaviyo, "apple shortcuts", pabbly,…"
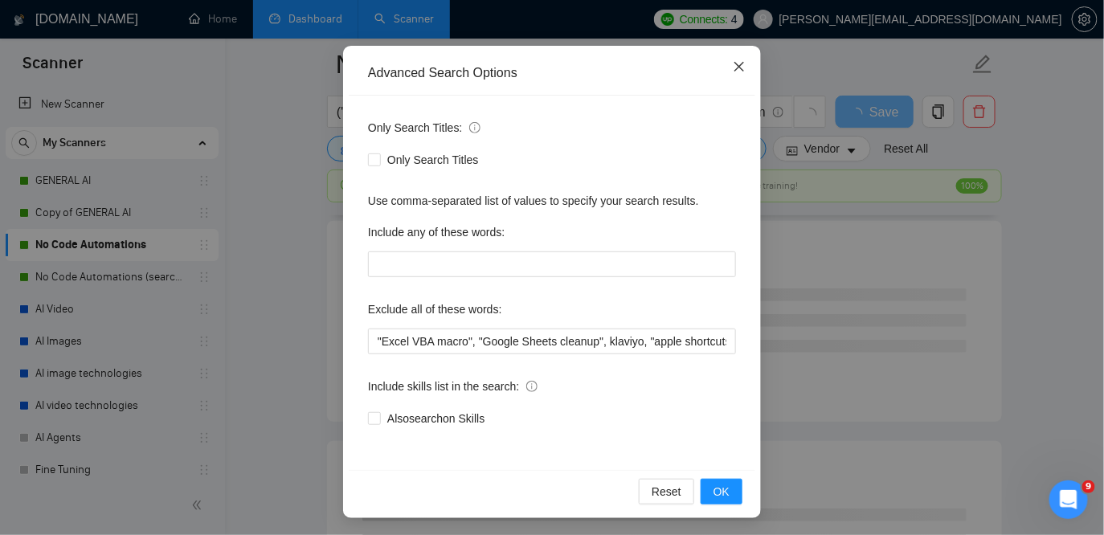
click at [735, 65] on icon "close" at bounding box center [739, 66] width 13 height 13
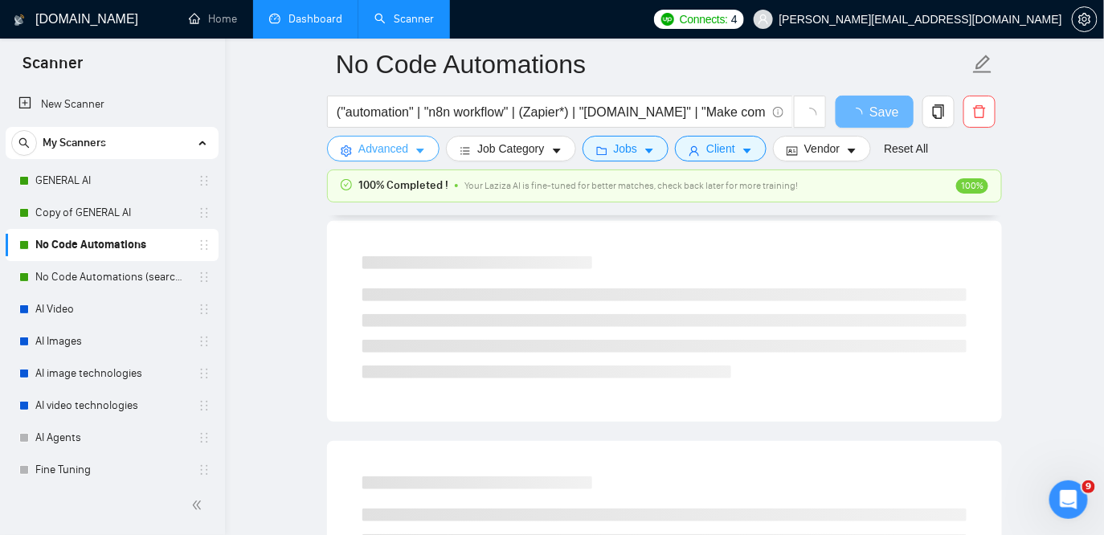
scroll to position [0, 0]
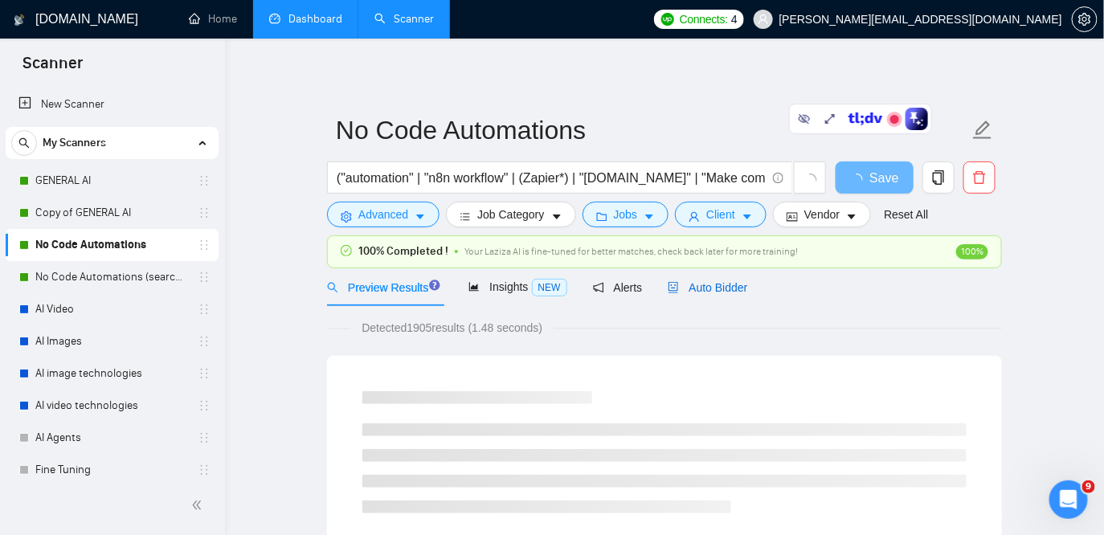
click at [722, 292] on span "Auto Bidder" at bounding box center [708, 287] width 80 height 13
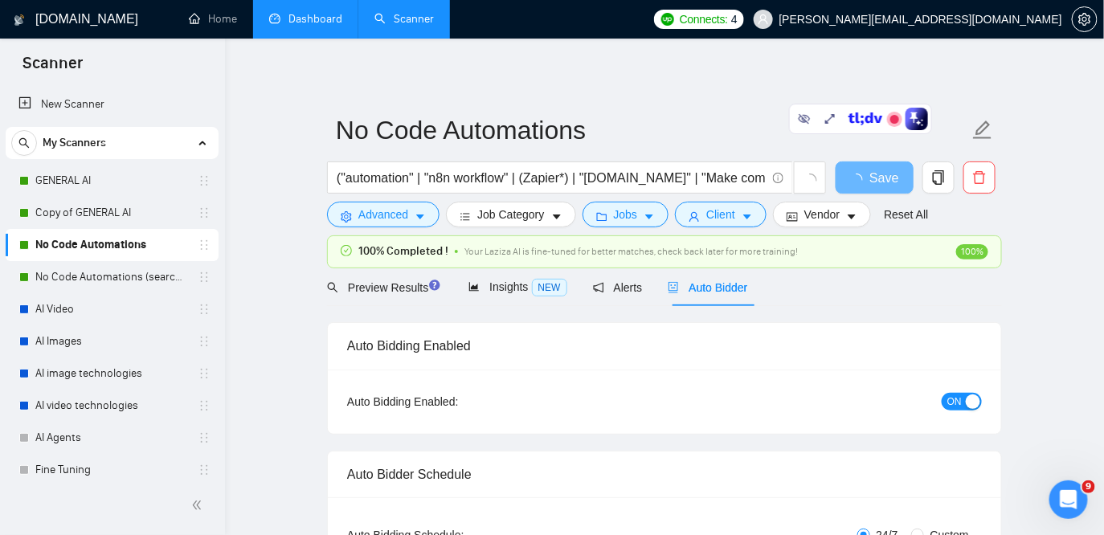
checkbox input "true"
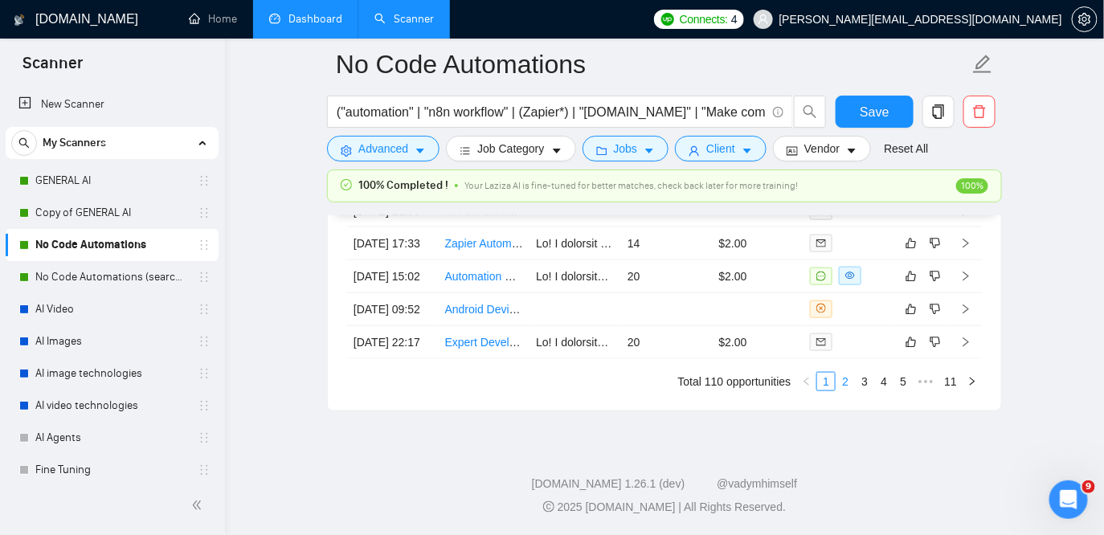
scroll to position [4624, 0]
click at [840, 391] on link "2" at bounding box center [845, 382] width 18 height 18
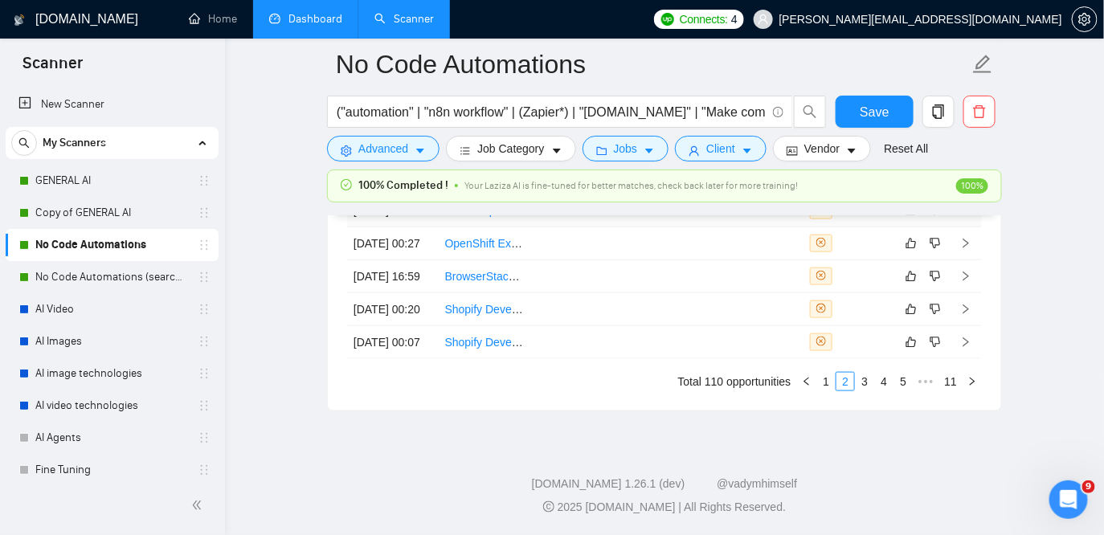
scroll to position [4683, 0]
click at [885, 382] on link "4" at bounding box center [884, 382] width 18 height 18
click at [886, 382] on link "5" at bounding box center [884, 382] width 18 height 18
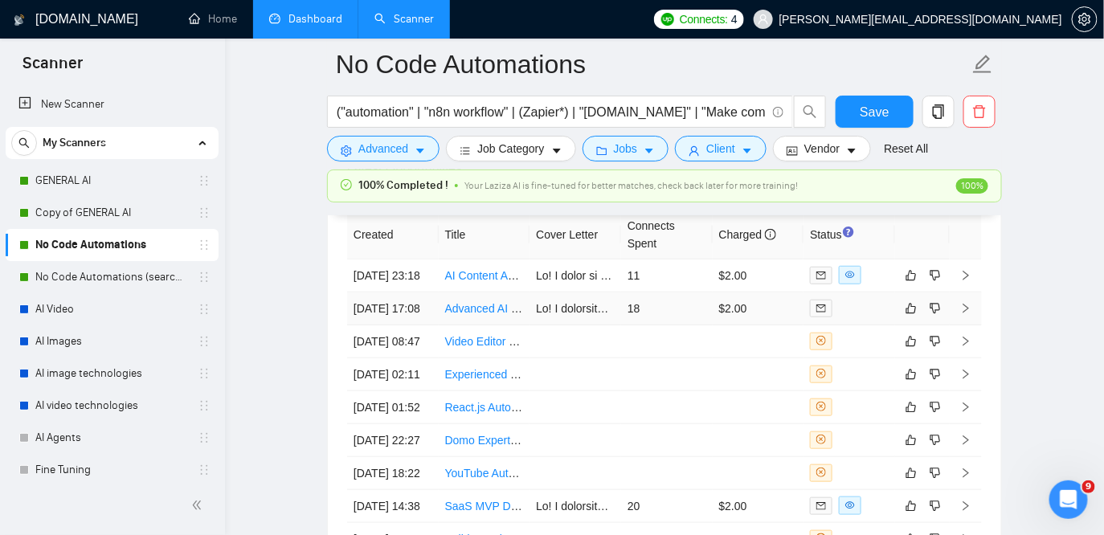
scroll to position [4278, 0]
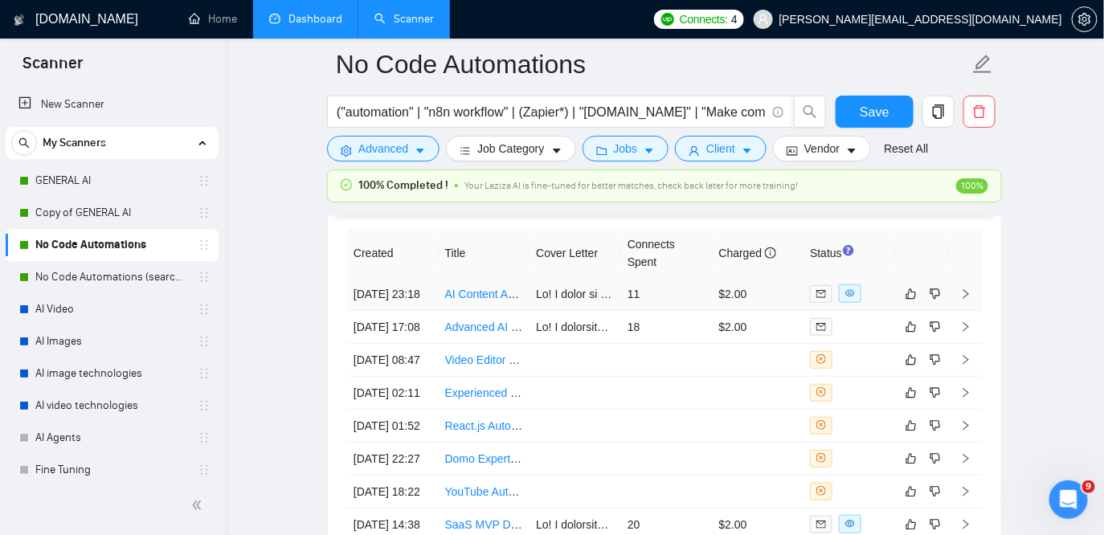
click at [593, 286] on td at bounding box center [576, 294] width 92 height 33
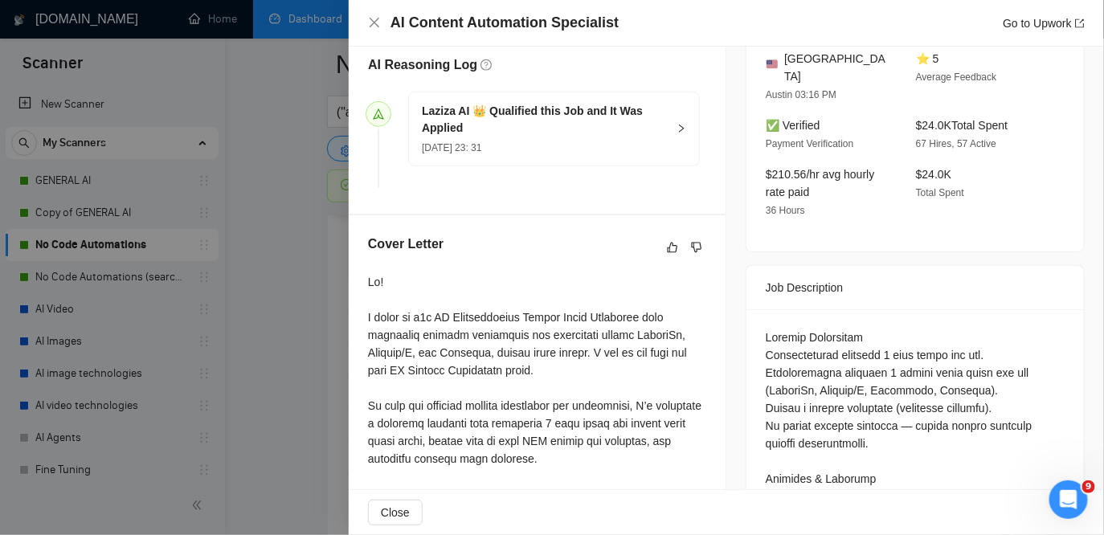
scroll to position [420, 0]
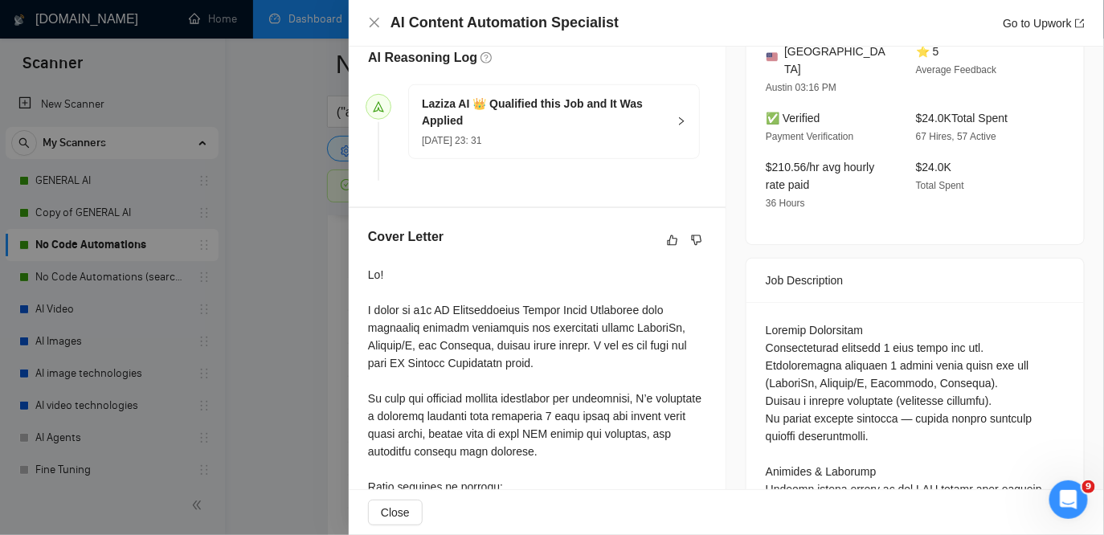
click at [323, 325] on div at bounding box center [552, 267] width 1104 height 535
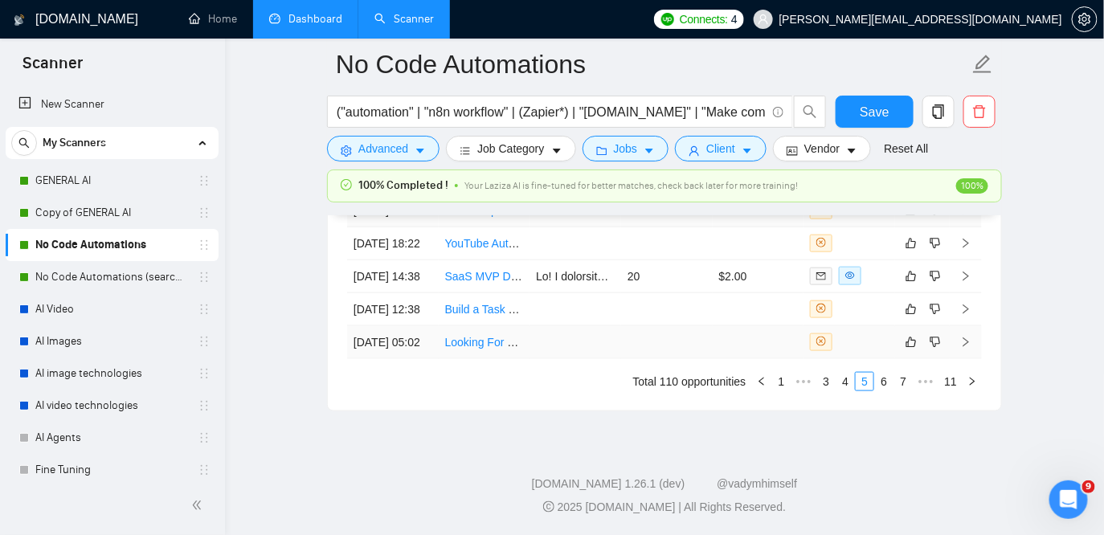
scroll to position [4681, 0]
click at [882, 391] on link "6" at bounding box center [884, 382] width 18 height 18
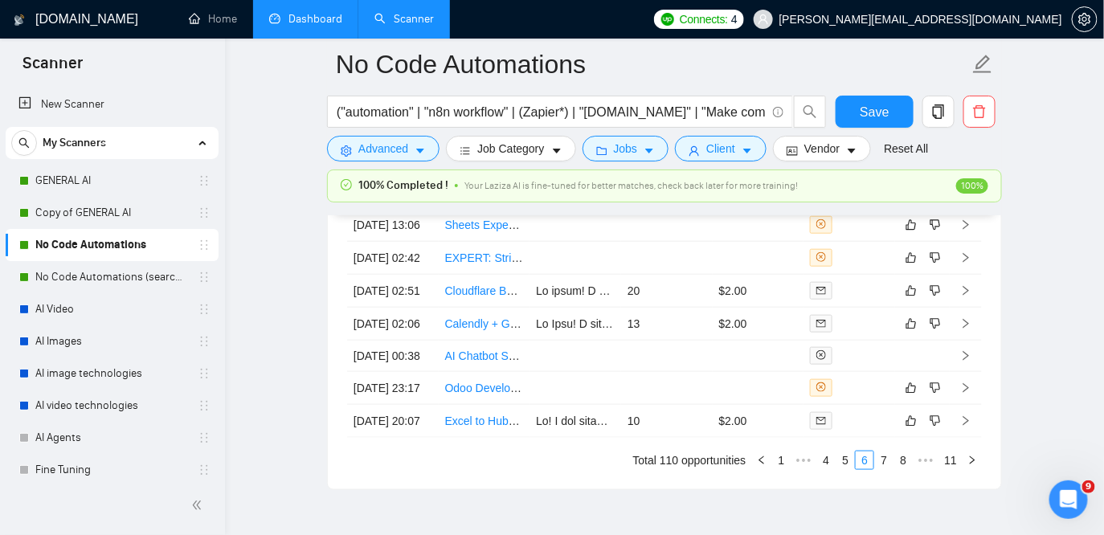
scroll to position [4446, 0]
click at [598, 306] on td at bounding box center [576, 289] width 92 height 33
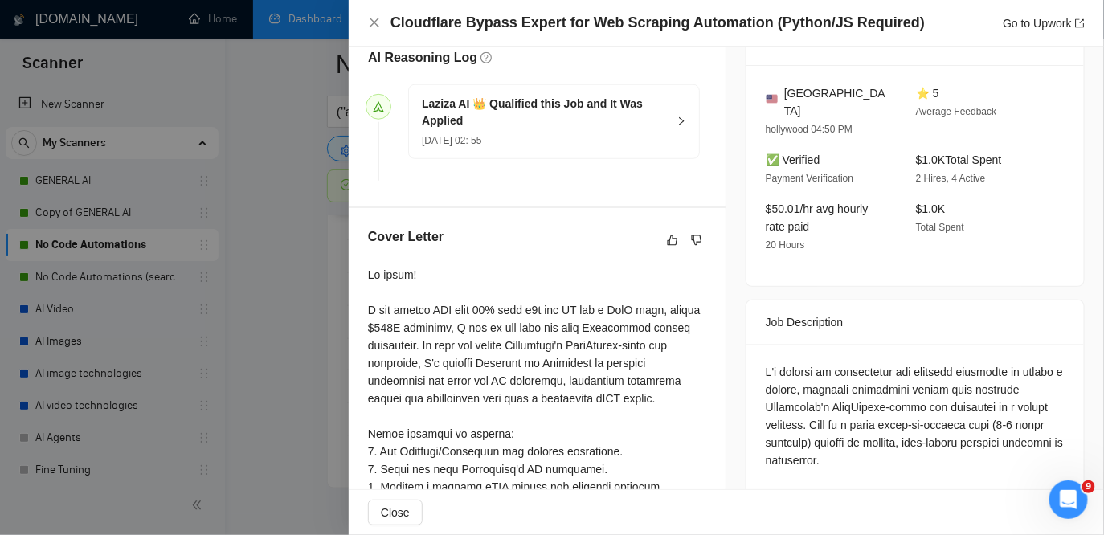
click at [295, 350] on div at bounding box center [552, 267] width 1104 height 535
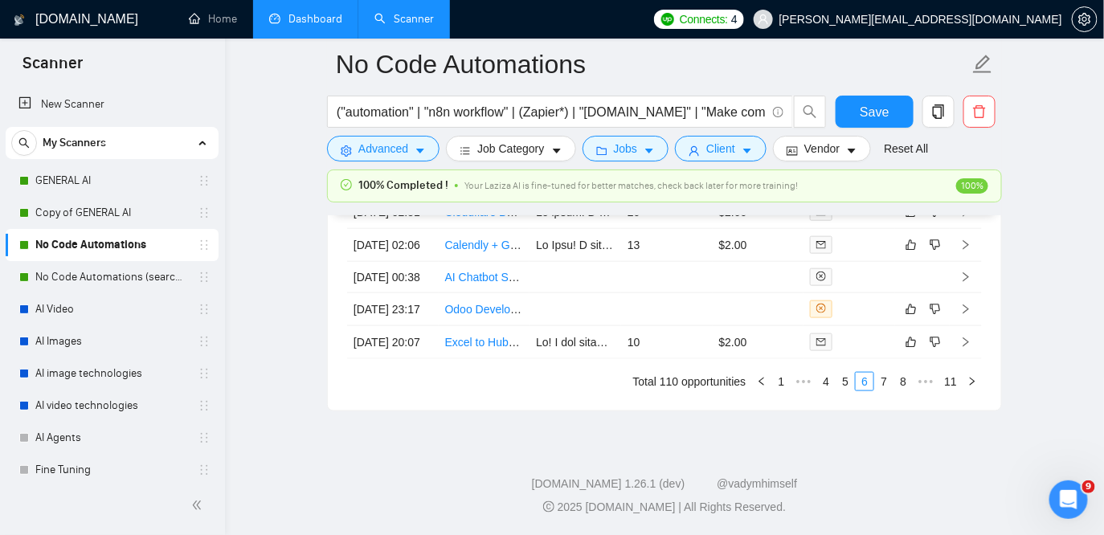
scroll to position [4683, 0]
click at [901, 385] on link "8" at bounding box center [903, 382] width 18 height 18
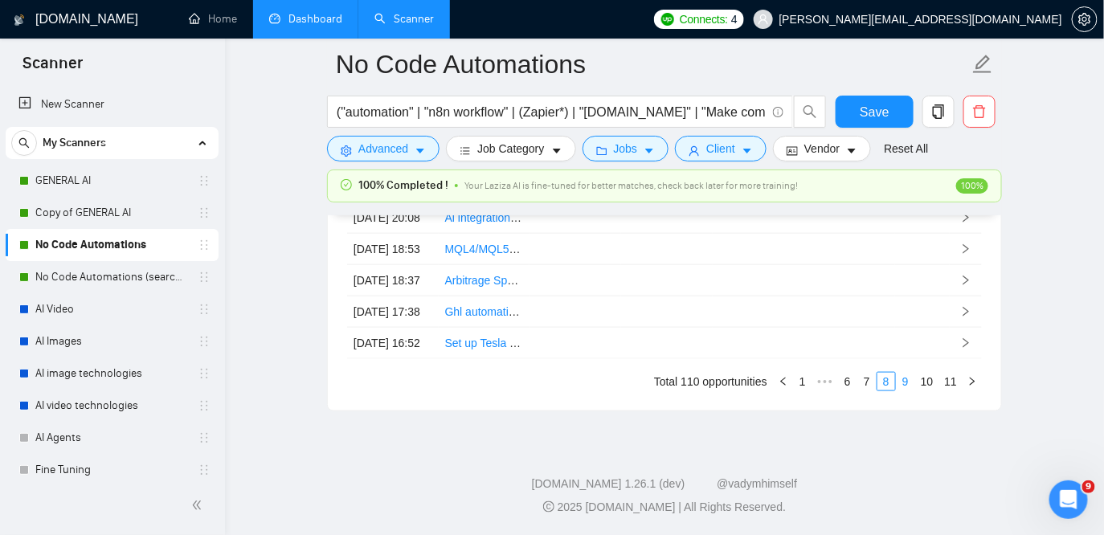
click at [901, 380] on link "9" at bounding box center [906, 382] width 18 height 18
click at [930, 391] on link "10" at bounding box center [927, 382] width 22 height 18
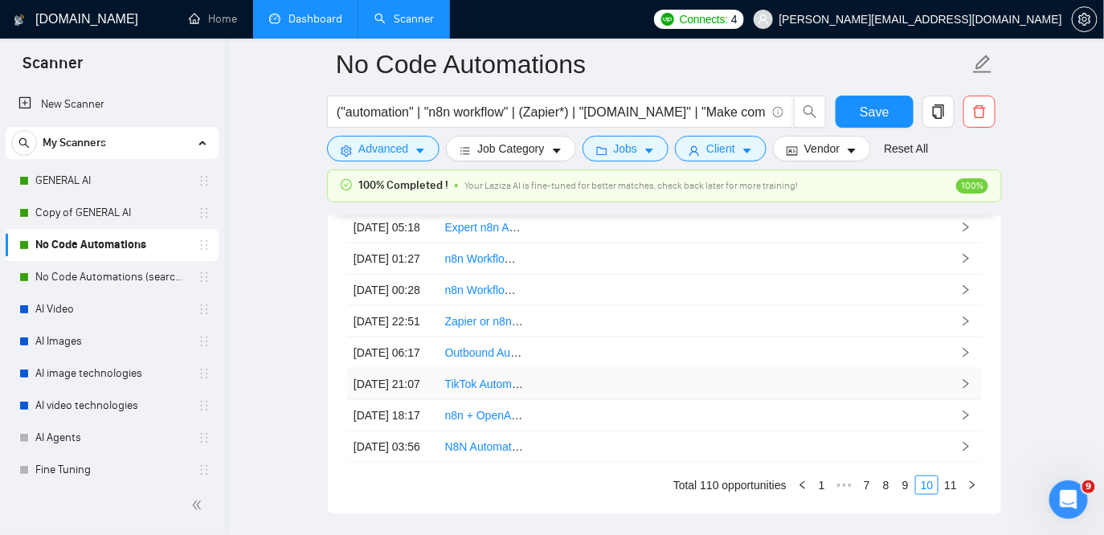
scroll to position [4386, 0]
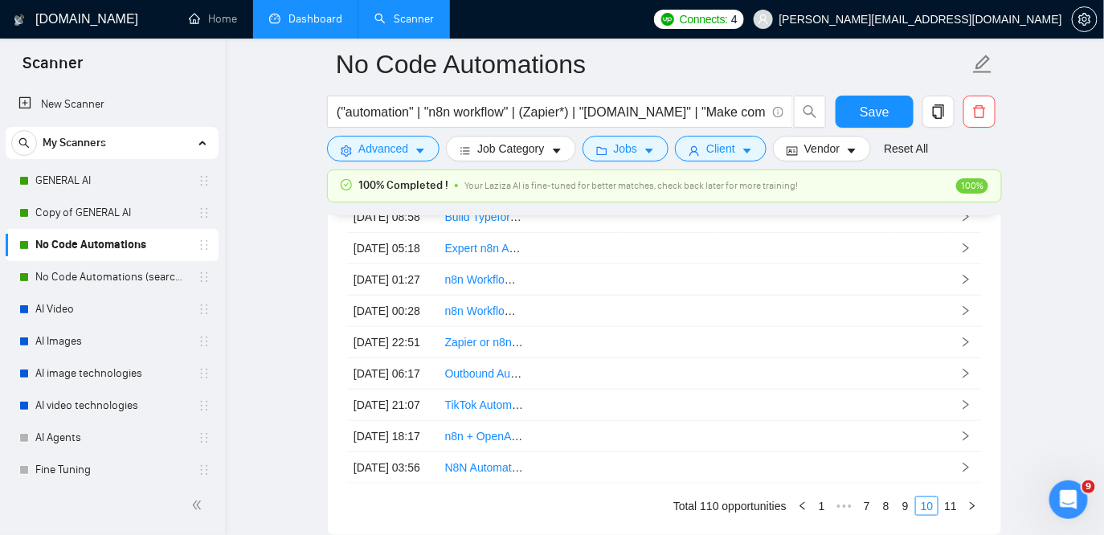
click at [305, 18] on link "Dashboard" at bounding box center [305, 19] width 73 height 14
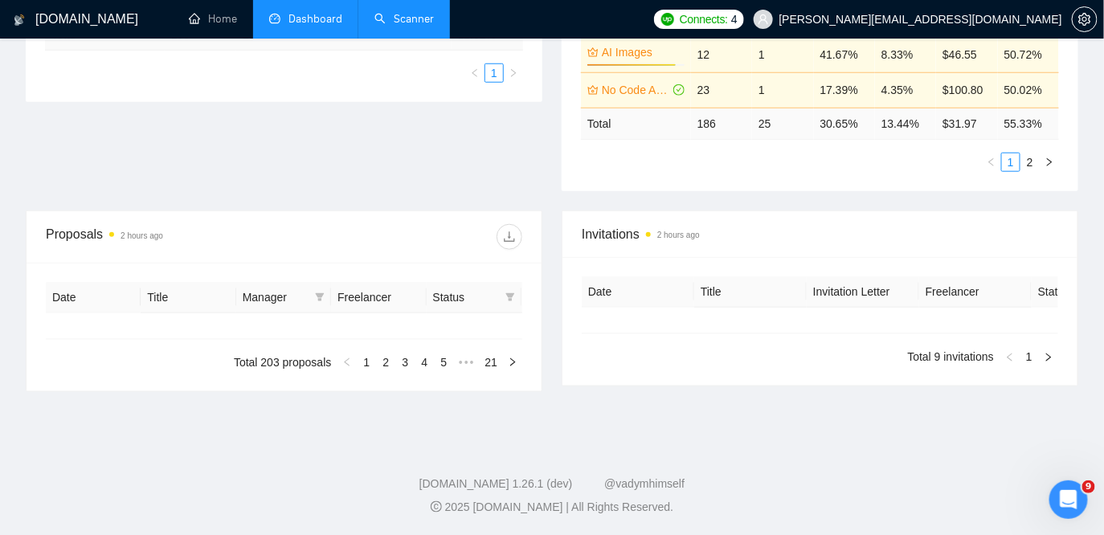
type input "[DATE]"
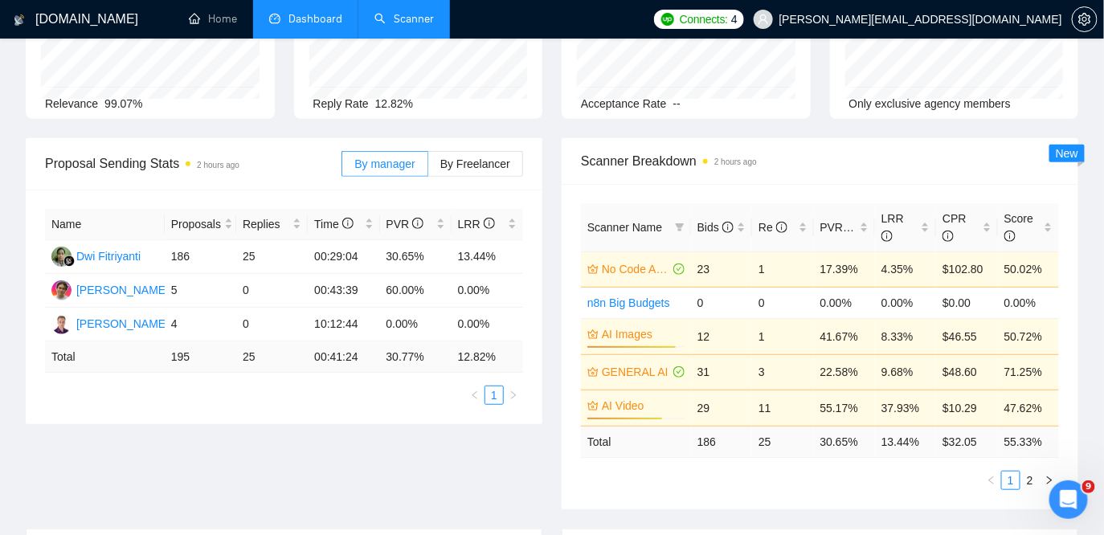
scroll to position [145, 0]
click at [409, 19] on link "Scanner" at bounding box center [403, 19] width 59 height 14
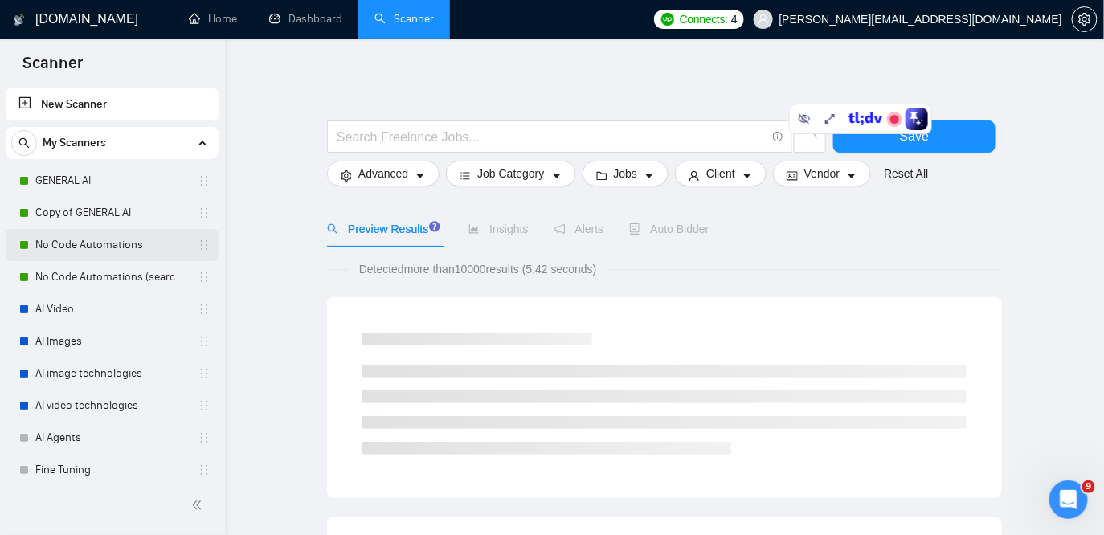
click at [103, 258] on link "No Code Automations" at bounding box center [111, 245] width 153 height 32
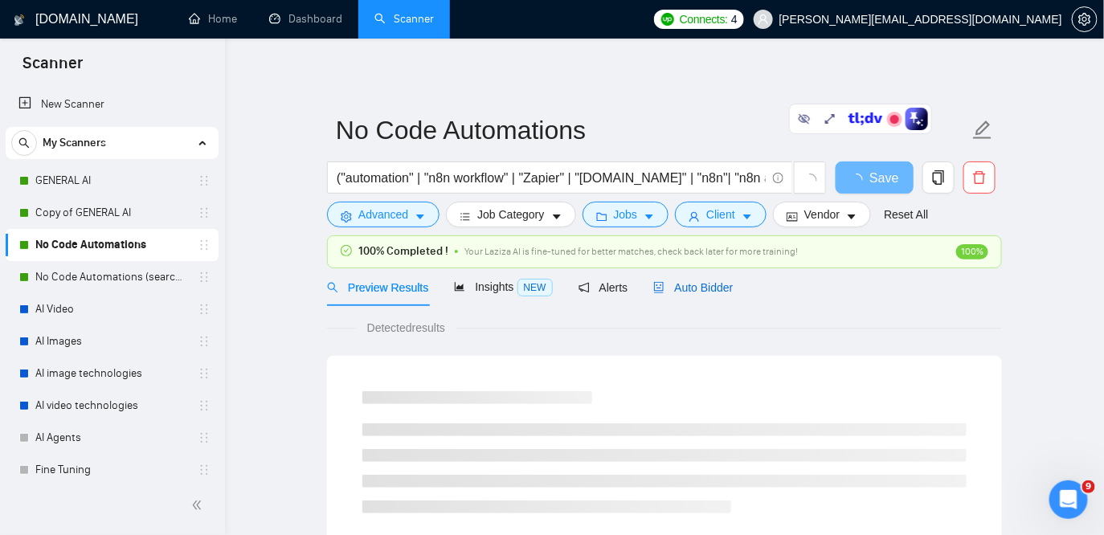
click at [714, 294] on div "Auto Bidder" at bounding box center [693, 288] width 80 height 18
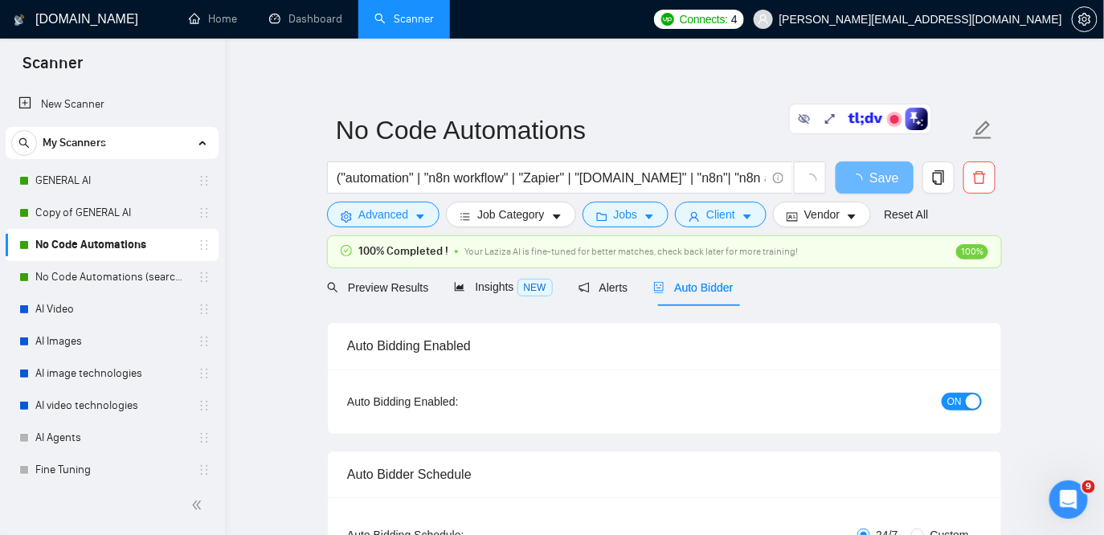
checkbox input "true"
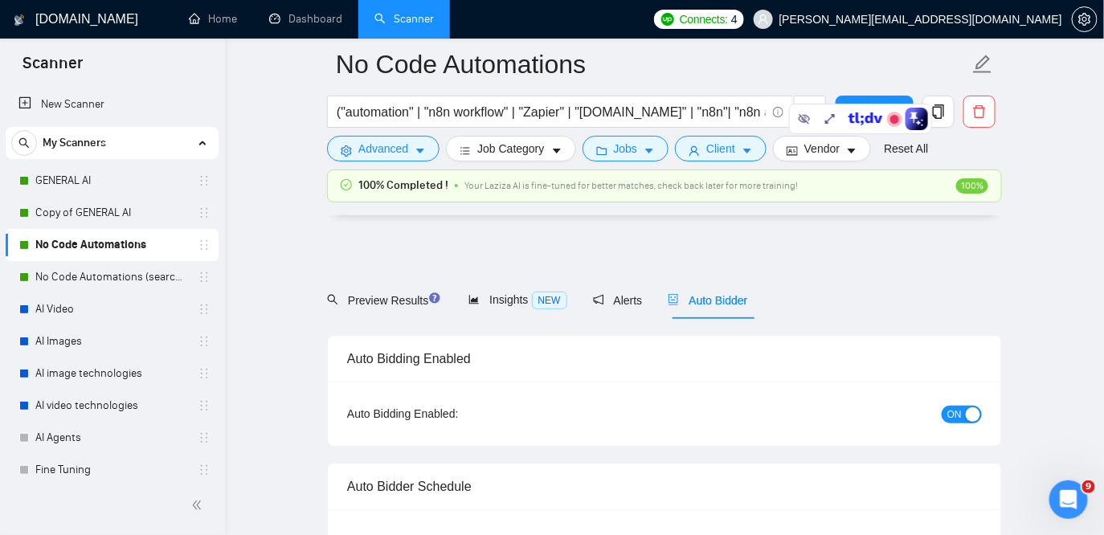
scroll to position [199, 0]
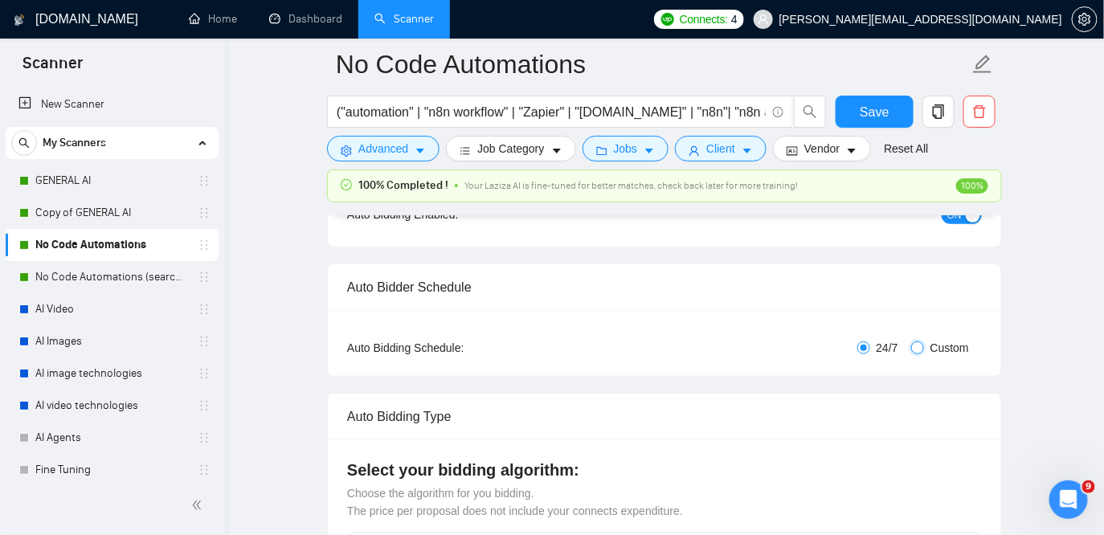
click at [912, 350] on input "Custom" at bounding box center [917, 347] width 13 height 13
radio input "true"
radio input "false"
checkbox input "true"
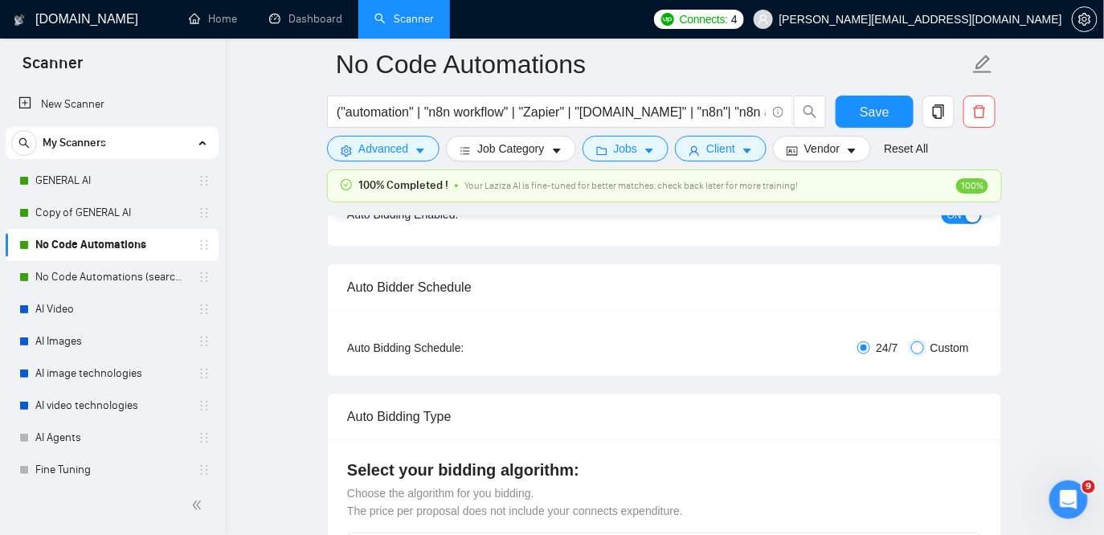
checkbox input "true"
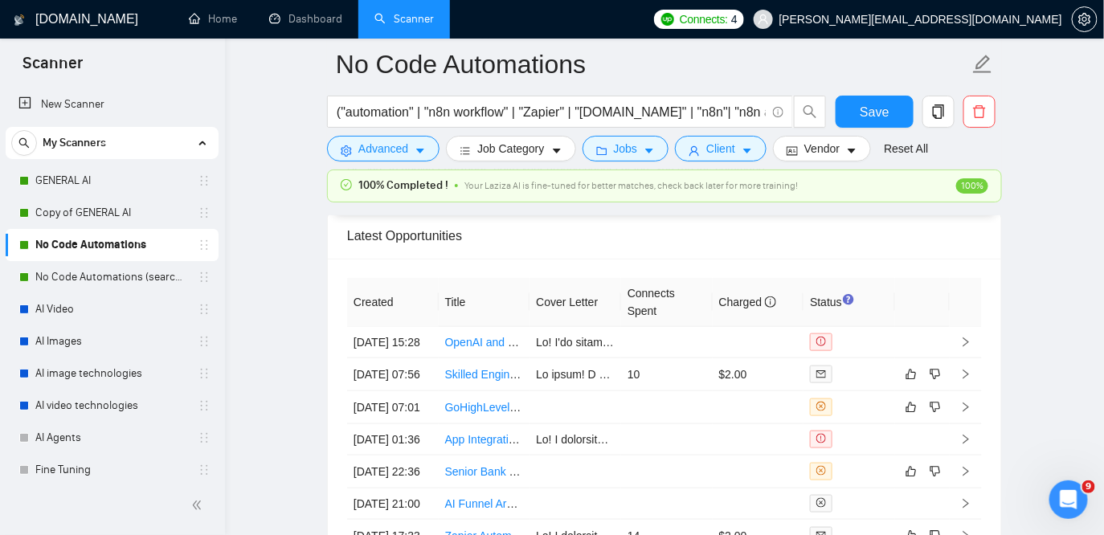
scroll to position [4437, 0]
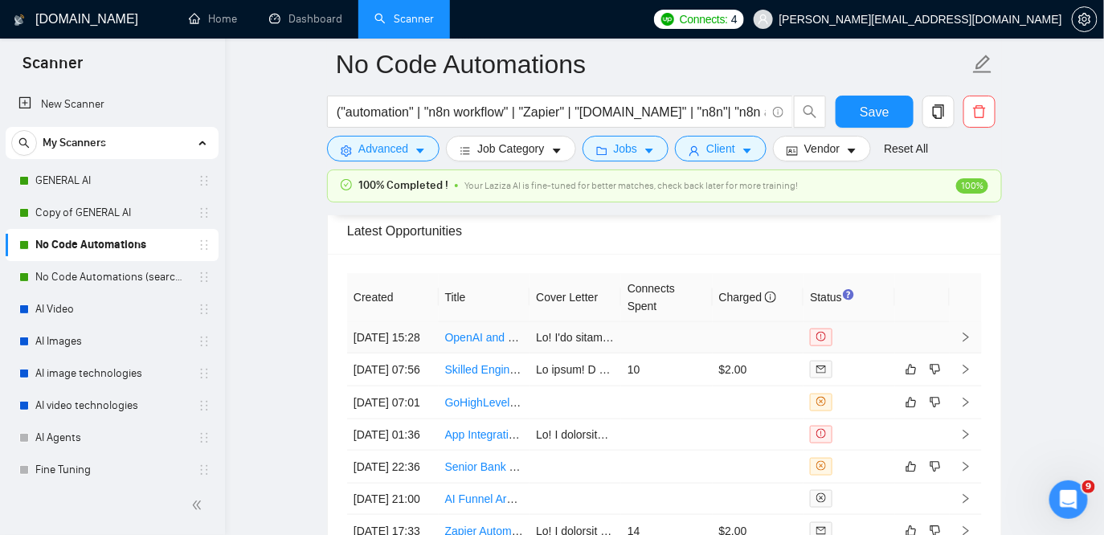
click at [583, 329] on td at bounding box center [576, 337] width 92 height 31
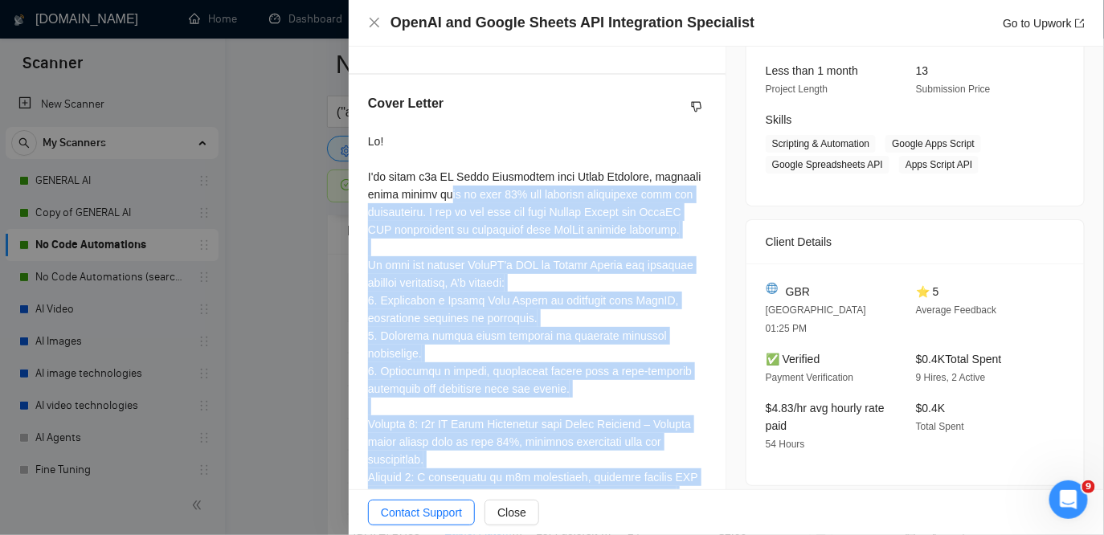
scroll to position [309, 0]
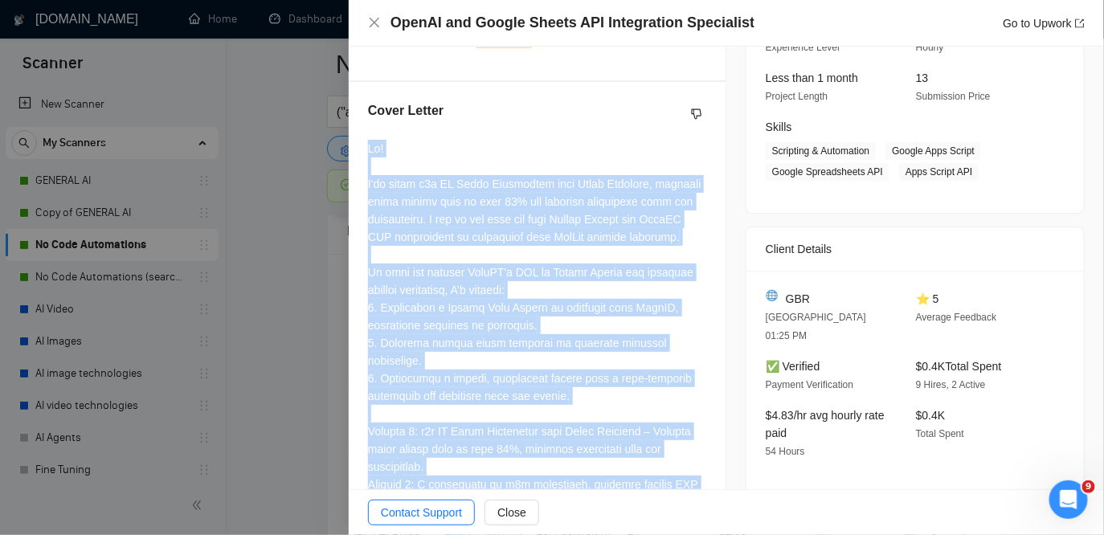
drag, startPoint x: 569, startPoint y: 407, endPoint x: 360, endPoint y: 123, distance: 352.3
click at [360, 123] on div "Cover Letter" at bounding box center [537, 442] width 377 height 720
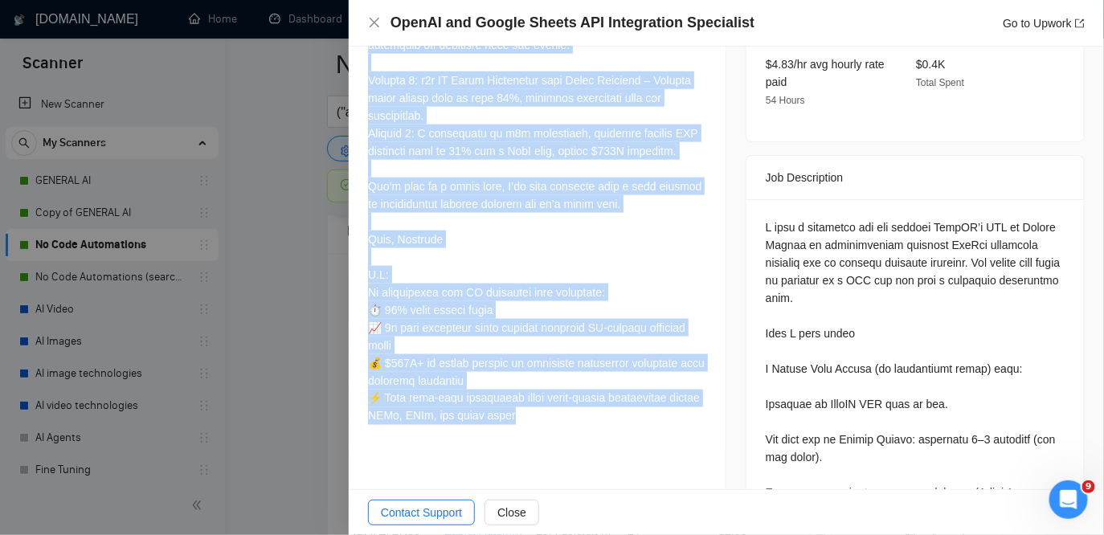
scroll to position [674, 0]
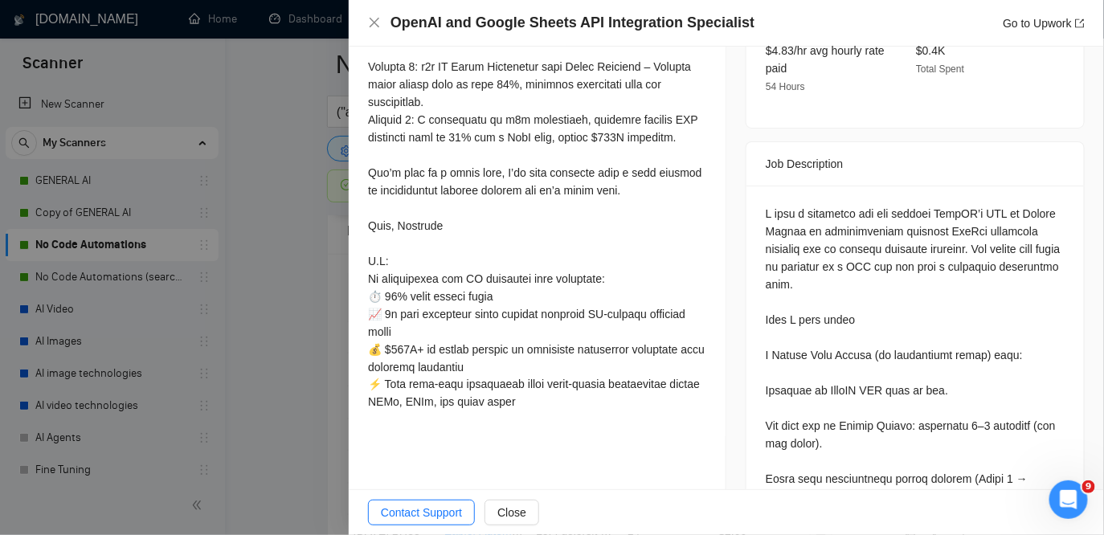
click at [600, 256] on div at bounding box center [537, 93] width 338 height 636
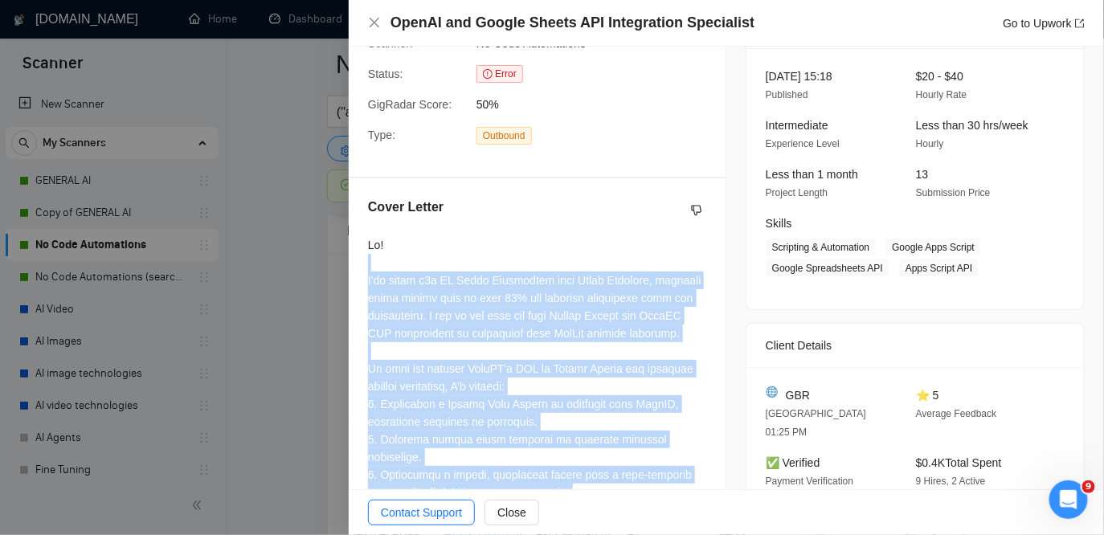
scroll to position [210, 0]
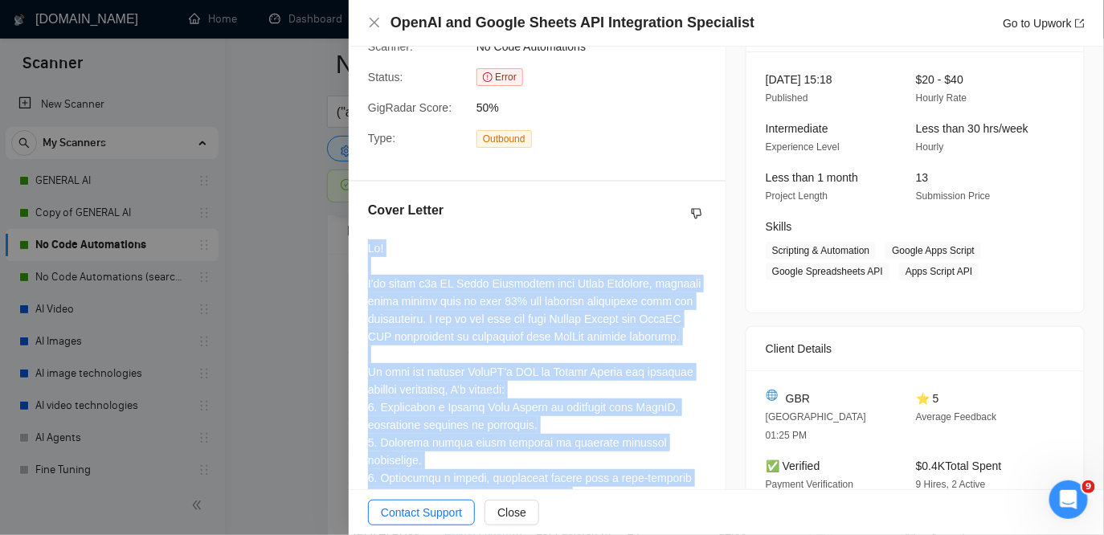
drag, startPoint x: 562, startPoint y: 356, endPoint x: 357, endPoint y: 255, distance: 228.5
click at [357, 255] on div "Cover Letter" at bounding box center [537, 542] width 377 height 720
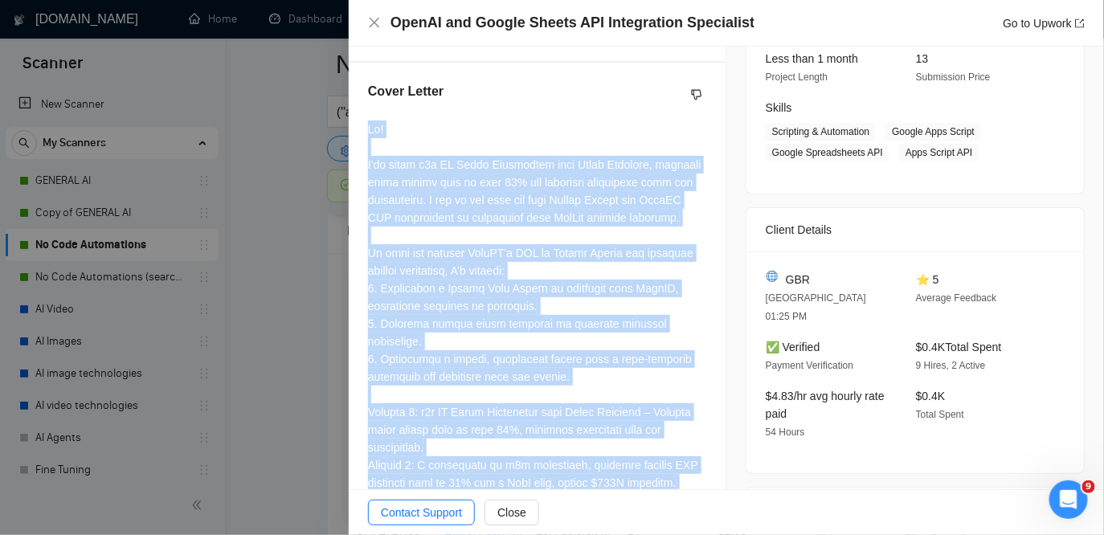
scroll to position [324, 0]
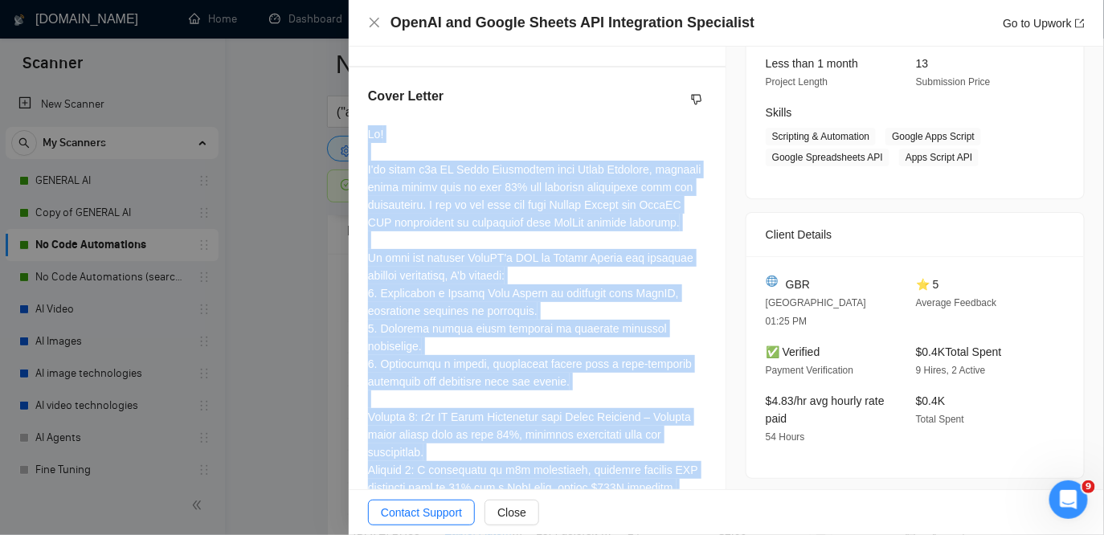
click at [537, 287] on div at bounding box center [537, 443] width 338 height 636
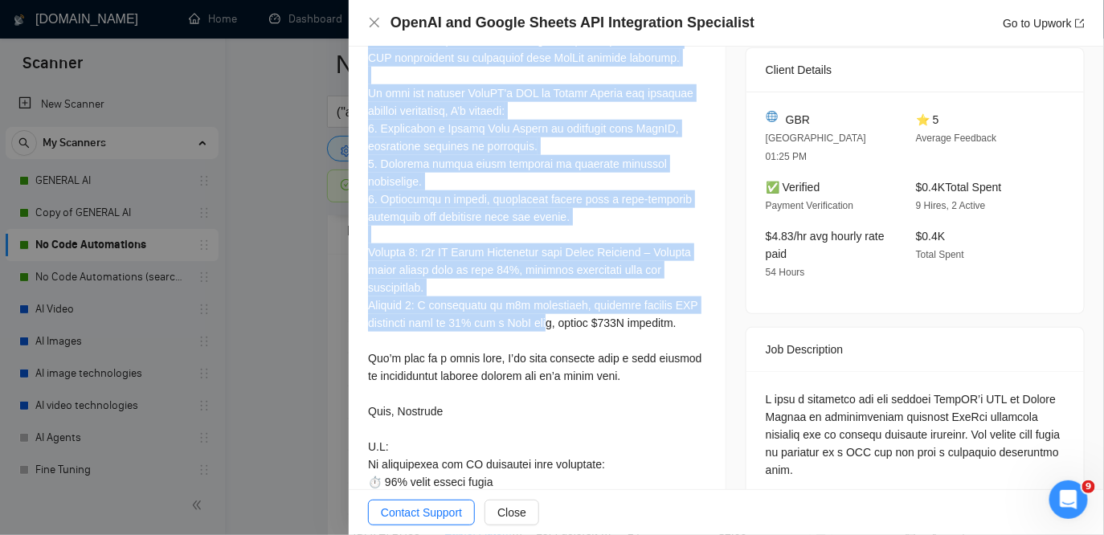
scroll to position [499, 0]
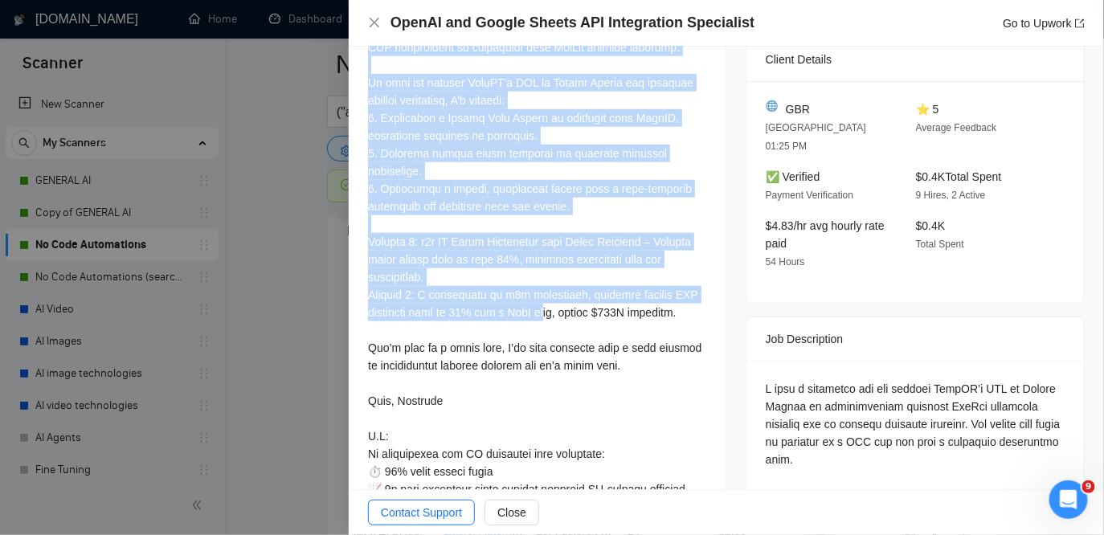
drag, startPoint x: 369, startPoint y: 128, endPoint x: 550, endPoint y: 331, distance: 272.6
click at [550, 331] on div at bounding box center [537, 268] width 338 height 636
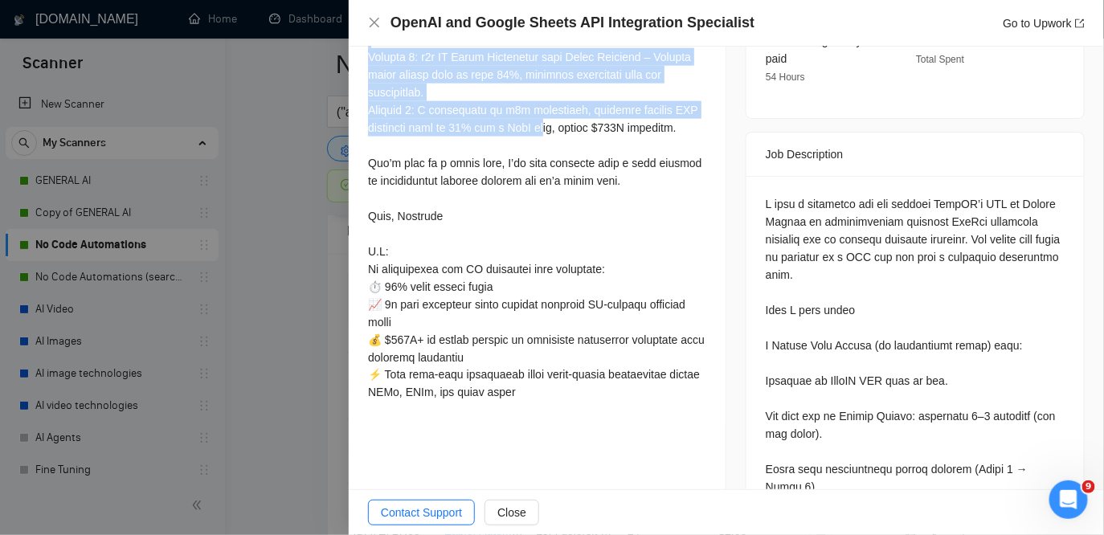
scroll to position [685, 0]
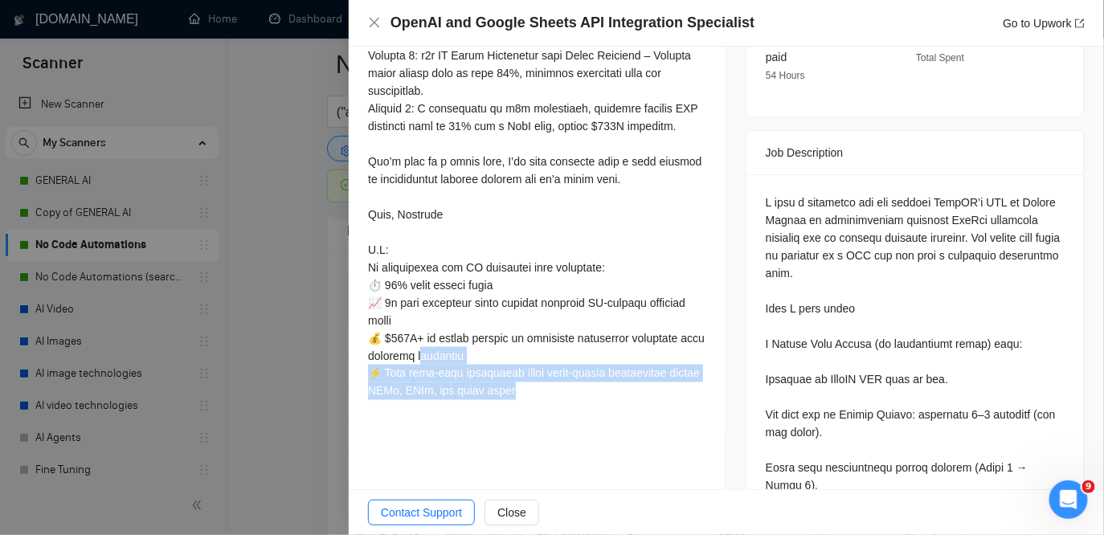
drag, startPoint x: 567, startPoint y: 423, endPoint x: 443, endPoint y: 376, distance: 133.0
click at [443, 376] on div at bounding box center [537, 85] width 338 height 643
click at [562, 407] on div at bounding box center [537, 85] width 338 height 643
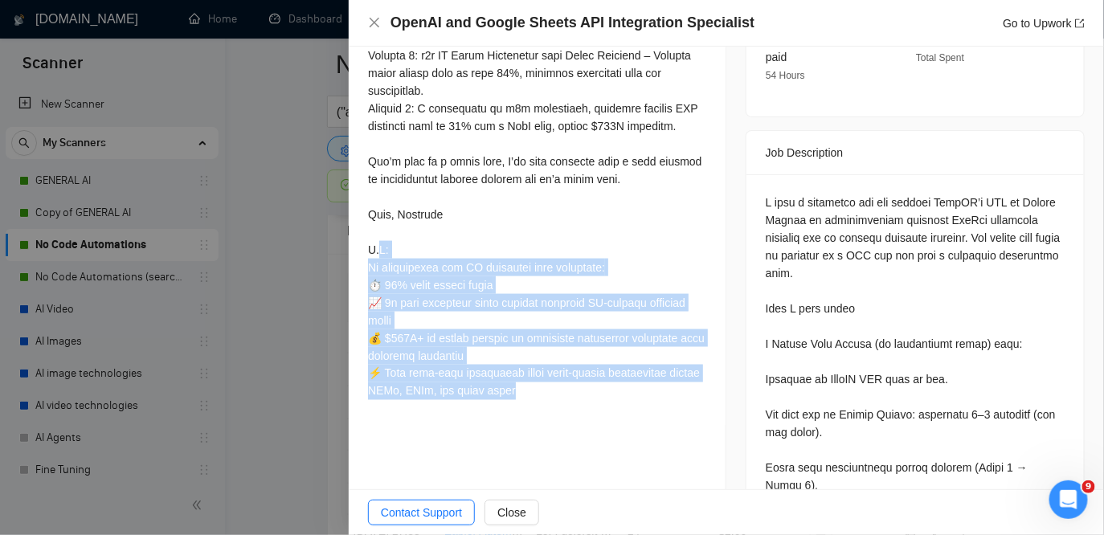
drag, startPoint x: 560, startPoint y: 403, endPoint x: 378, endPoint y: 264, distance: 228.8
click at [378, 264] on div at bounding box center [537, 82] width 338 height 636
click at [374, 21] on icon "close" at bounding box center [374, 22] width 13 height 13
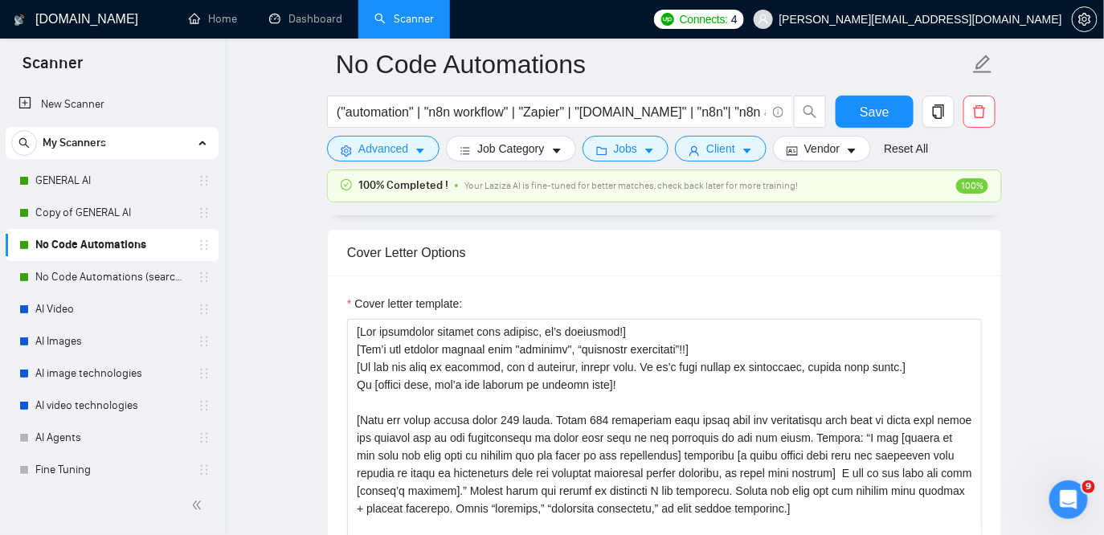
scroll to position [2037, 0]
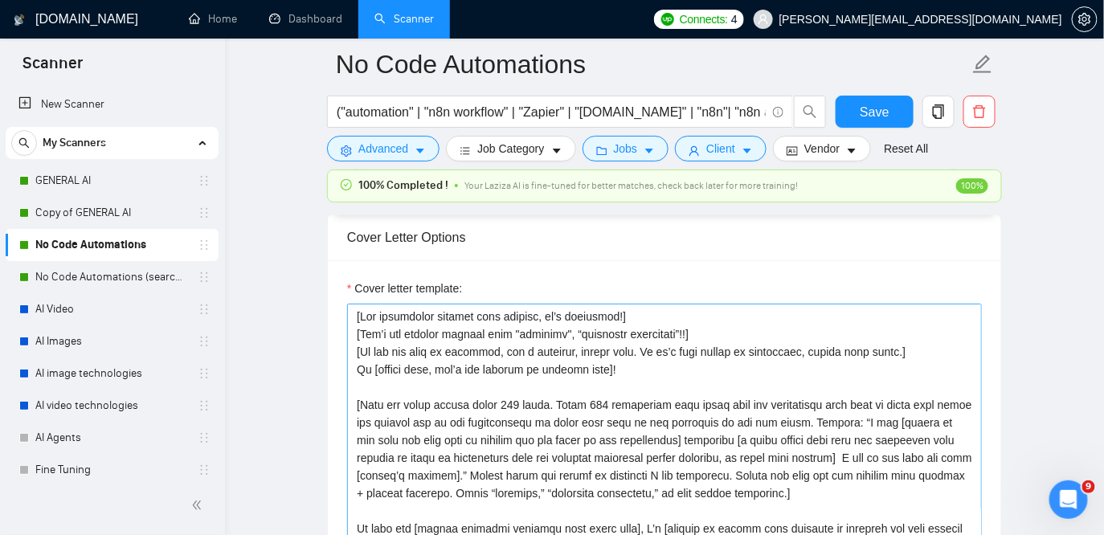
drag, startPoint x: 640, startPoint y: 369, endPoint x: 355, endPoint y: 323, distance: 288.1
click at [355, 323] on textarea "Cover letter template:" at bounding box center [664, 485] width 635 height 362
click at [656, 367] on textarea "Cover letter template:" at bounding box center [664, 485] width 635 height 362
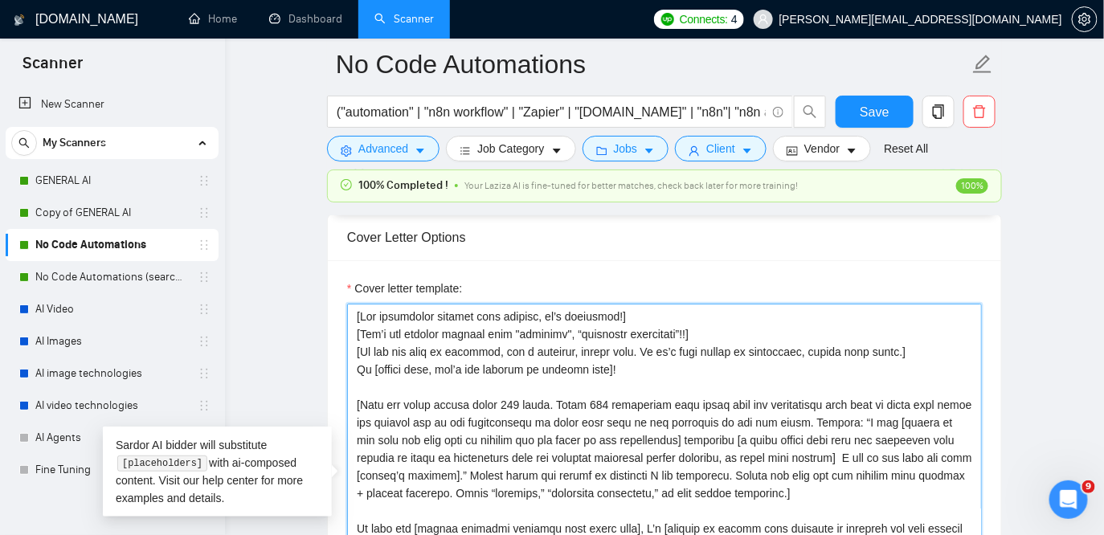
drag, startPoint x: 656, startPoint y: 367, endPoint x: 354, endPoint y: 317, distance: 306.3
click at [354, 317] on textarea "Cover letter template:" at bounding box center [664, 485] width 635 height 362
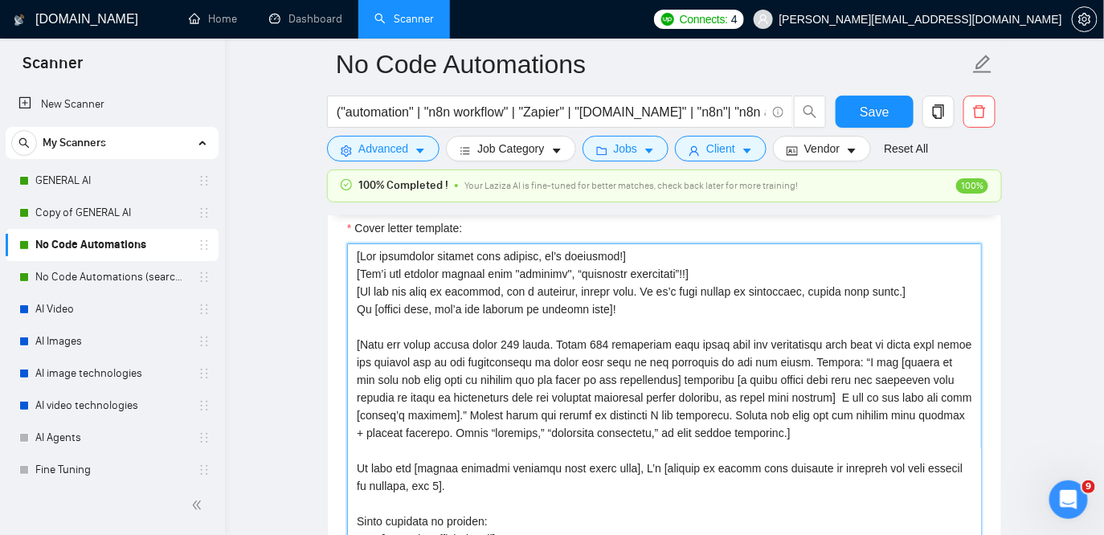
scroll to position [2104, 0]
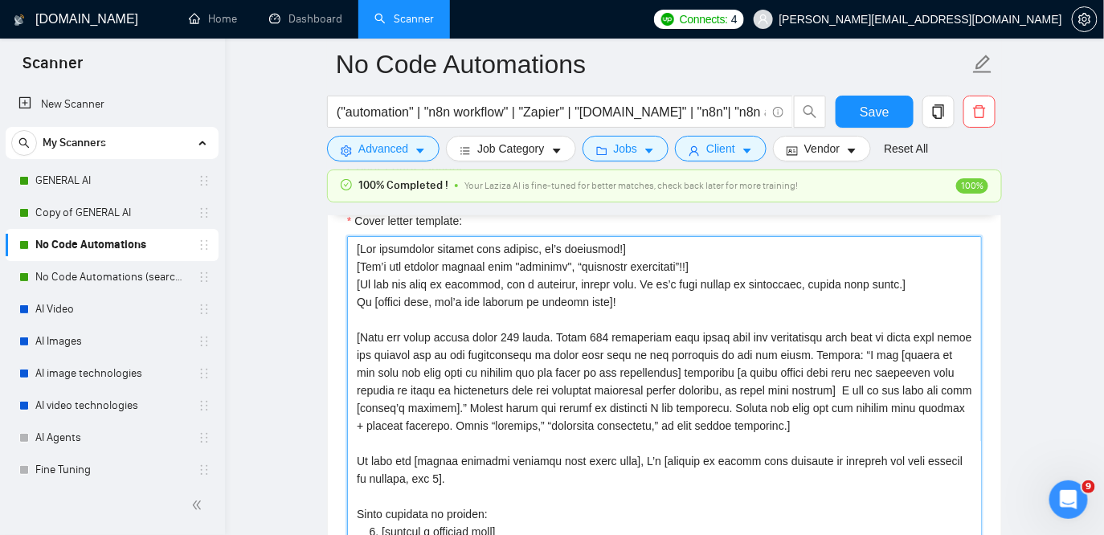
drag, startPoint x: 505, startPoint y: 337, endPoint x: 562, endPoint y: 333, distance: 57.3
click at [562, 333] on textarea "Cover letter template:" at bounding box center [664, 417] width 635 height 362
click at [546, 341] on textarea "Cover letter template:" at bounding box center [664, 417] width 635 height 362
drag, startPoint x: 530, startPoint y: 340, endPoint x: 561, endPoint y: 337, distance: 30.6
click at [561, 337] on textarea "Cover letter template:" at bounding box center [664, 417] width 635 height 362
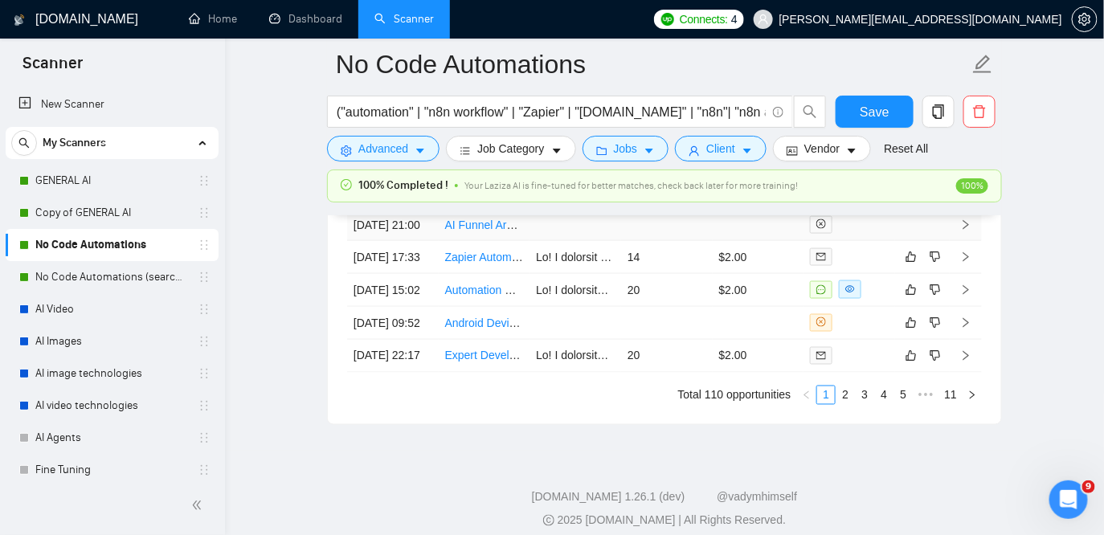
scroll to position [4715, 0]
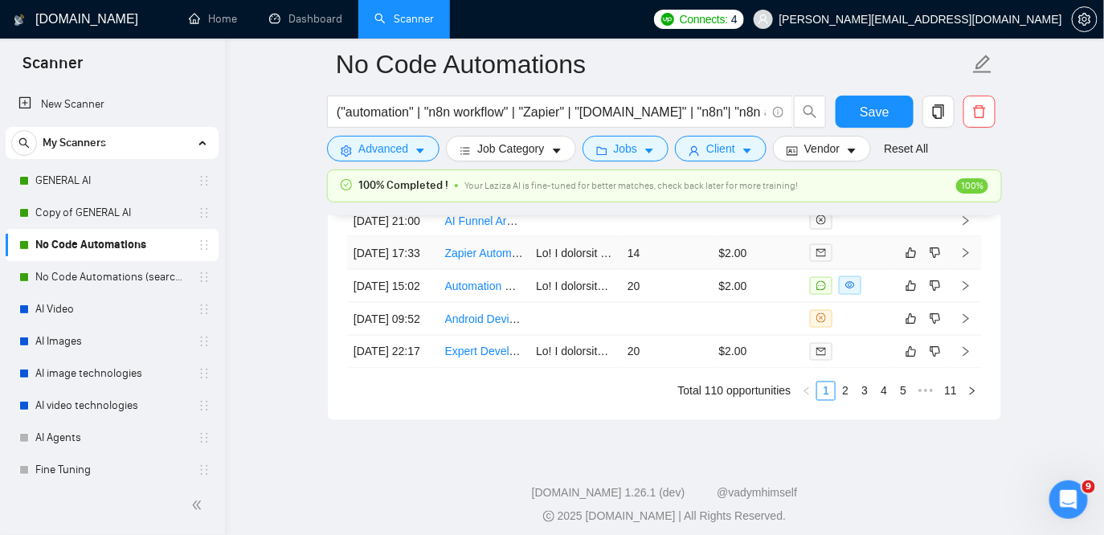
click at [568, 270] on td at bounding box center [576, 253] width 92 height 33
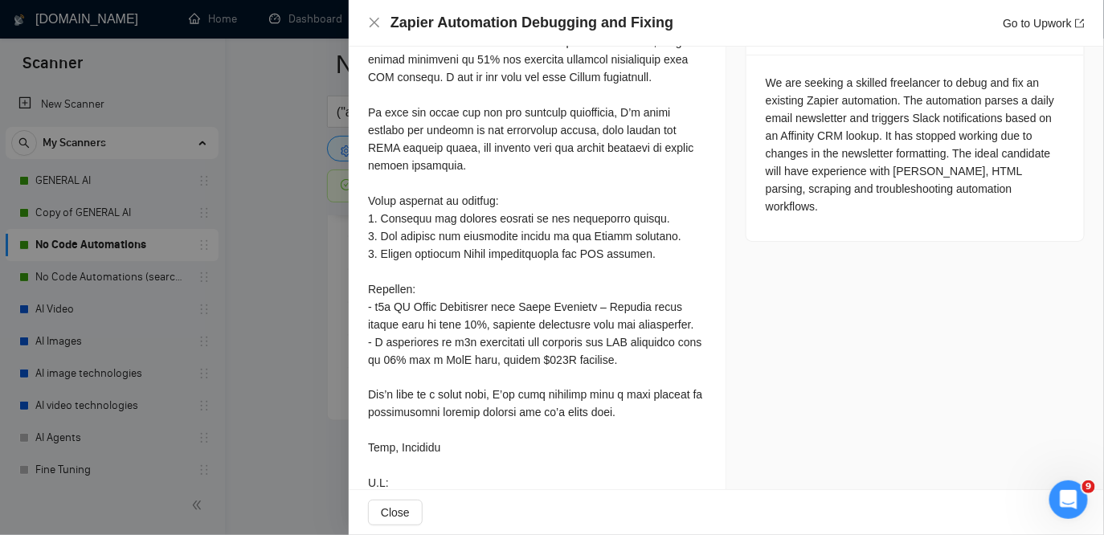
scroll to position [718, 0]
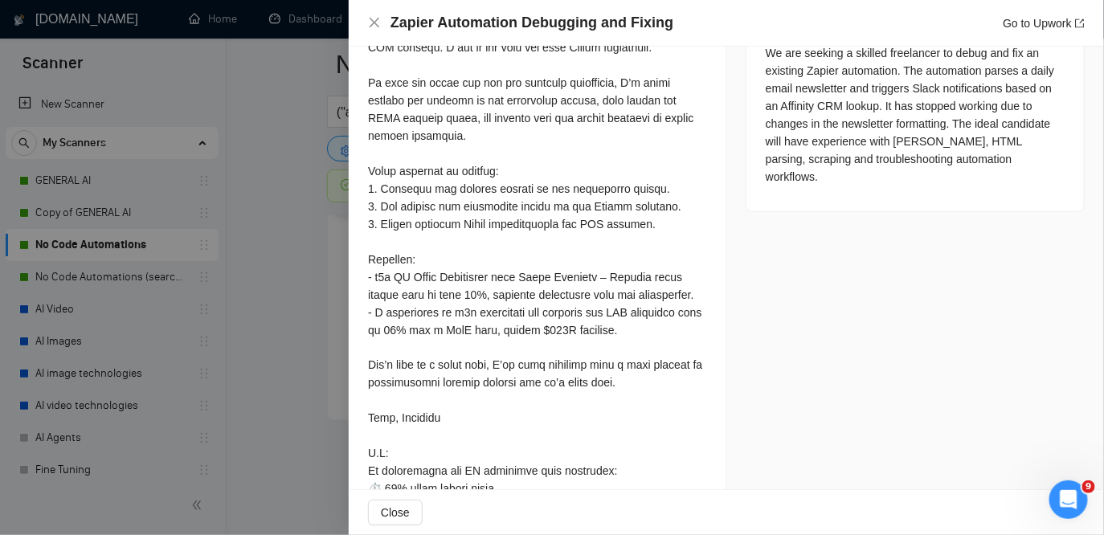
click at [614, 333] on div at bounding box center [537, 286] width 338 height 636
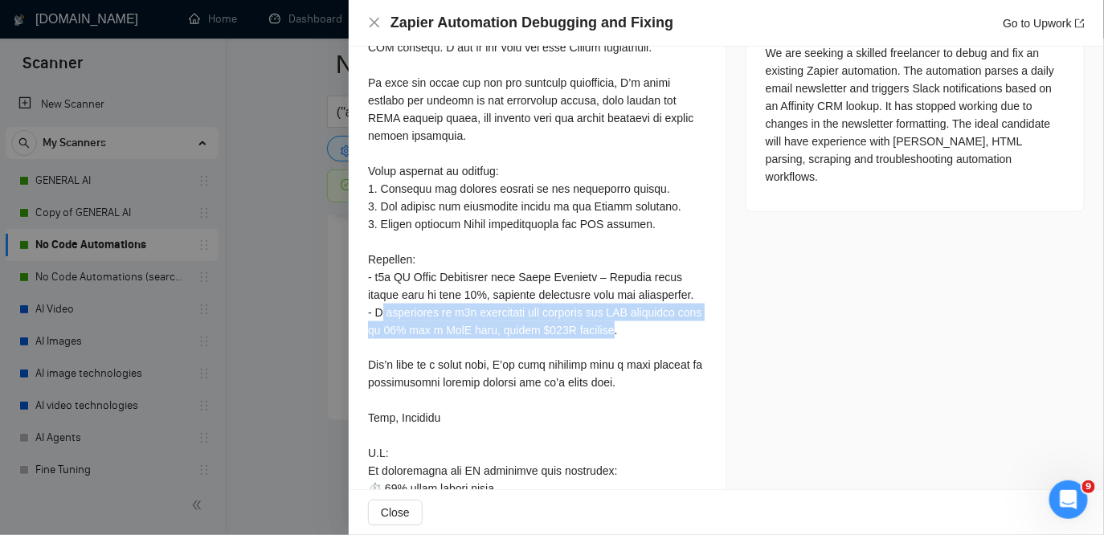
drag, startPoint x: 641, startPoint y: 365, endPoint x: 379, endPoint y: 351, distance: 262.3
click at [379, 351] on div at bounding box center [537, 286] width 338 height 636
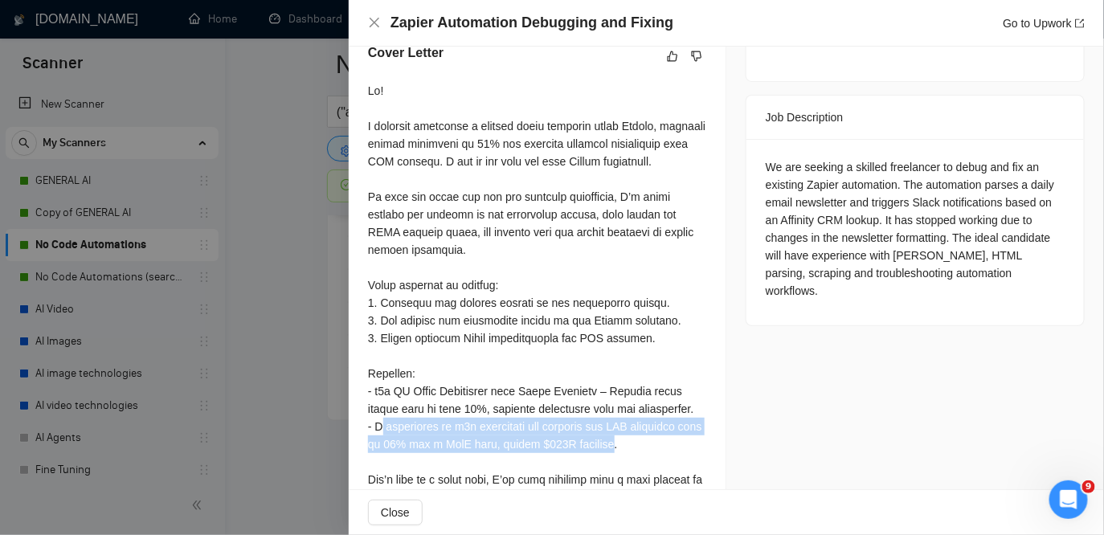
scroll to position [603, 0]
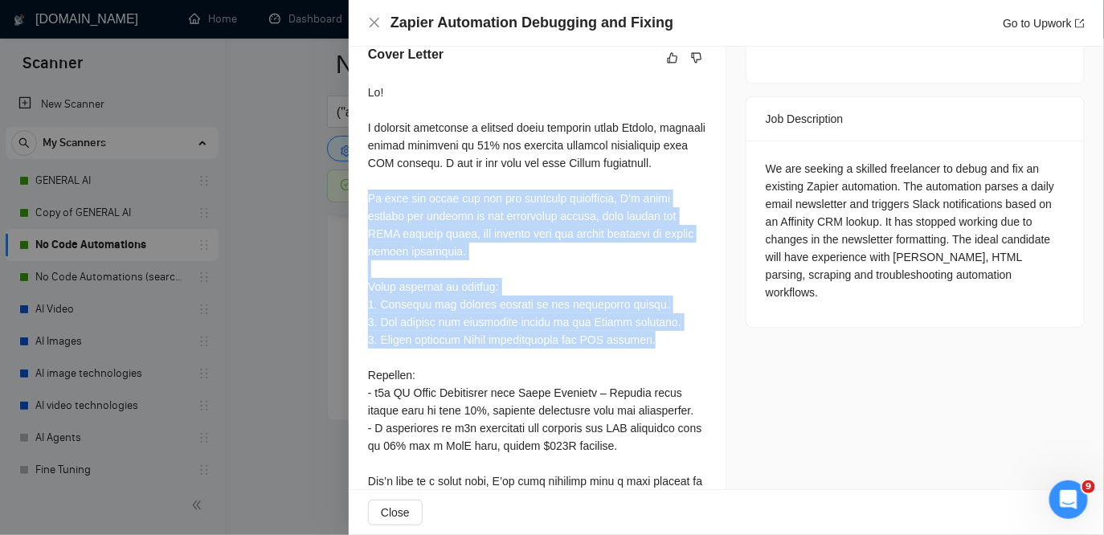
drag, startPoint x: 664, startPoint y: 377, endPoint x: 360, endPoint y: 236, distance: 334.7
click at [360, 236] on div "Cover Letter" at bounding box center [537, 386] width 377 height 720
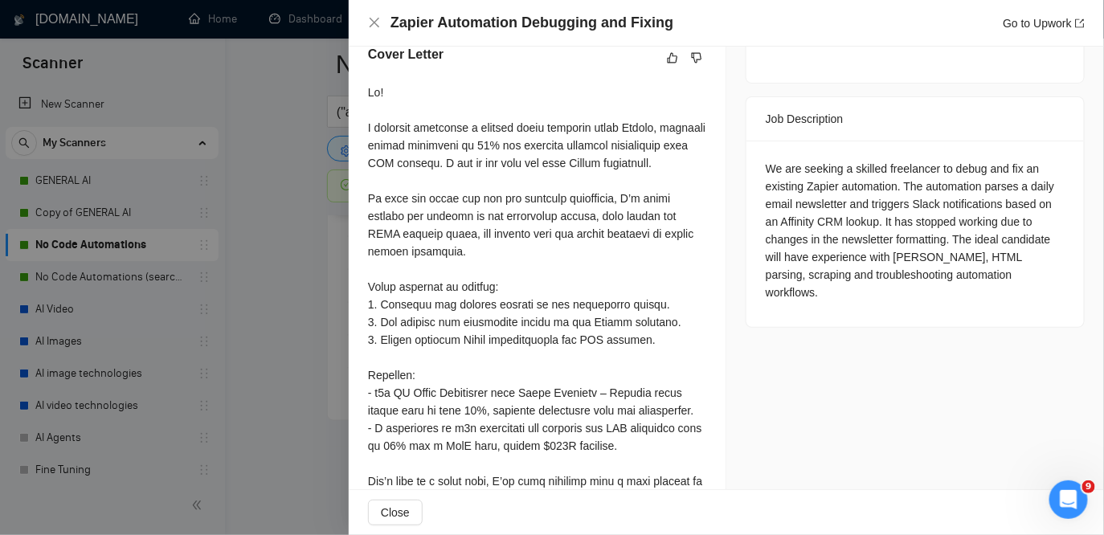
click at [466, 268] on div at bounding box center [537, 402] width 338 height 636
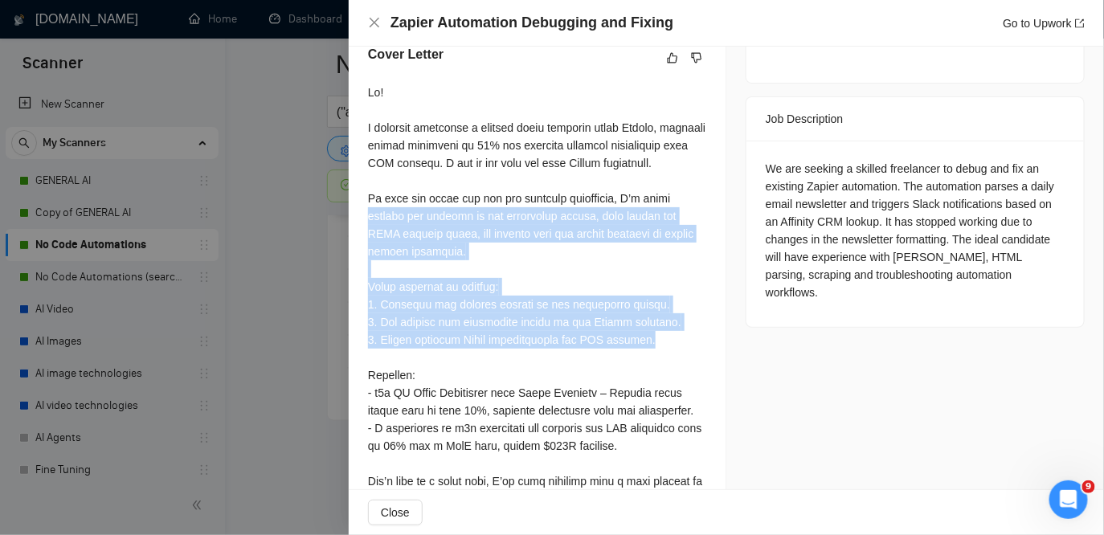
drag, startPoint x: 678, startPoint y: 367, endPoint x: 366, endPoint y: 243, distance: 335.4
click at [366, 243] on div "Cover Letter" at bounding box center [537, 386] width 377 height 720
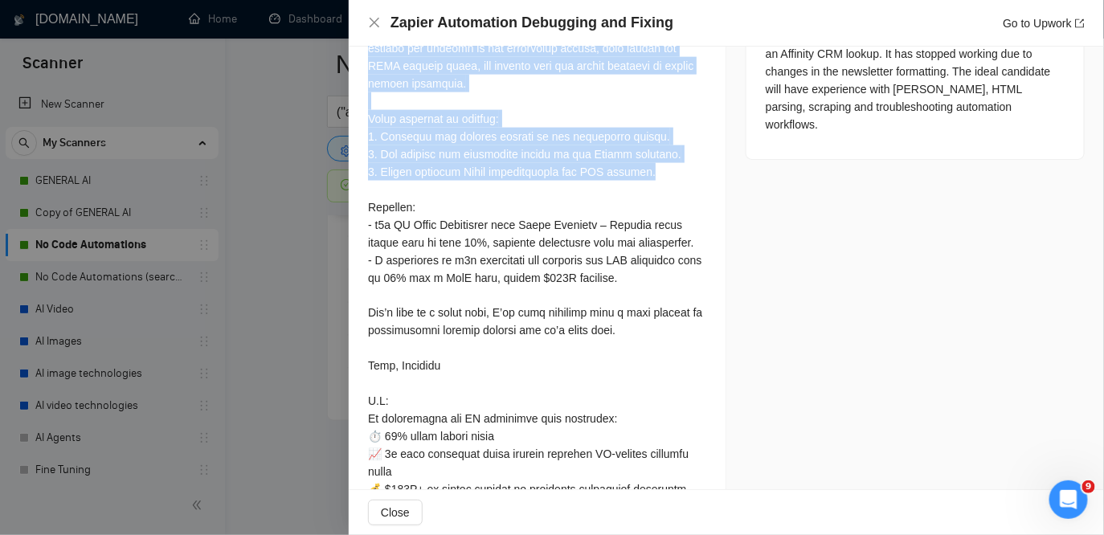
scroll to position [787, 0]
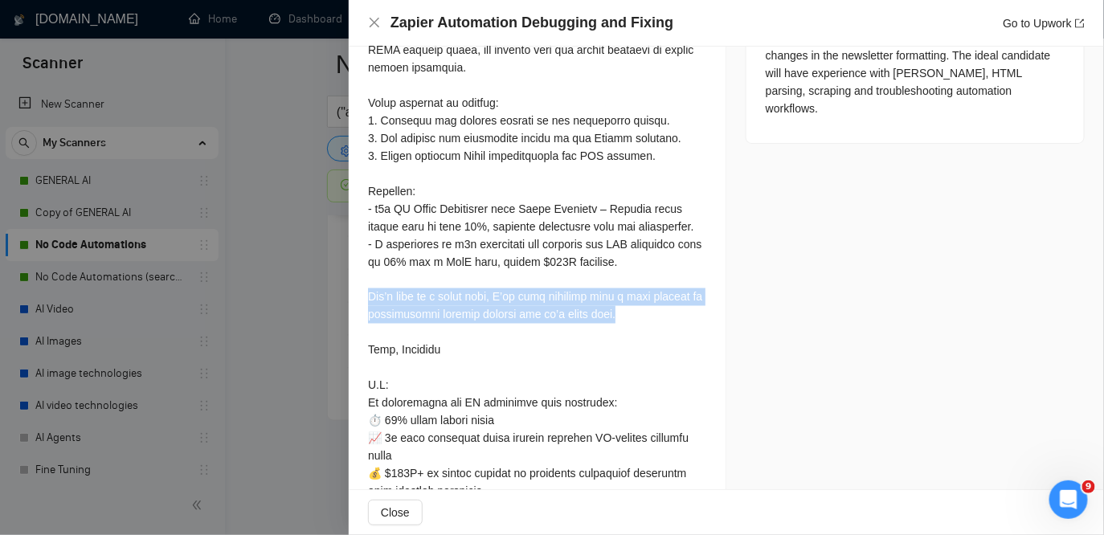
drag, startPoint x: 646, startPoint y: 354, endPoint x: 359, endPoint y: 337, distance: 287.4
click at [359, 337] on div "Cover Letter" at bounding box center [537, 202] width 377 height 720
click at [614, 352] on div at bounding box center [537, 218] width 338 height 636
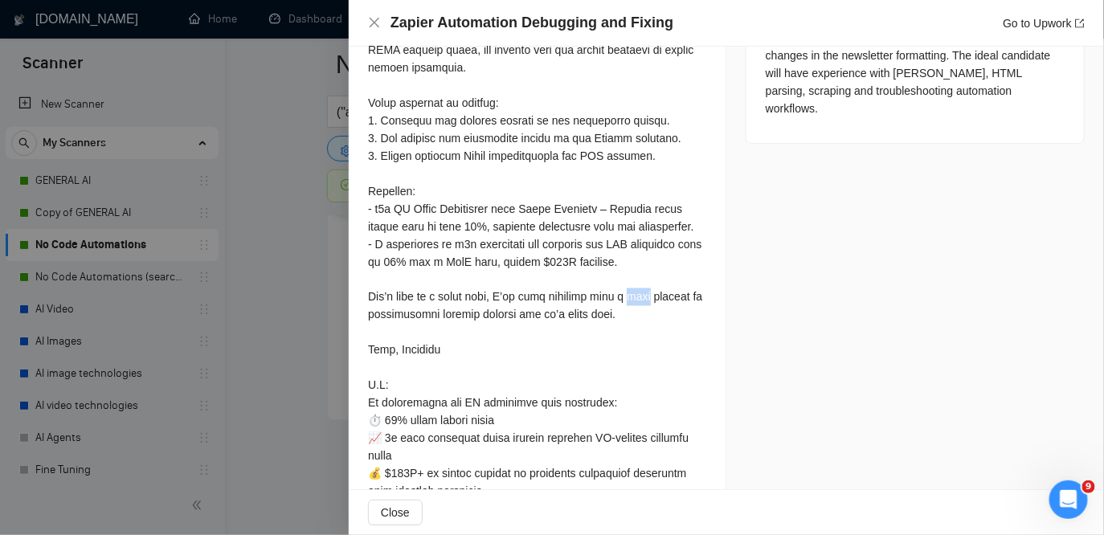
drag, startPoint x: 634, startPoint y: 329, endPoint x: 654, endPoint y: 331, distance: 20.2
click at [654, 331] on div at bounding box center [537, 218] width 338 height 636
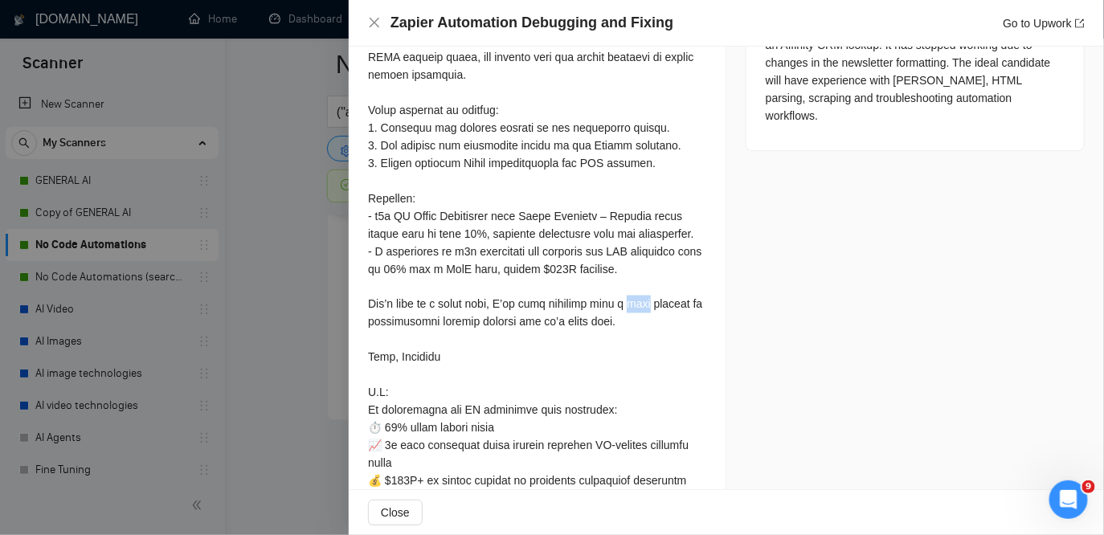
scroll to position [783, 0]
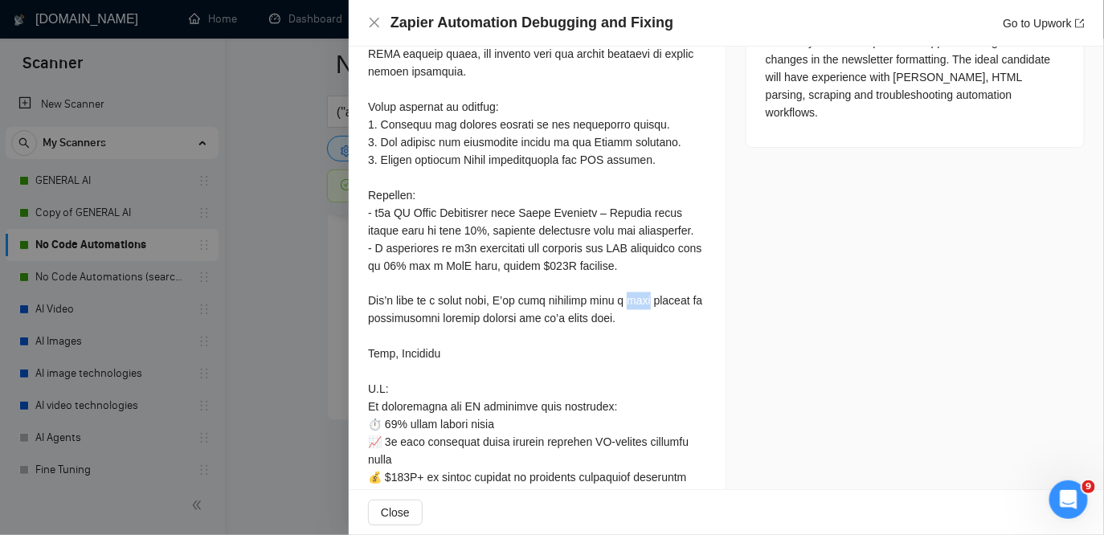
click at [650, 332] on div at bounding box center [537, 222] width 338 height 636
drag, startPoint x: 658, startPoint y: 336, endPoint x: 635, endPoint y: 336, distance: 23.3
click at [635, 335] on div at bounding box center [537, 222] width 338 height 636
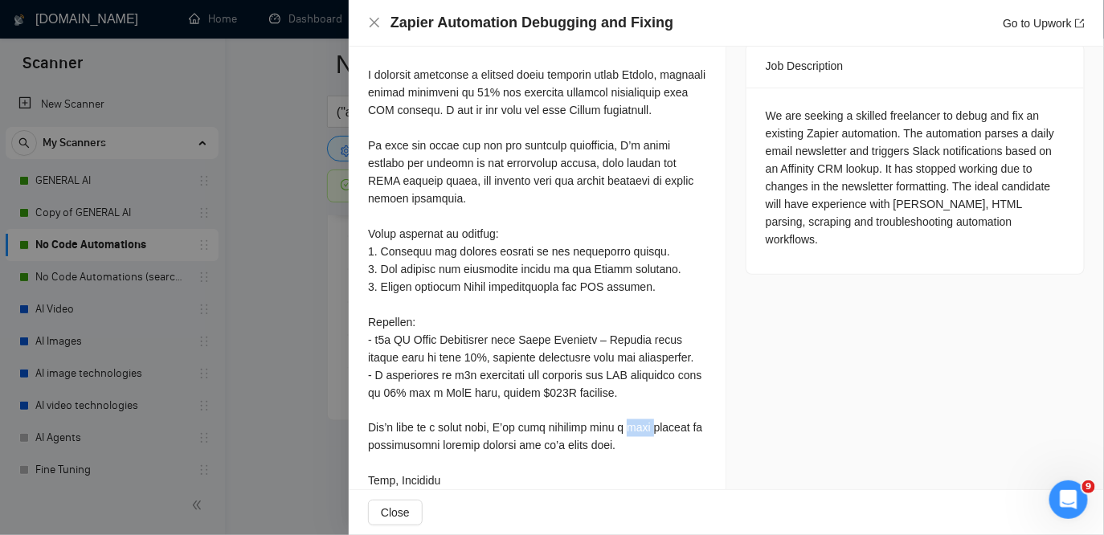
scroll to position [638, 0]
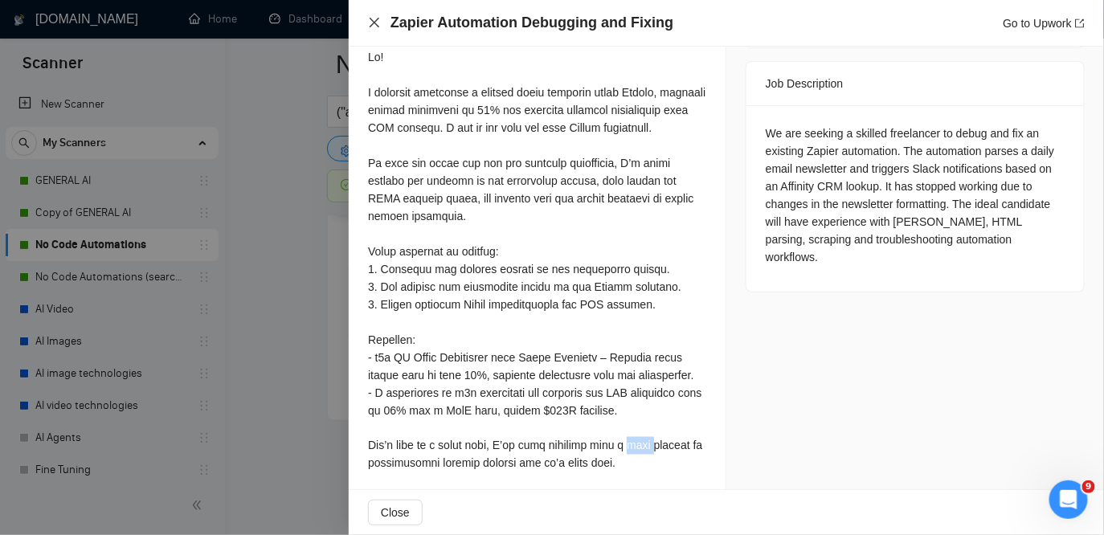
click at [374, 20] on icon "close" at bounding box center [374, 22] width 13 height 13
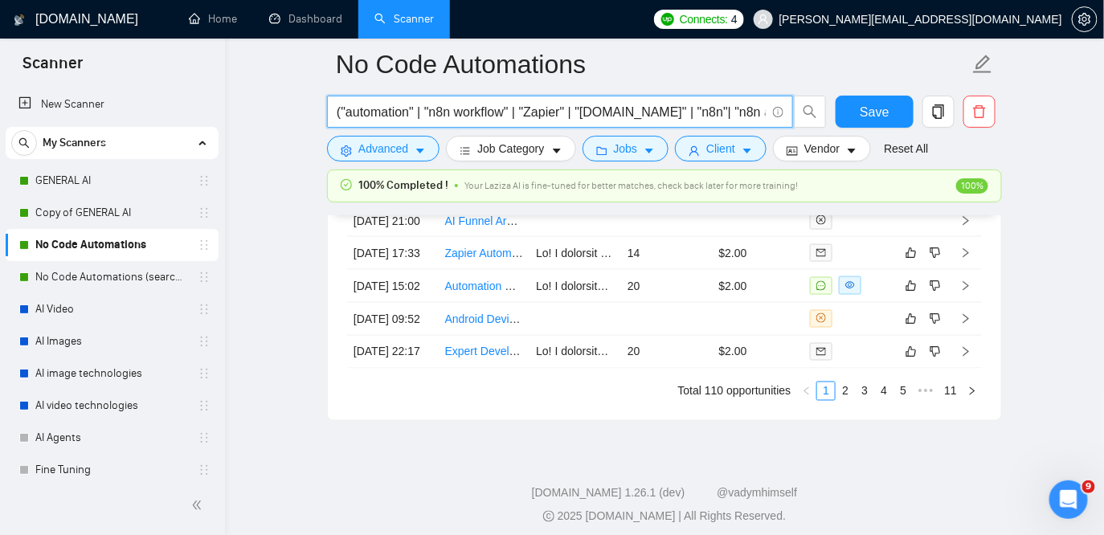
click at [337, 113] on input "("automation" | "n8n workflow" | "Zapier" | "[DOMAIN_NAME]" | "n8n"| "n8n autom…" at bounding box center [551, 112] width 429 height 20
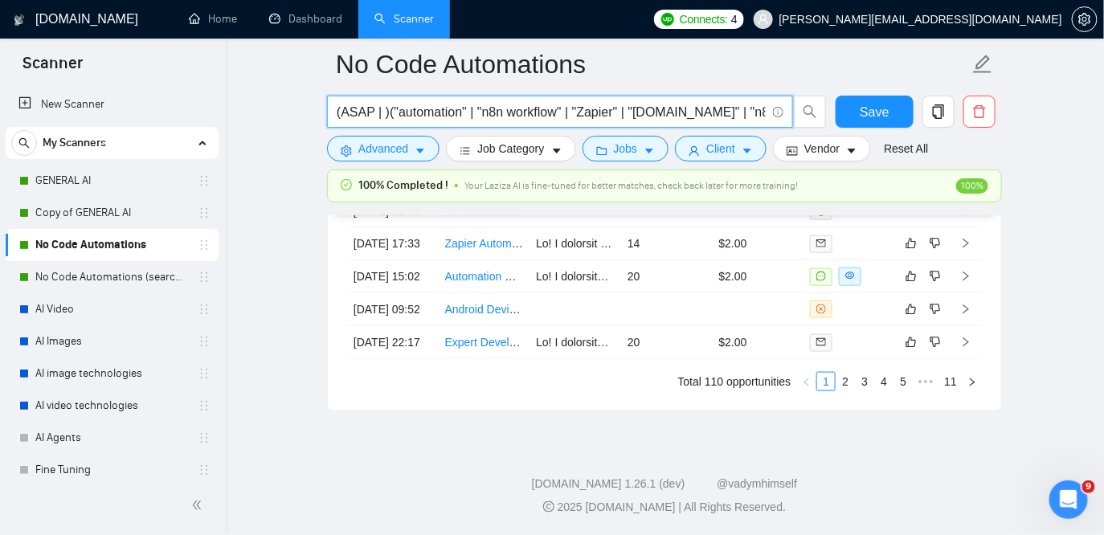
scroll to position [4705, 0]
type input "(ASAP | urgent)("automation" | "n8n workflow" | "Zapier" | "[DOMAIN_NAME]" | "n…"
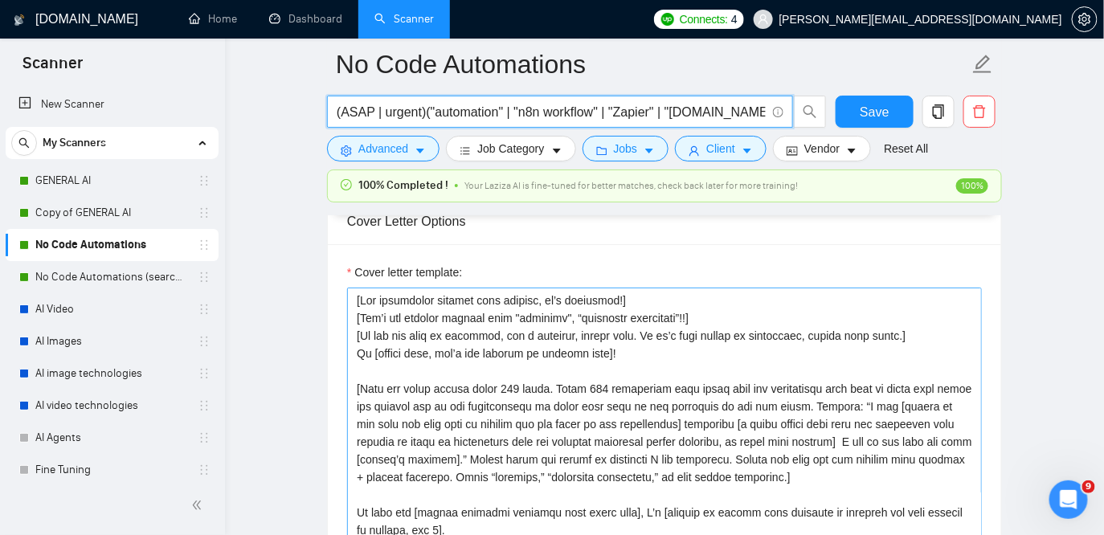
scroll to position [2026, 0]
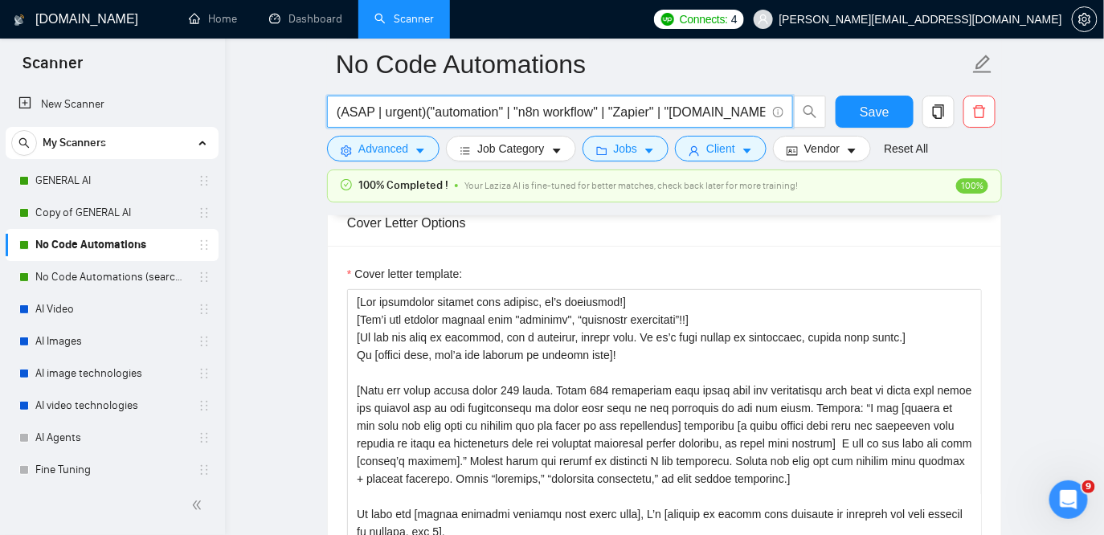
type input "(ASAP | urgent)("automation" | "n8n workflow" | "Zapier" | "[DOMAIN_NAME]" | "n…"
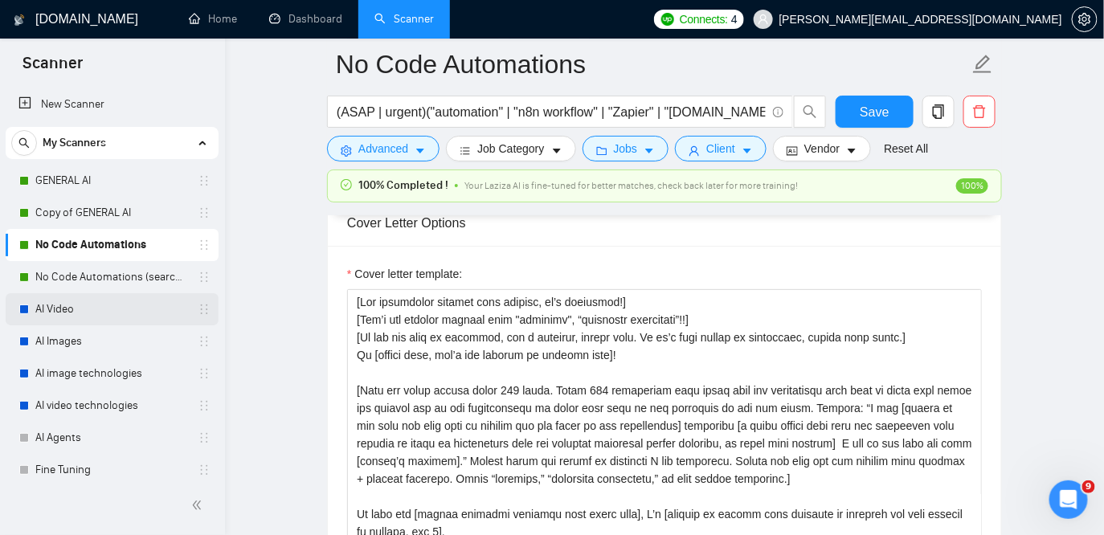
click at [80, 312] on link "AI Video" at bounding box center [111, 309] width 153 height 32
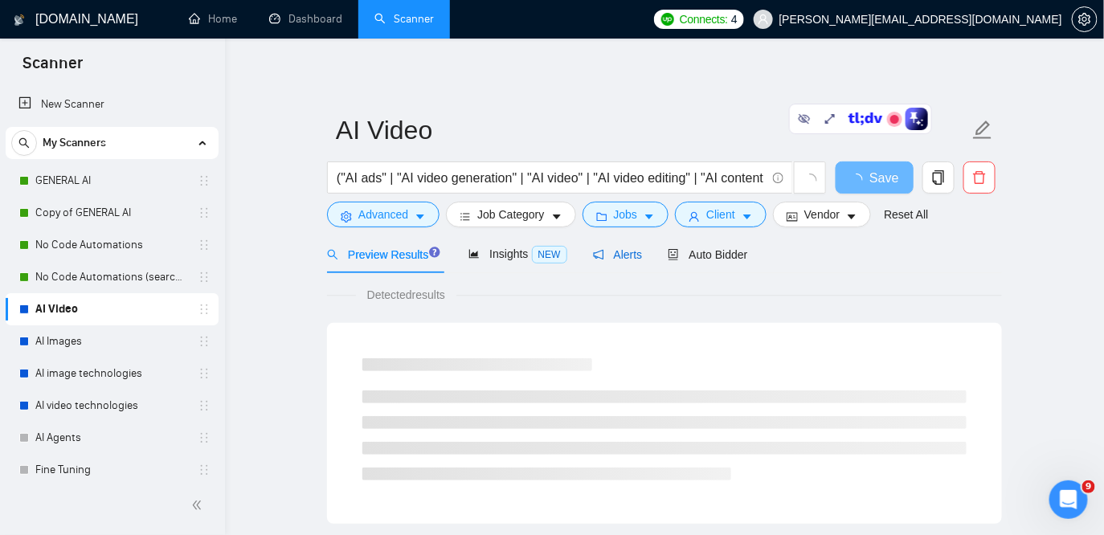
click at [632, 257] on span "Alerts" at bounding box center [618, 254] width 50 height 13
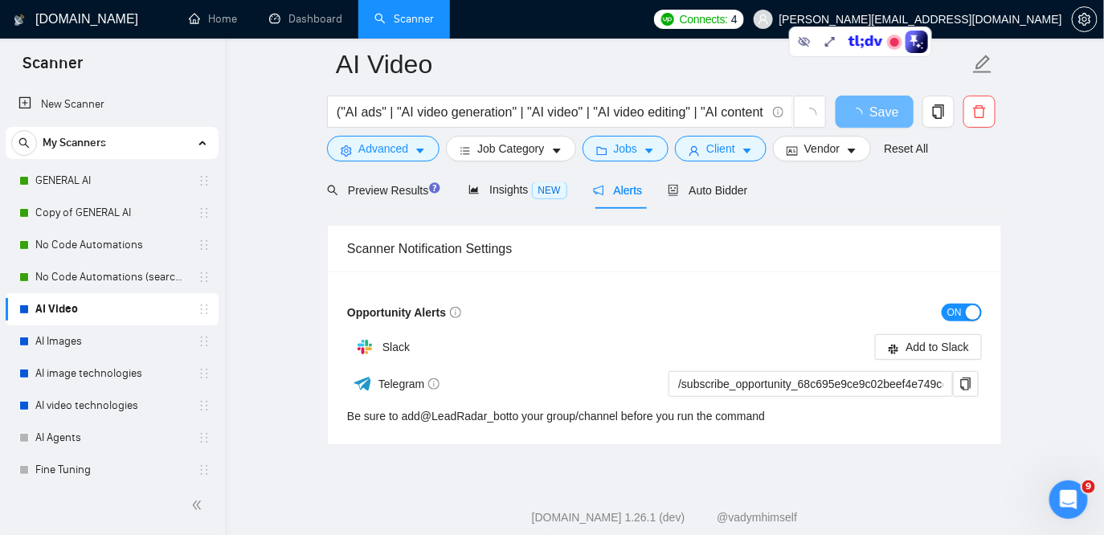
scroll to position [110, 0]
